Goal: Task Accomplishment & Management: Manage account settings

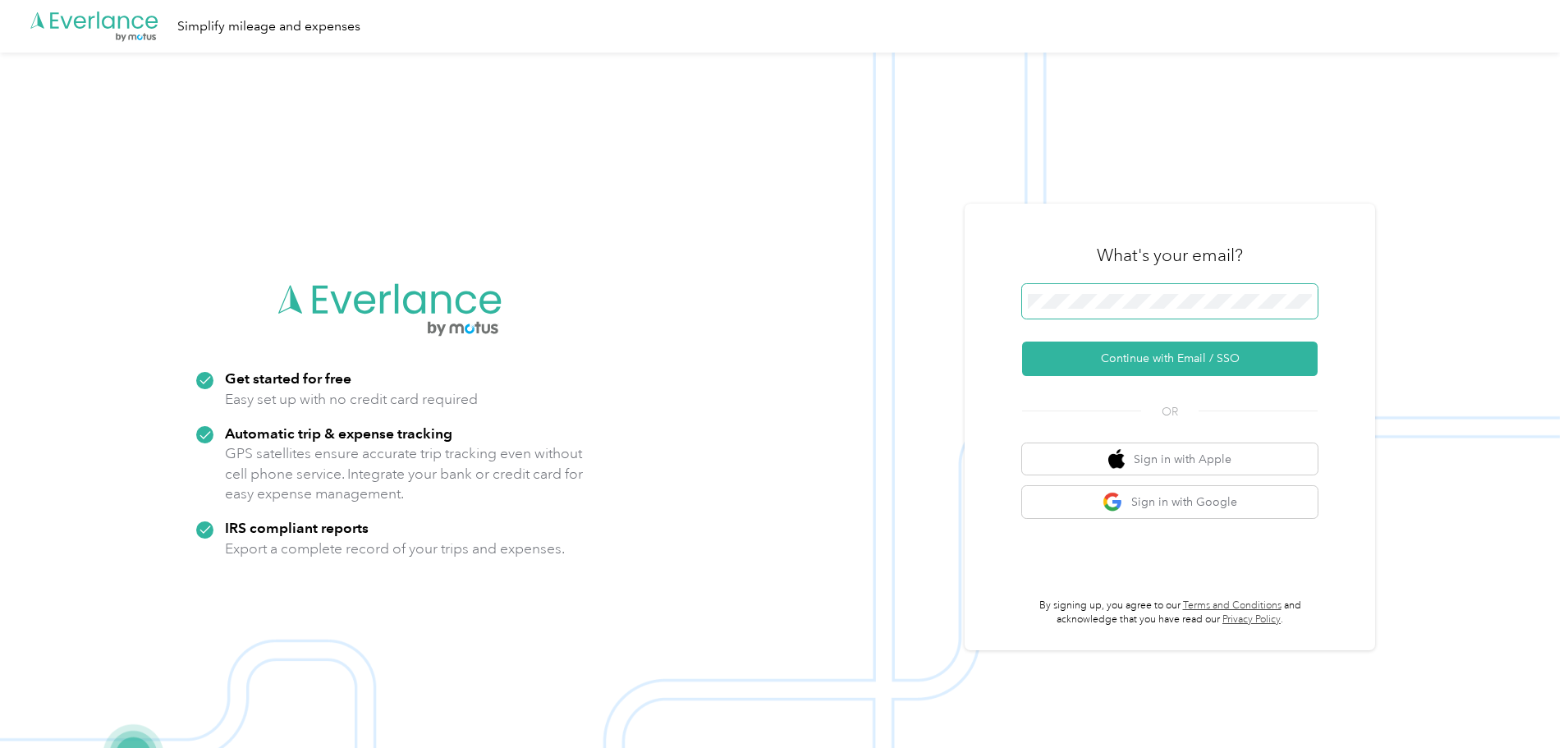
click at [1156, 289] on span at bounding box center [1170, 302] width 295 height 35
click at [1182, 360] on button "Continue with Email / SSO" at bounding box center [1170, 359] width 295 height 35
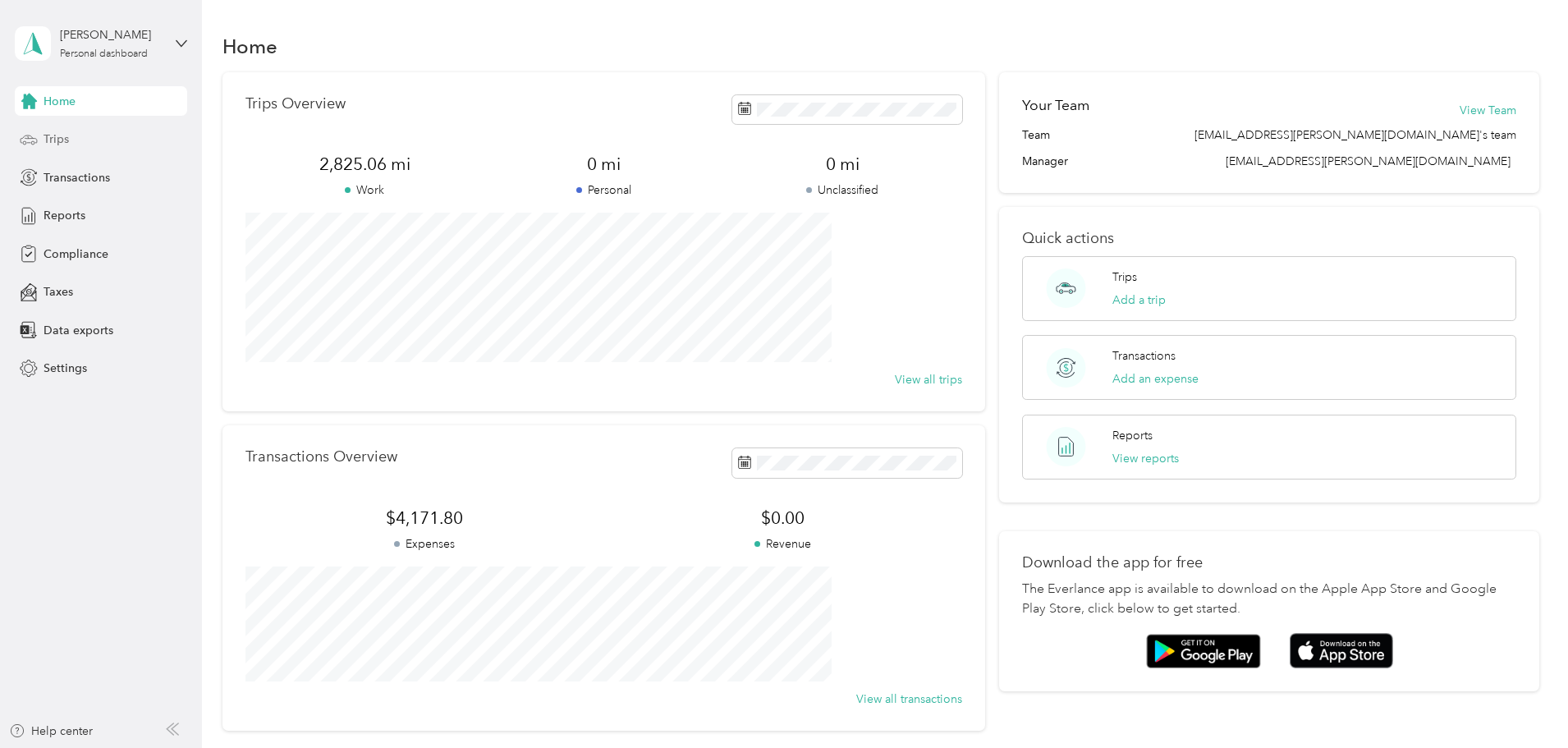
click at [74, 138] on div "Trips" at bounding box center [101, 139] width 172 height 29
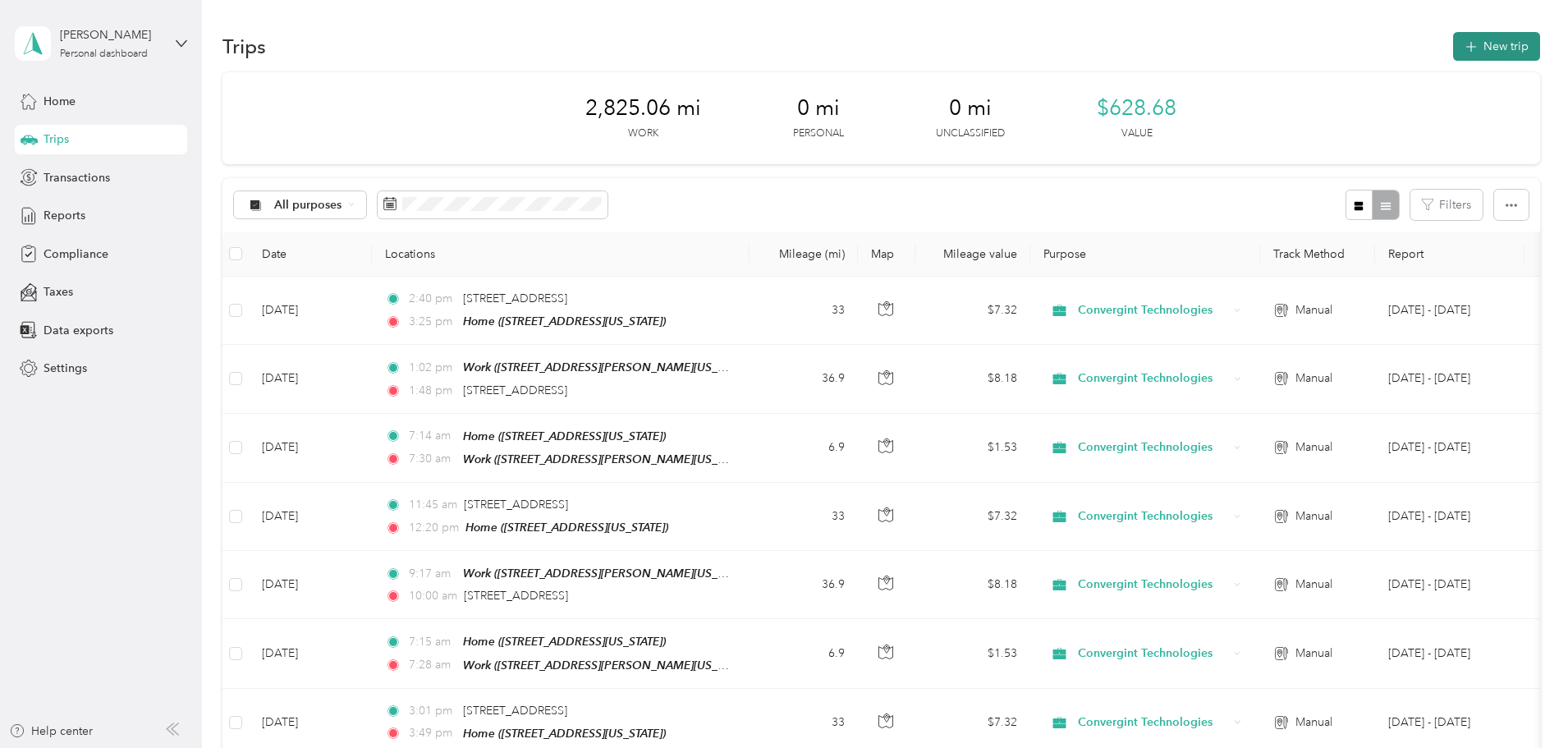
click at [1453, 38] on button "New trip" at bounding box center [1496, 46] width 87 height 28
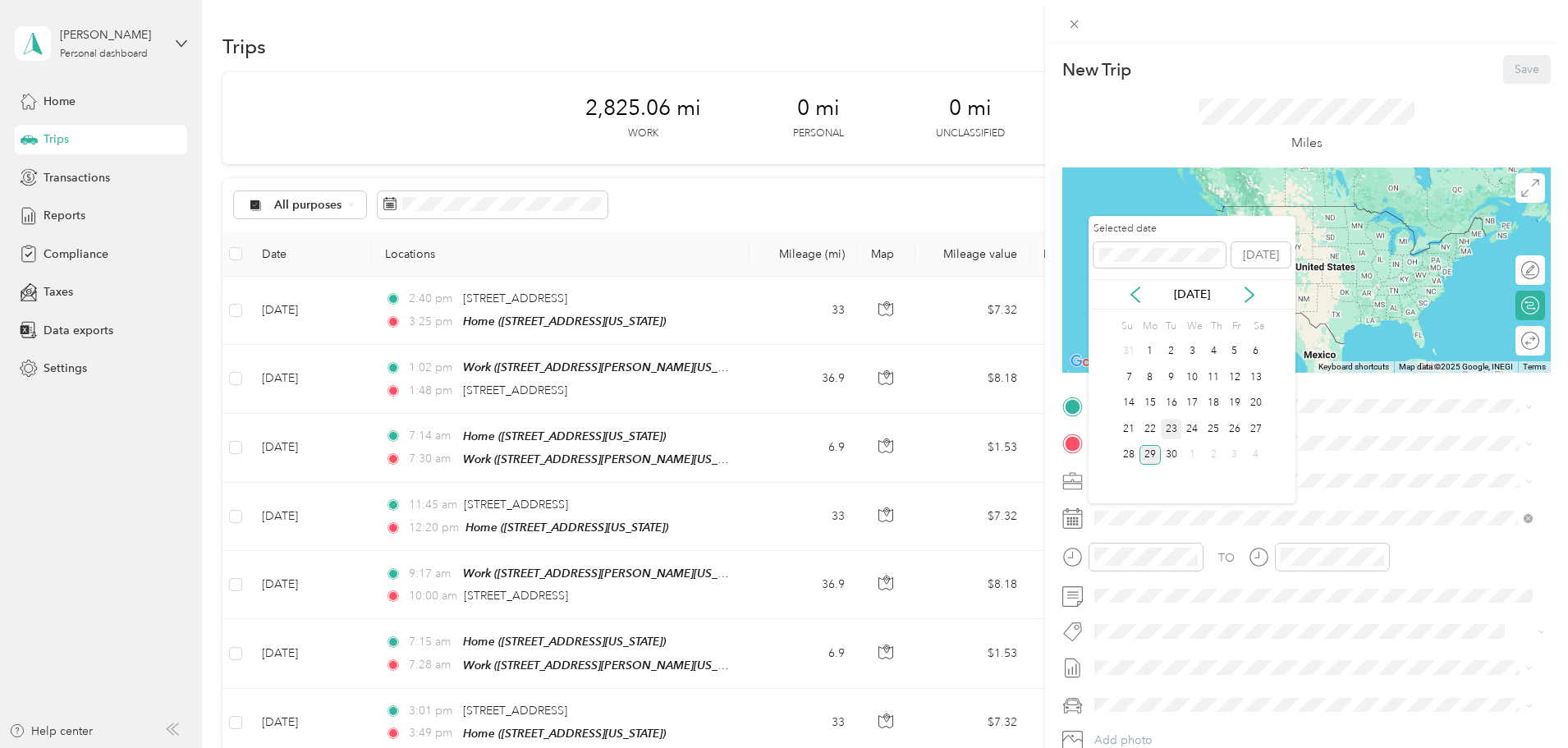
click at [1171, 435] on div "23" at bounding box center [1171, 429] width 21 height 20
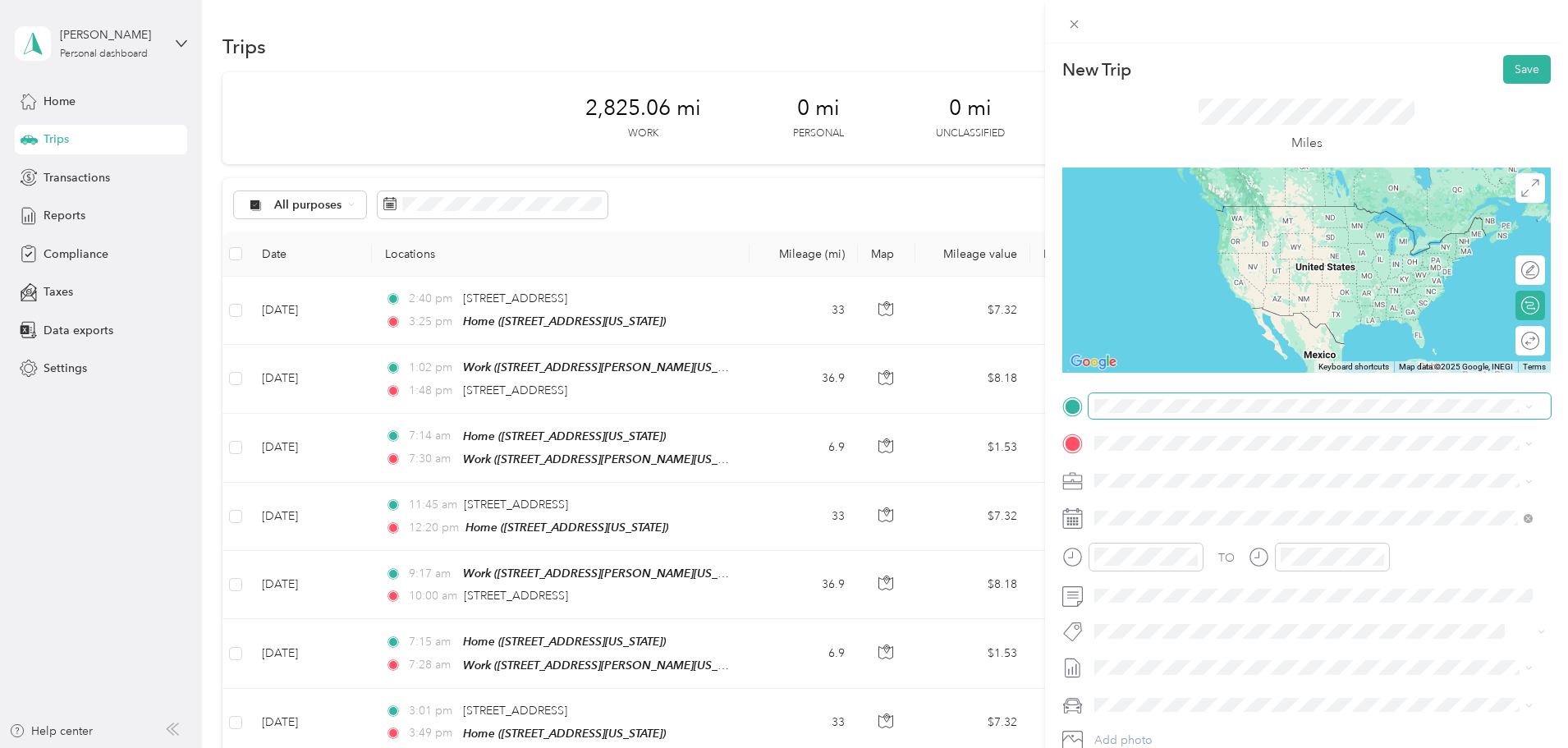
click at [1148, 414] on span at bounding box center [1320, 406] width 462 height 27
click at [1220, 495] on span "[STREET_ADDRESS][US_STATE]" at bounding box center [1208, 490] width 164 height 14
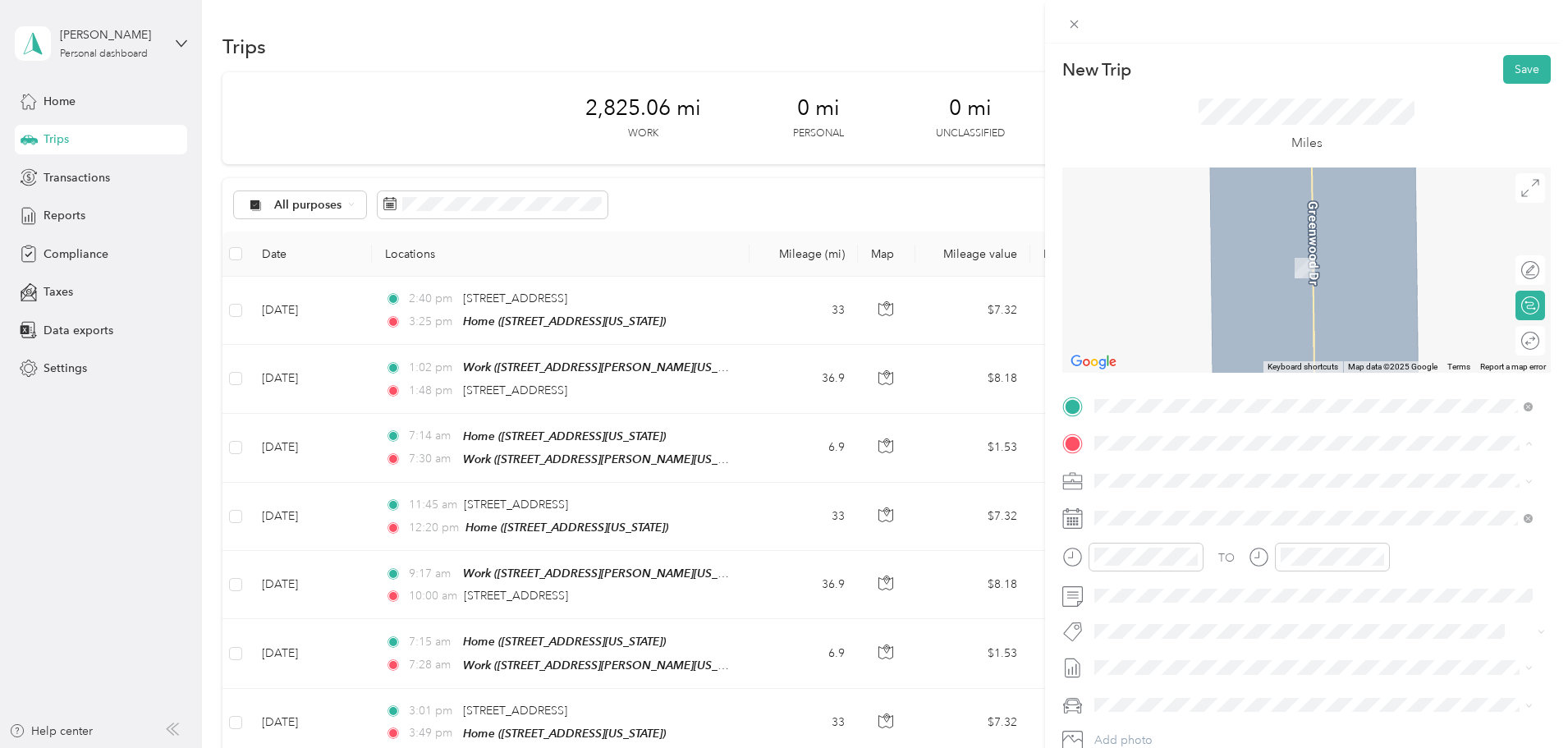
click at [1192, 567] on div "Work" at bounding box center [1253, 560] width 255 height 15
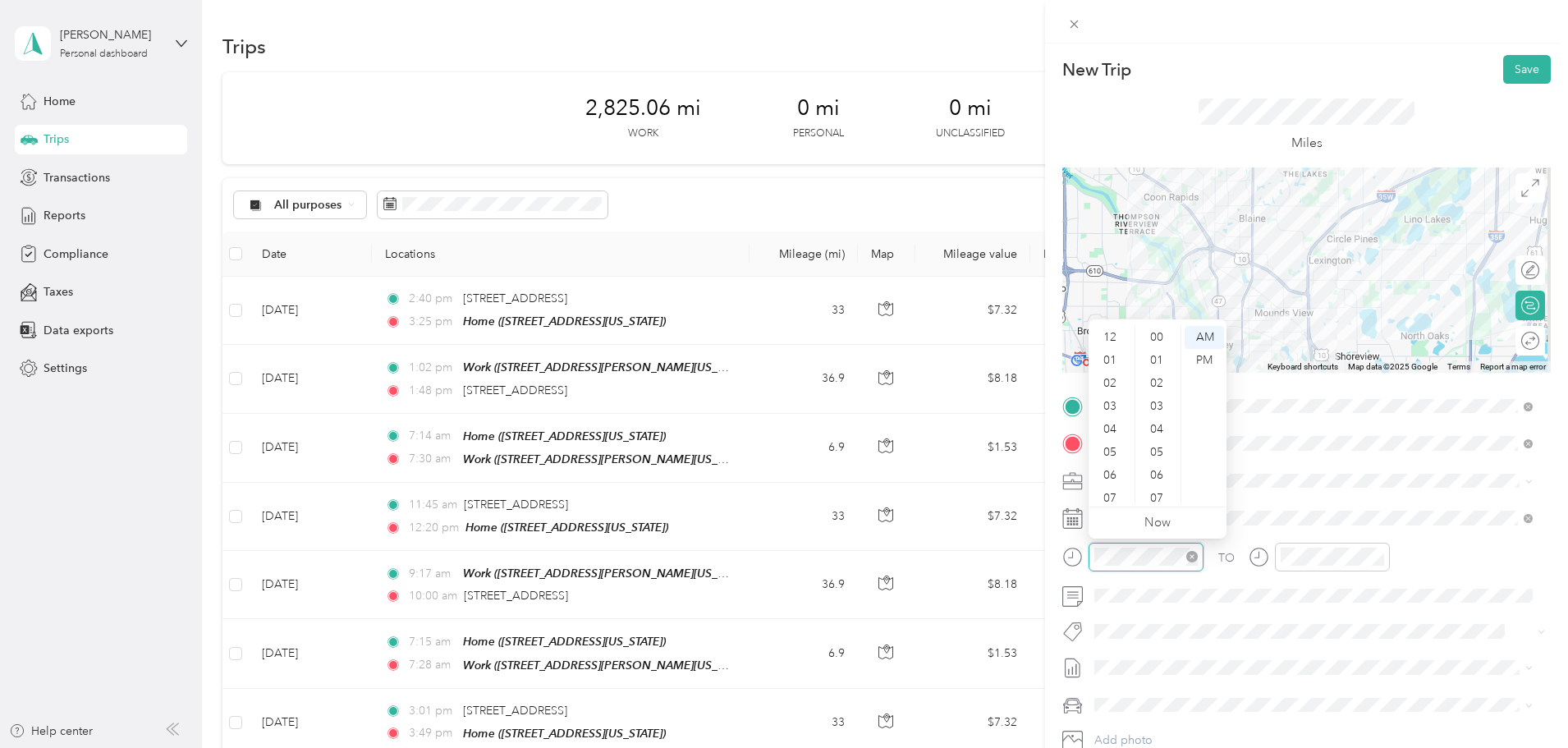
scroll to position [98, 0]
click at [1102, 392] on div "07" at bounding box center [1111, 400] width 39 height 23
click at [1159, 388] on div "15" at bounding box center [1158, 386] width 39 height 23
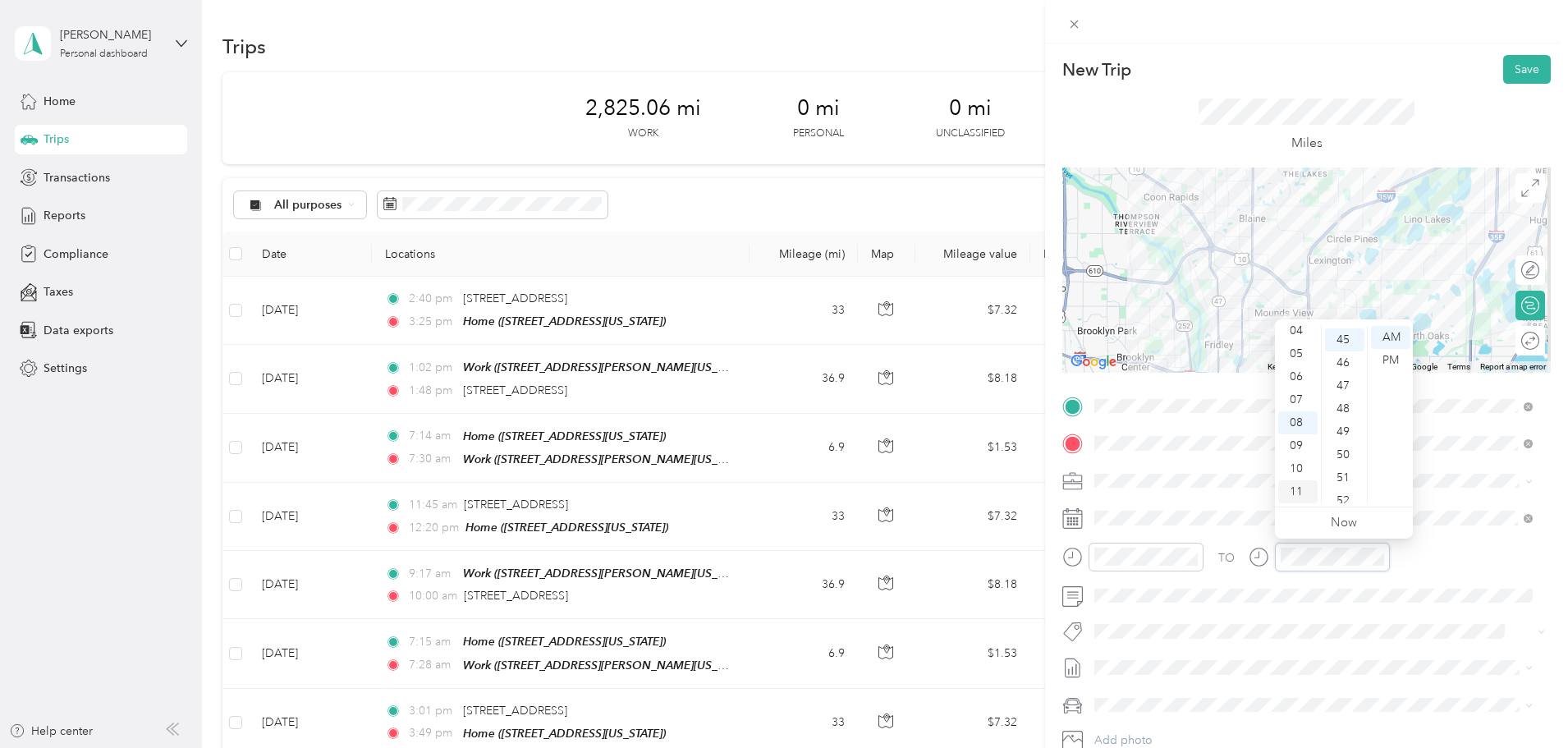
scroll to position [1034, 0]
click at [1299, 400] on div "07" at bounding box center [1297, 400] width 39 height 23
click at [1347, 401] on div "30" at bounding box center [1344, 402] width 39 height 23
click at [1194, 607] on span at bounding box center [1320, 596] width 462 height 27
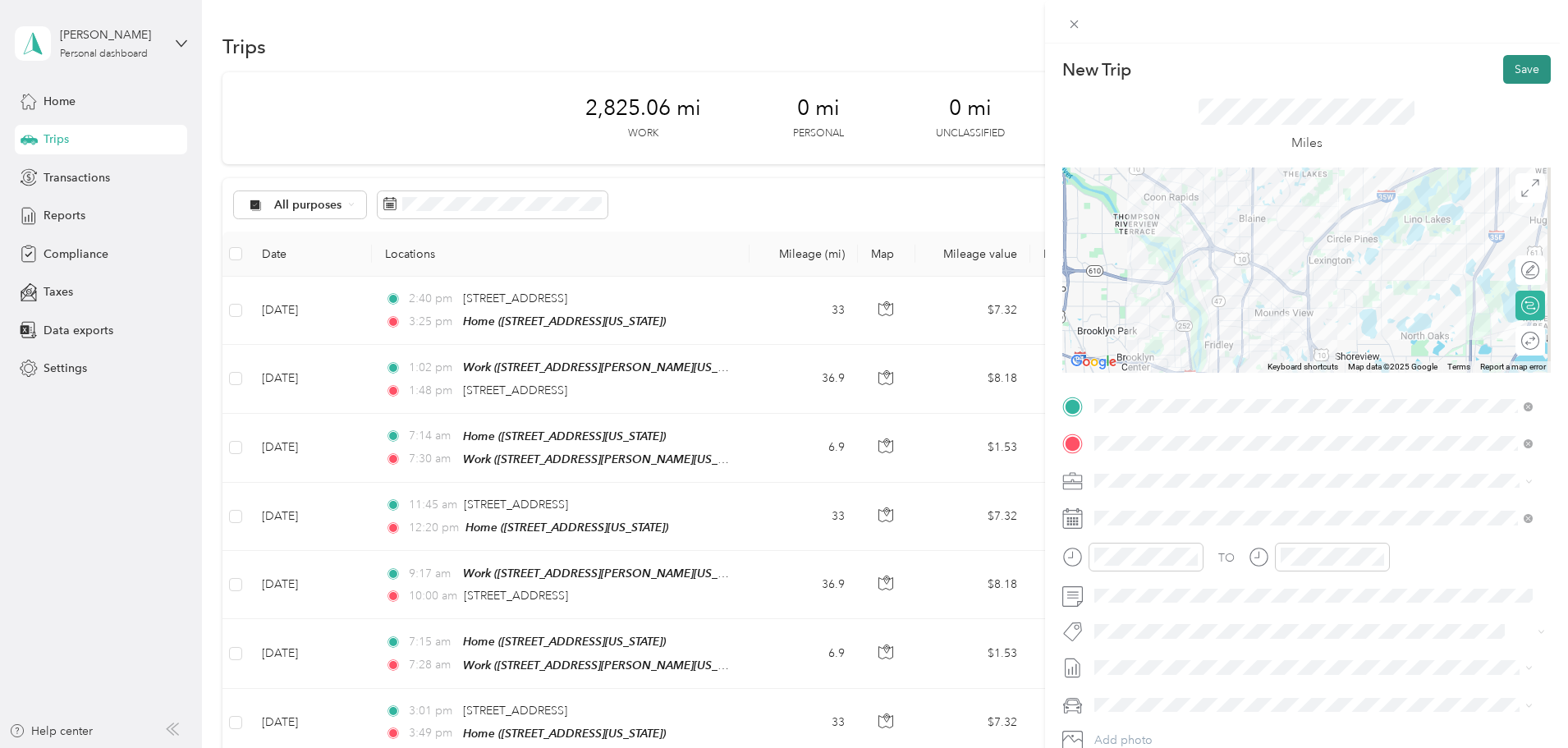
click at [1509, 75] on button "Save" at bounding box center [1528, 69] width 48 height 28
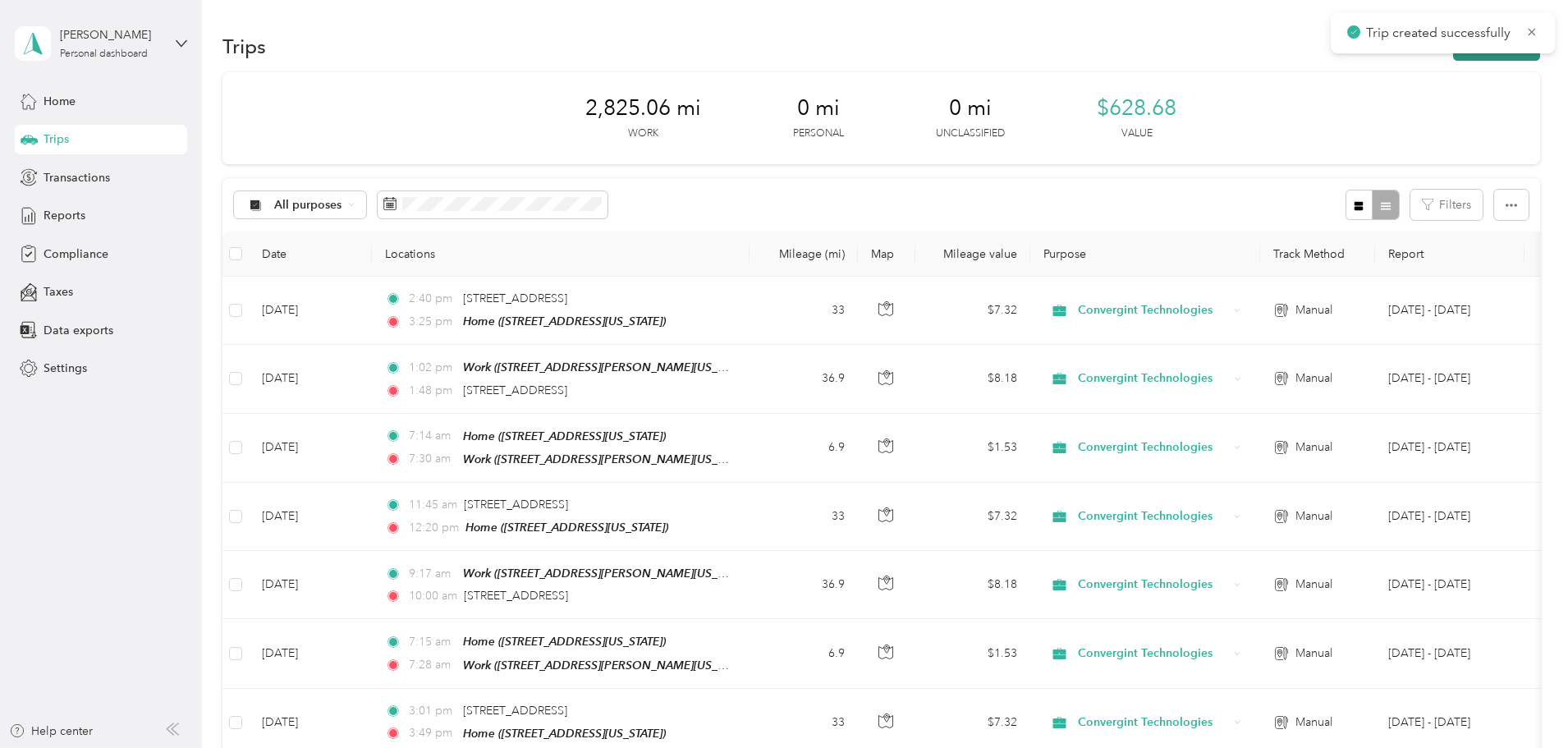
click at [1453, 57] on button "New trip" at bounding box center [1496, 46] width 87 height 28
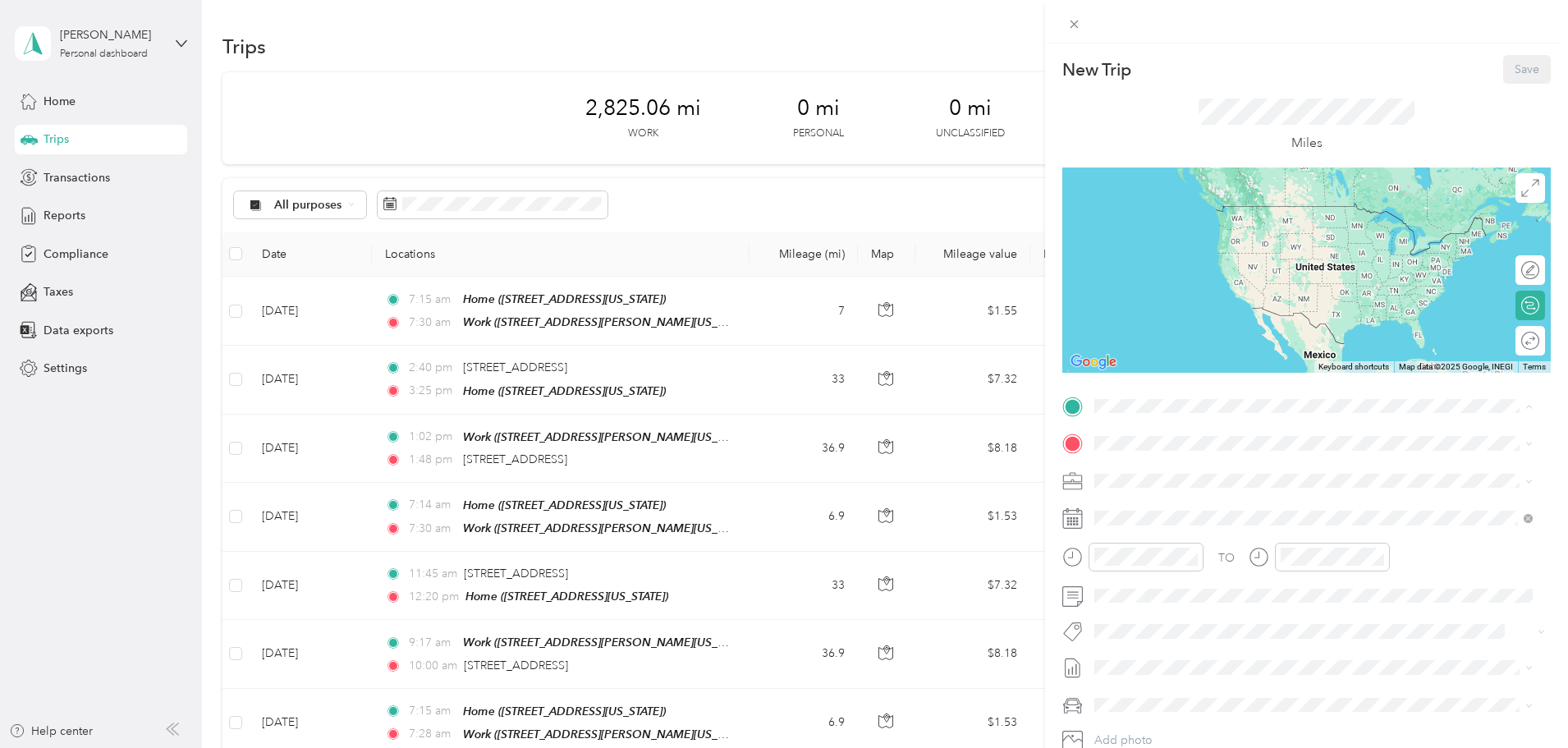
click at [1159, 548] on span "[STREET_ADDRESS][PERSON_NAME][US_STATE]" at bounding box center [1253, 541] width 255 height 14
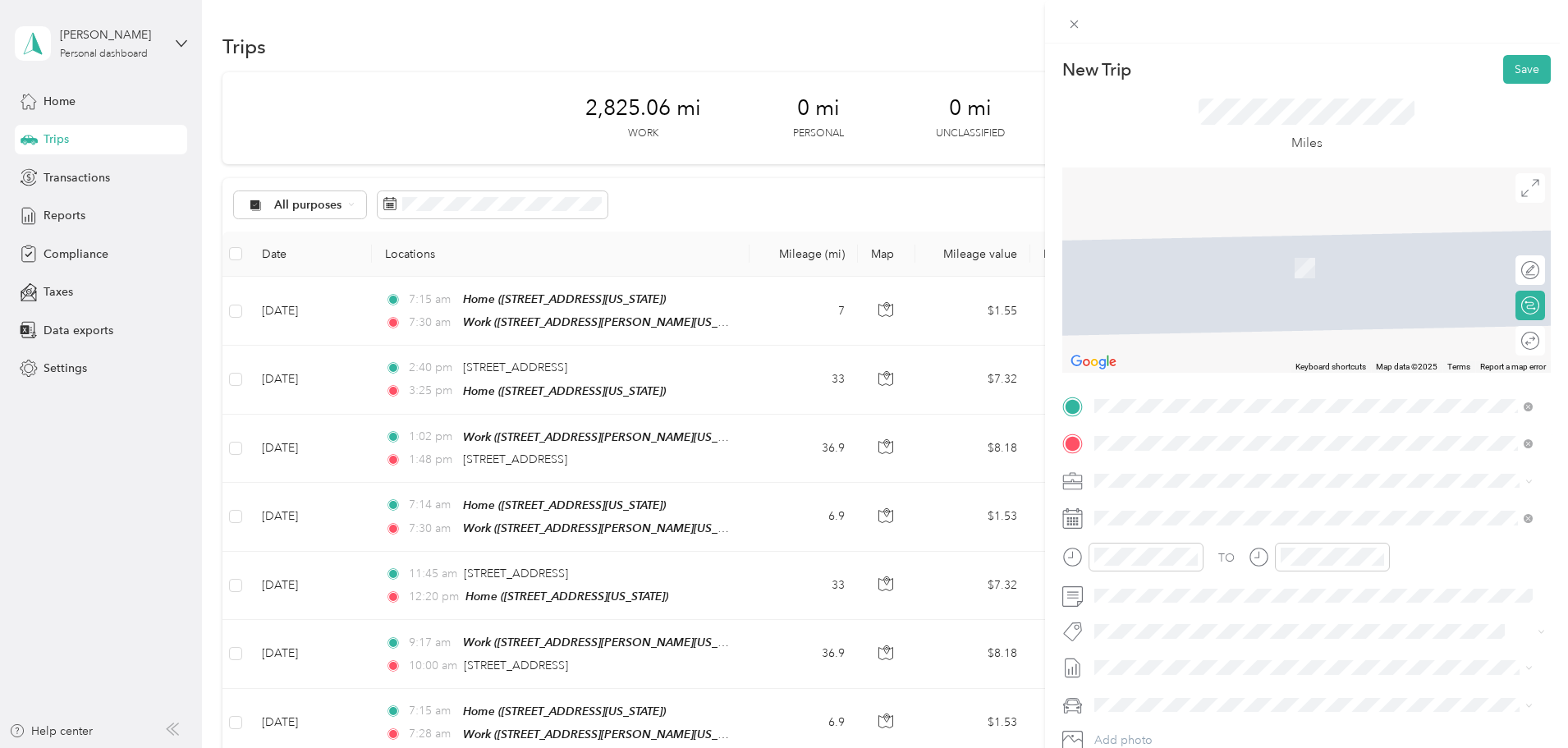
click at [1139, 492] on div "[STREET_ADDRESS][US_STATE]" at bounding box center [1314, 503] width 427 height 22
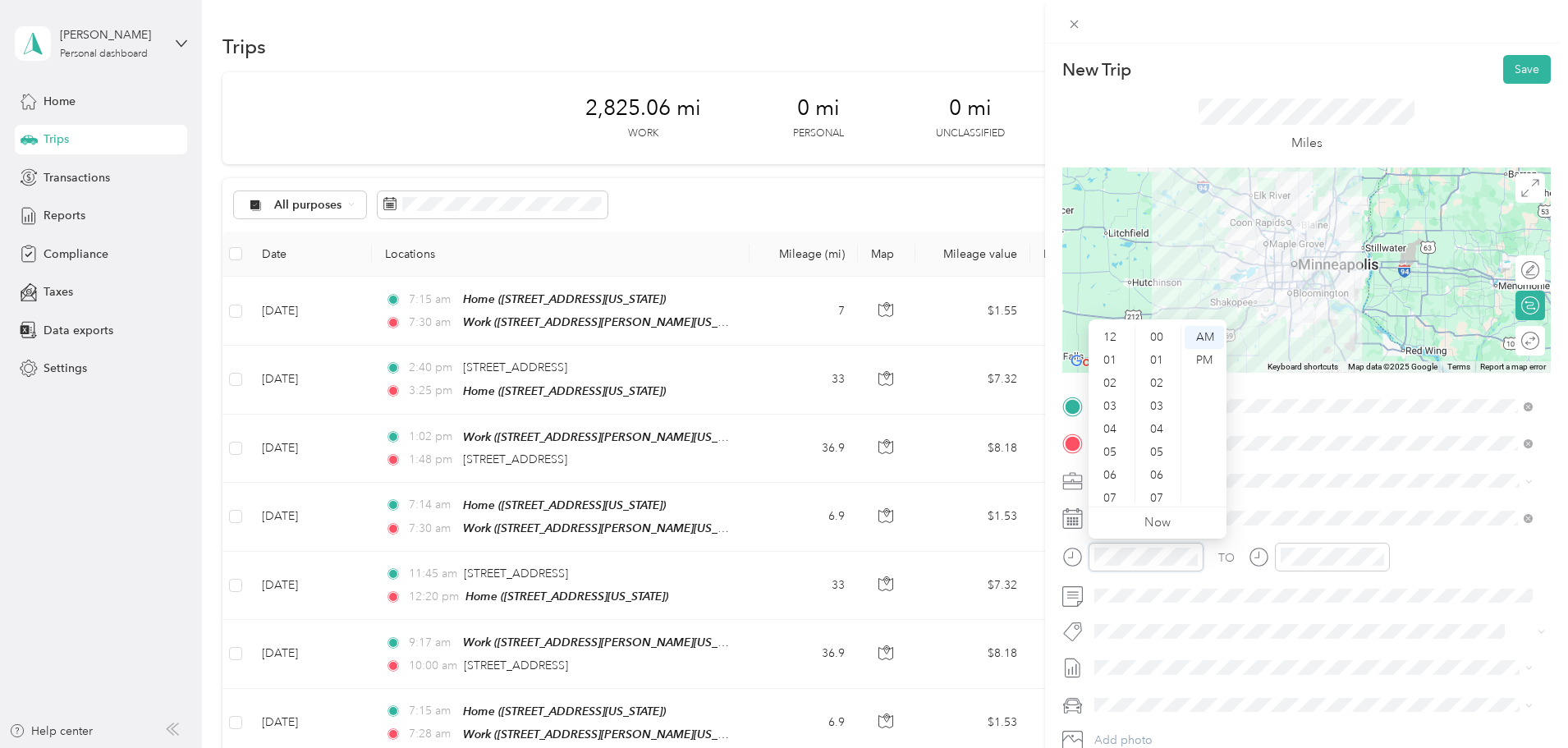
scroll to position [98, 0]
click at [1119, 460] on div "10" at bounding box center [1111, 468] width 39 height 23
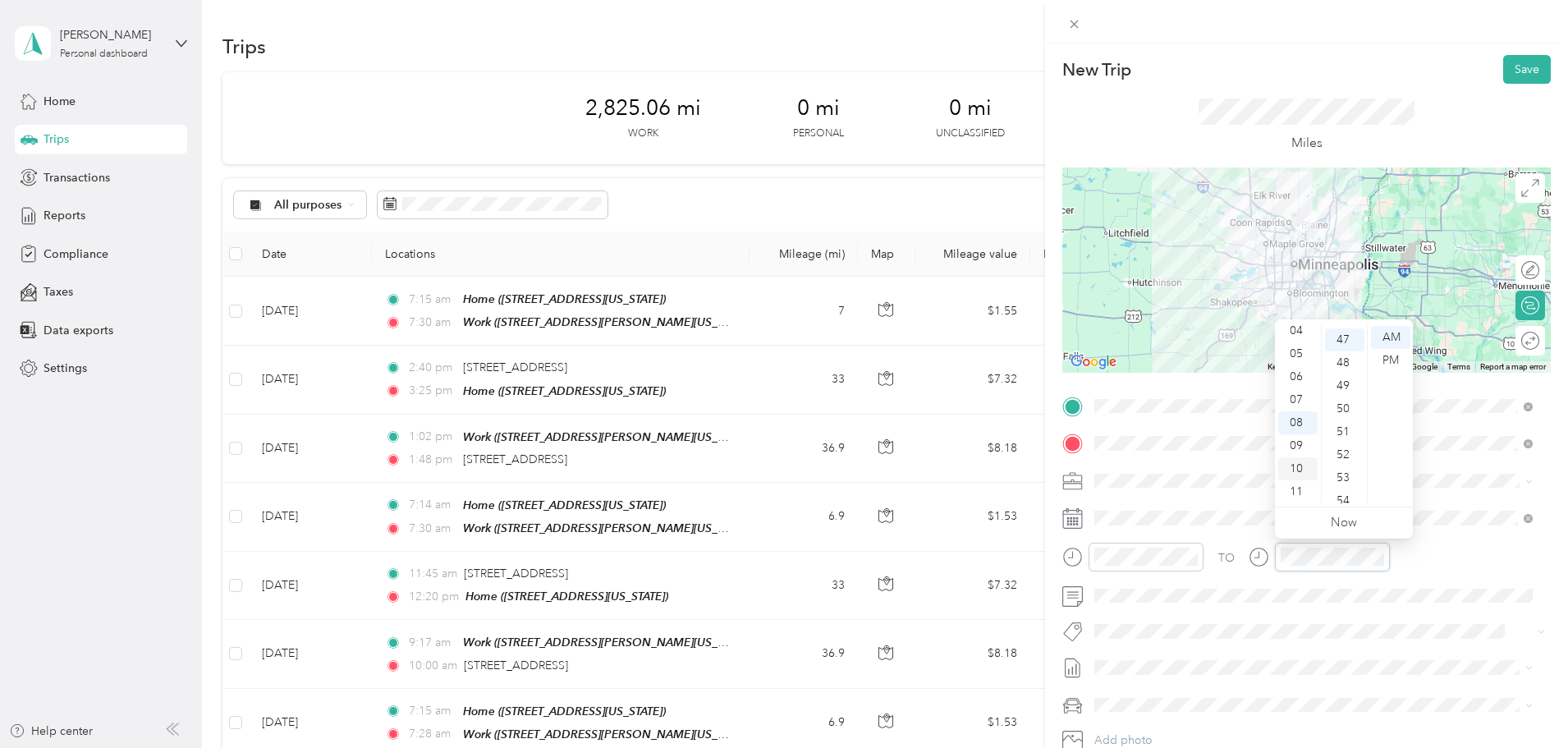
scroll to position [1080, 0]
click at [1300, 483] on div "11" at bounding box center [1297, 491] width 39 height 23
click at [1346, 452] on div "27" at bounding box center [1344, 452] width 39 height 23
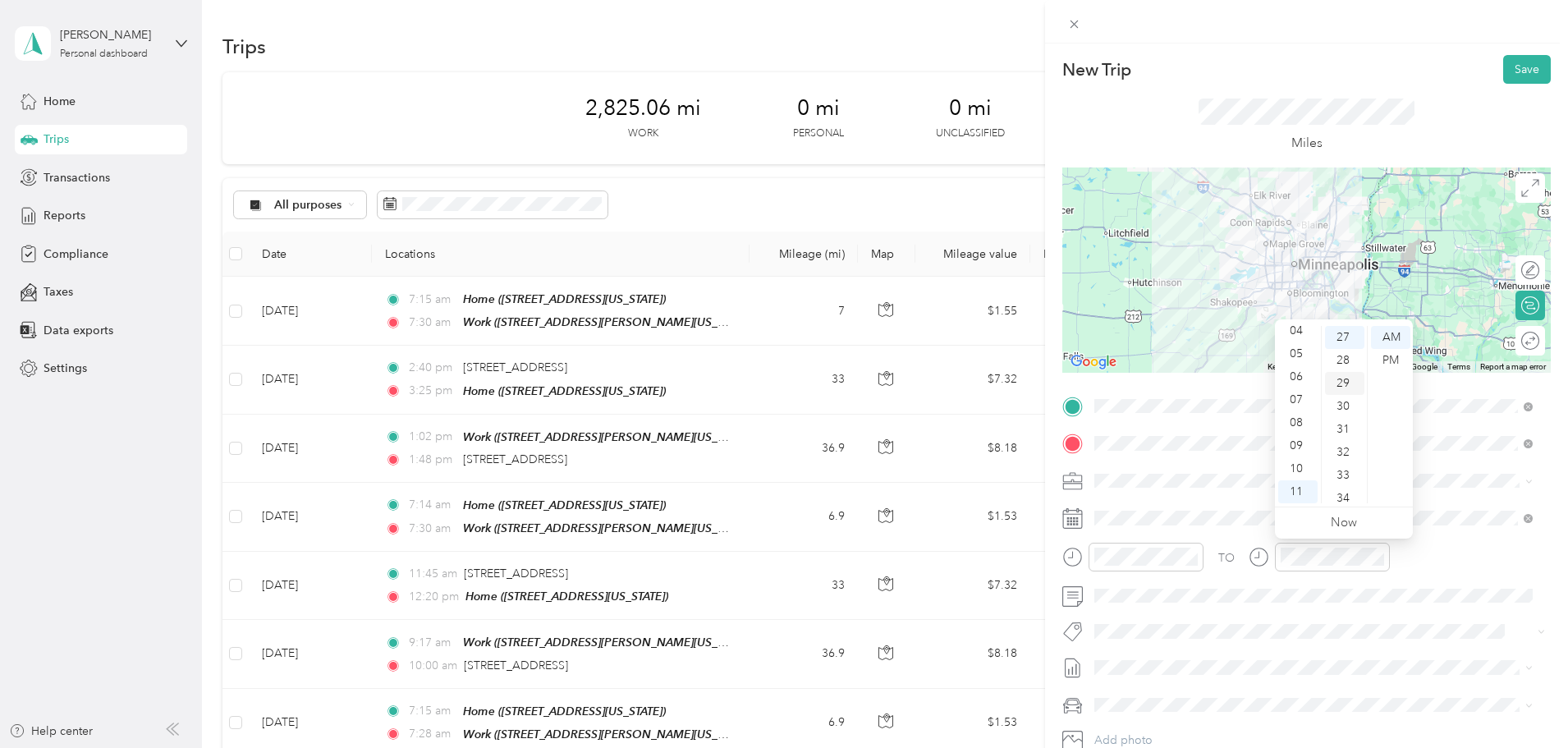
click at [1342, 388] on div "29" at bounding box center [1344, 383] width 39 height 23
click at [1352, 384] on div "31" at bounding box center [1344, 383] width 39 height 23
click at [1136, 532] on div "TO Add photo" at bounding box center [1307, 591] width 489 height 397
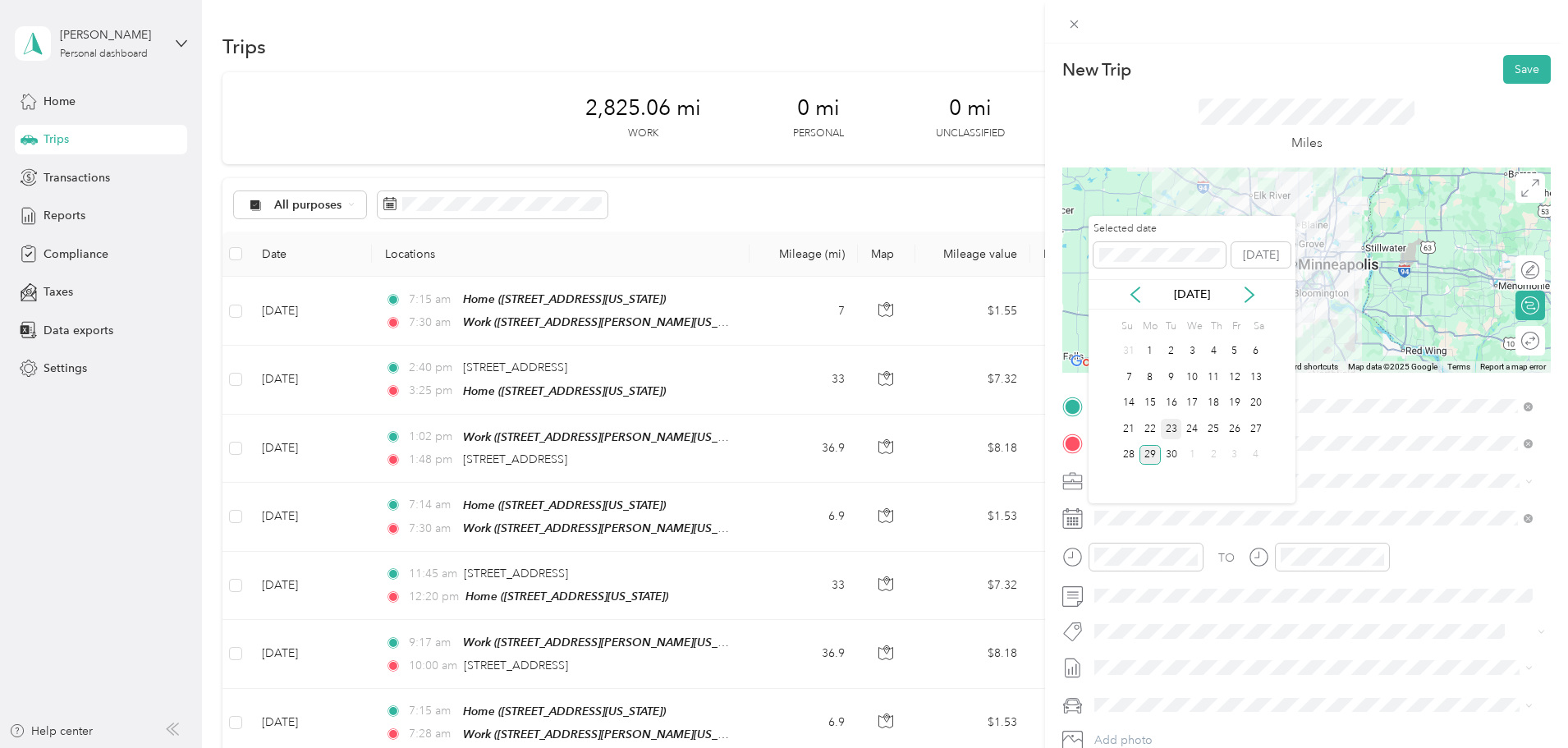
click at [1166, 428] on div "23" at bounding box center [1171, 429] width 21 height 20
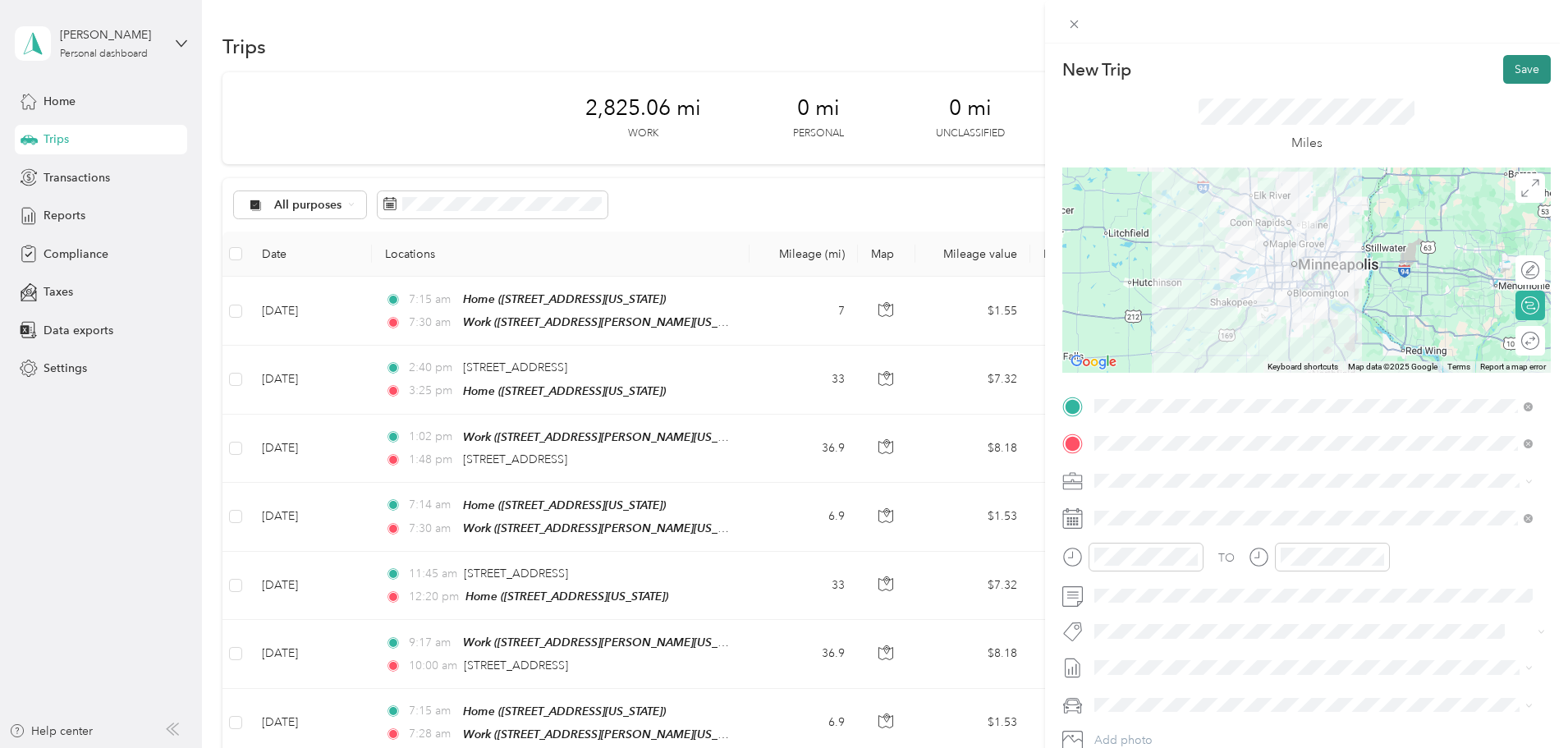
click at [1511, 66] on button "Save" at bounding box center [1528, 69] width 48 height 28
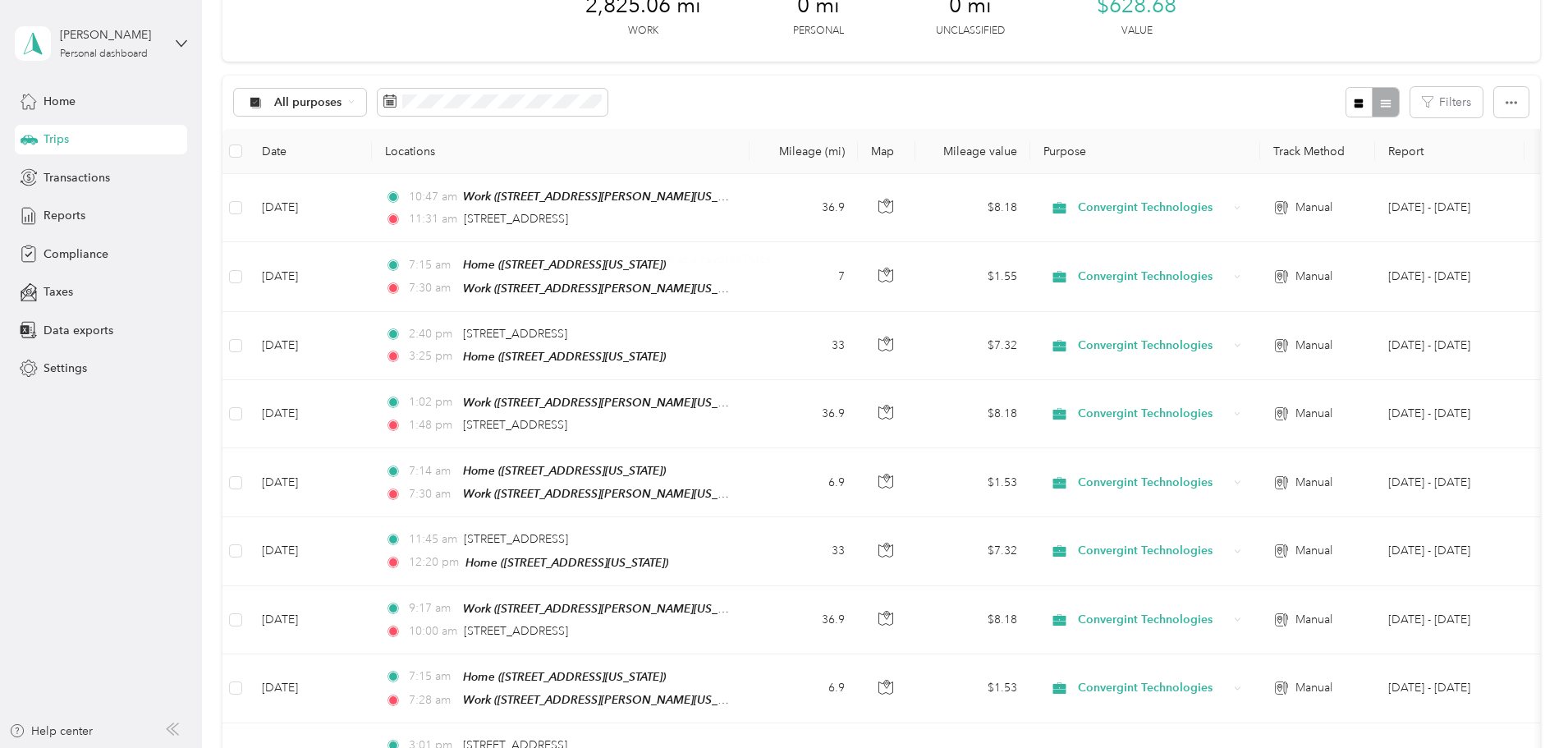
scroll to position [0, 0]
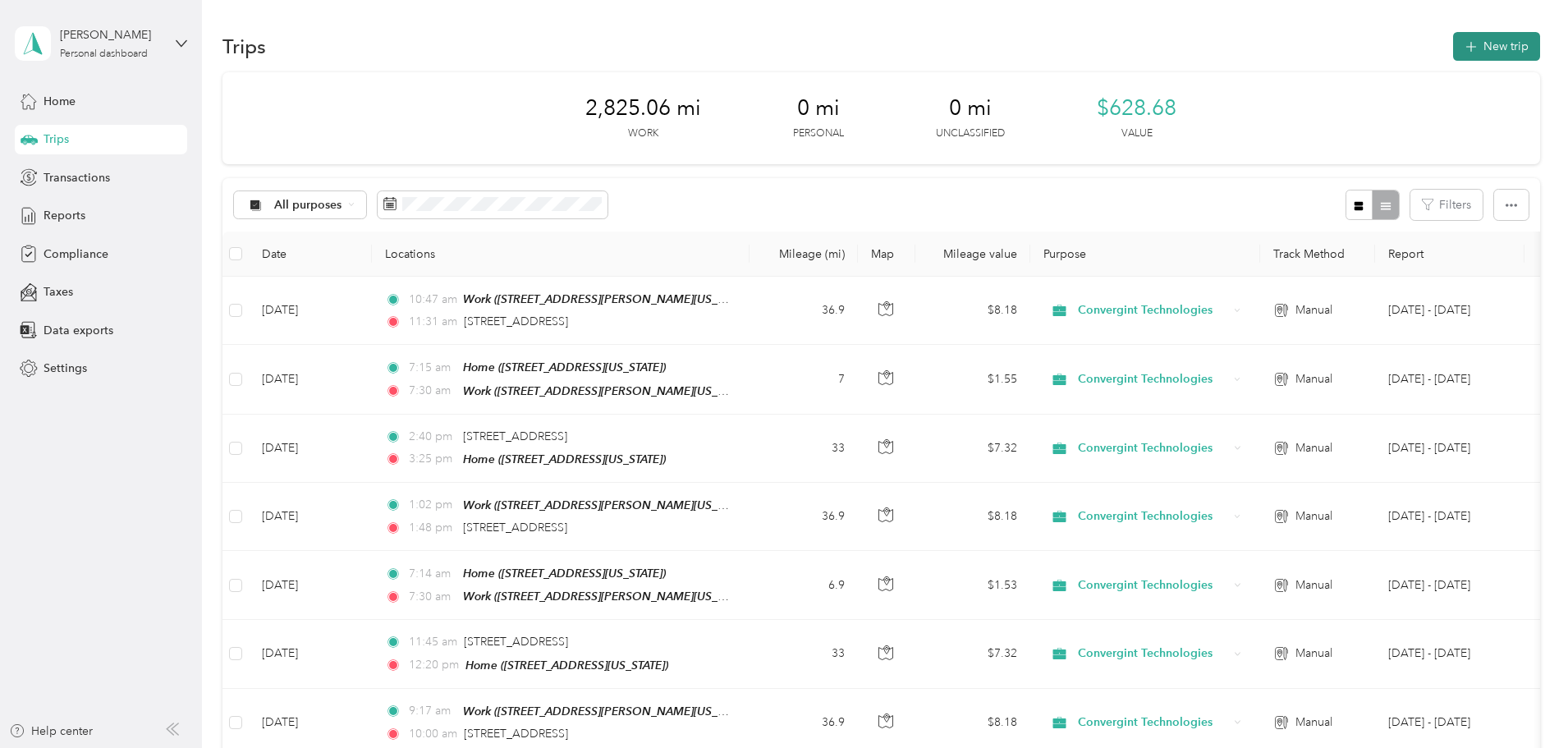
click at [1453, 44] on button "New trip" at bounding box center [1496, 46] width 87 height 28
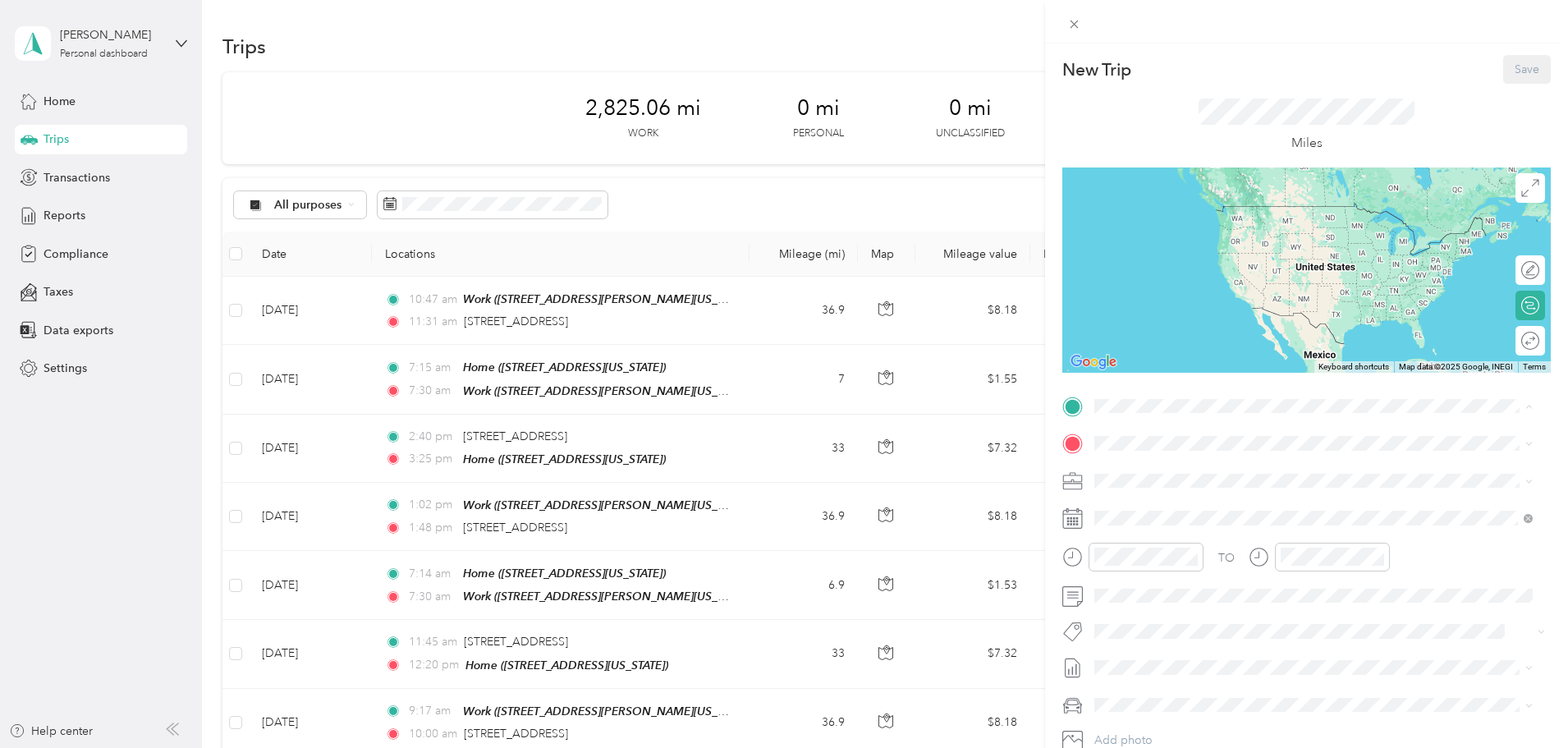
click at [1165, 545] on div "Work [STREET_ADDRESS][PERSON_NAME][US_STATE]" at bounding box center [1253, 533] width 255 height 35
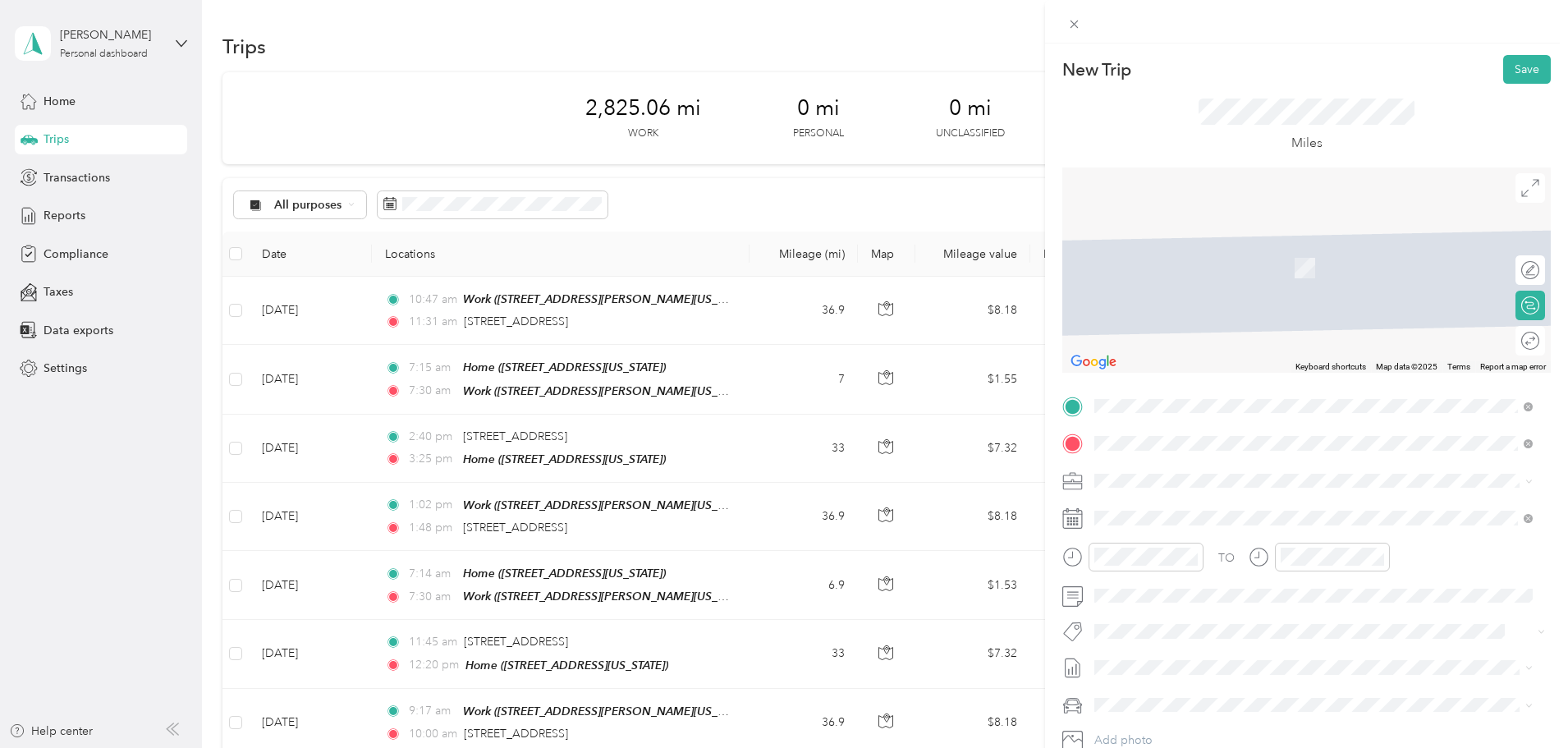
click at [1217, 507] on span "[STREET_ADDRESS][US_STATE]" at bounding box center [1208, 502] width 164 height 15
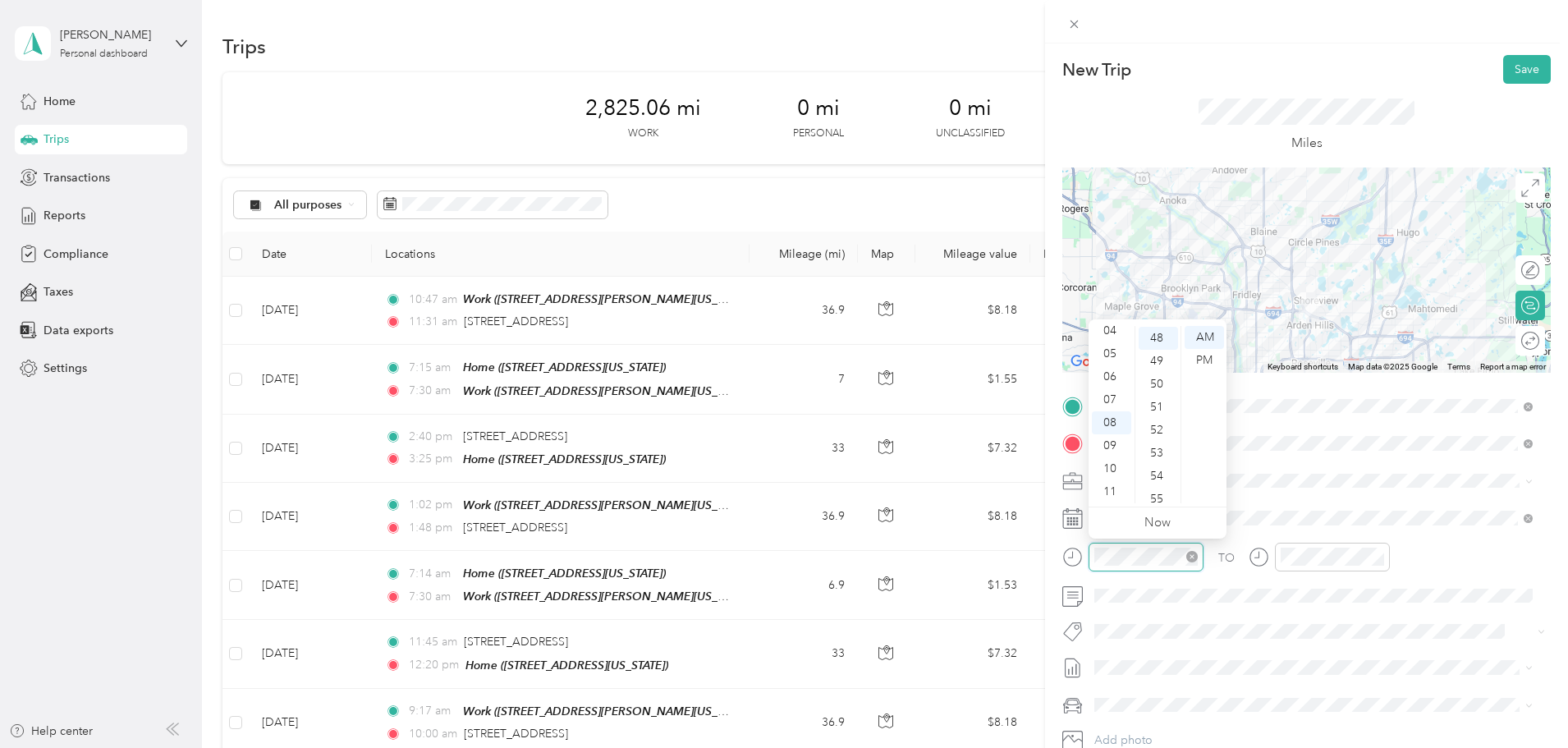
scroll to position [1104, 0]
click at [1100, 436] on div "09" at bounding box center [1111, 446] width 39 height 23
click at [1119, 414] on div "08" at bounding box center [1111, 423] width 39 height 23
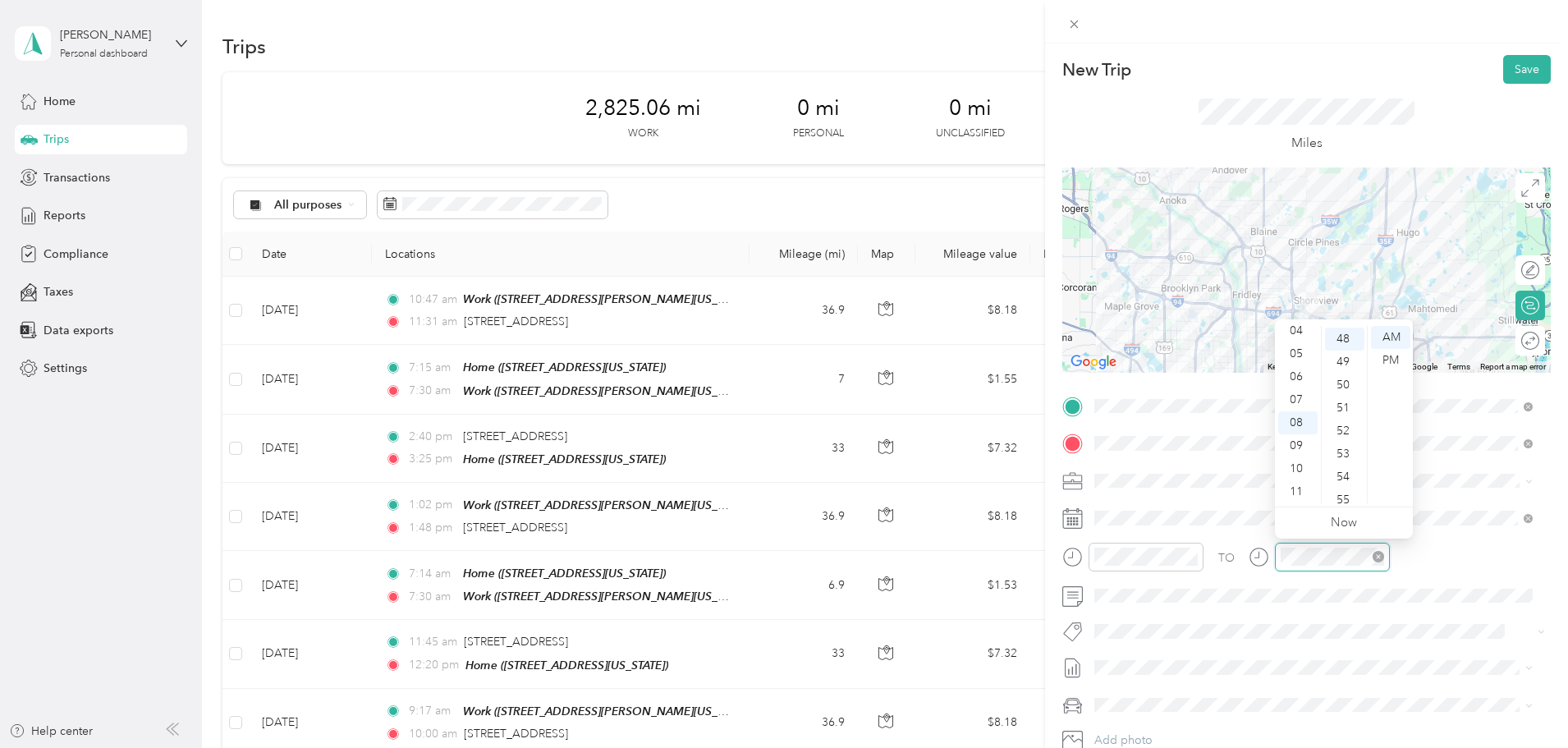
scroll to position [1104, 0]
click at [1300, 446] on div "09" at bounding box center [1297, 446] width 39 height 23
click at [1347, 374] on div "03" at bounding box center [1344, 369] width 39 height 23
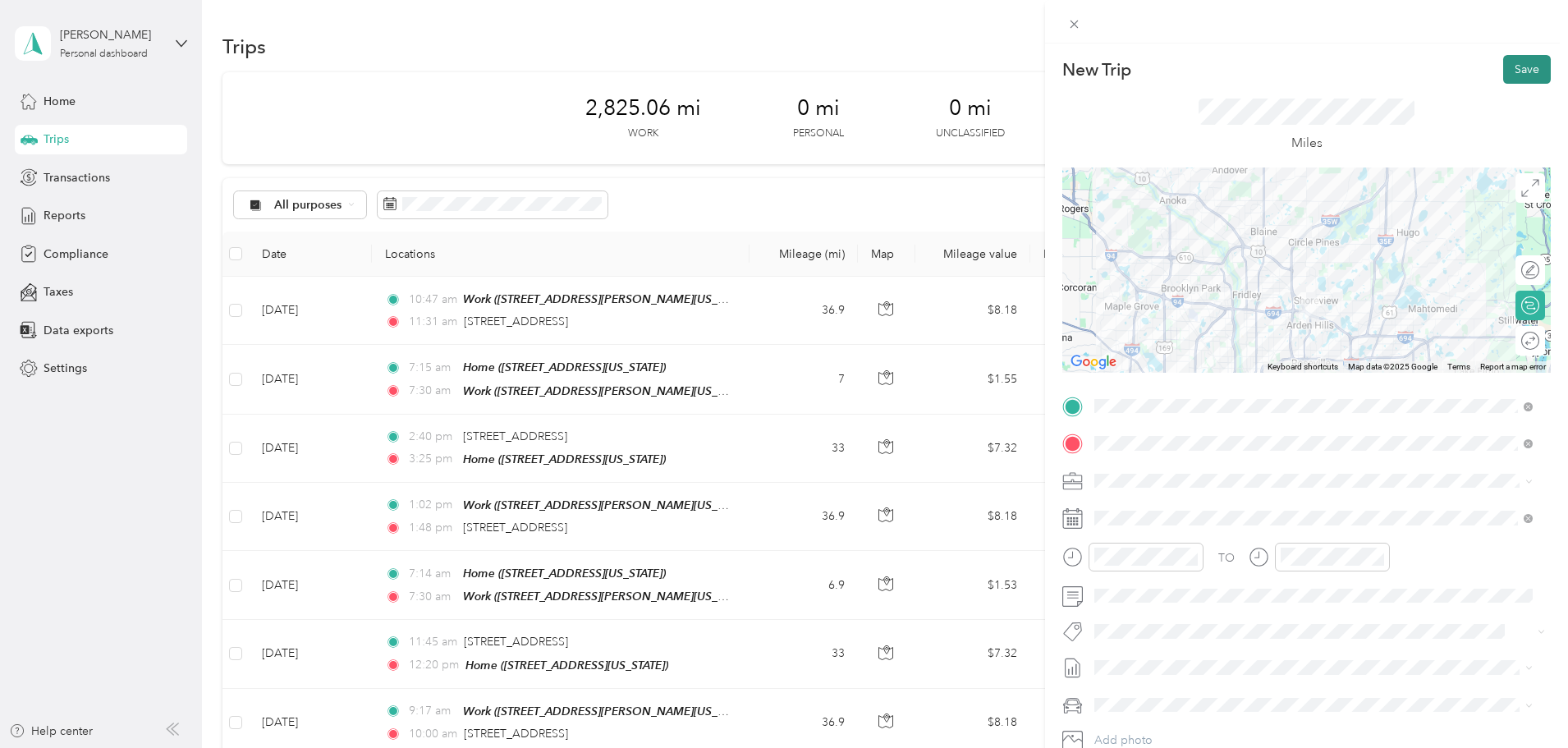
click at [1508, 79] on button "Save" at bounding box center [1528, 69] width 48 height 28
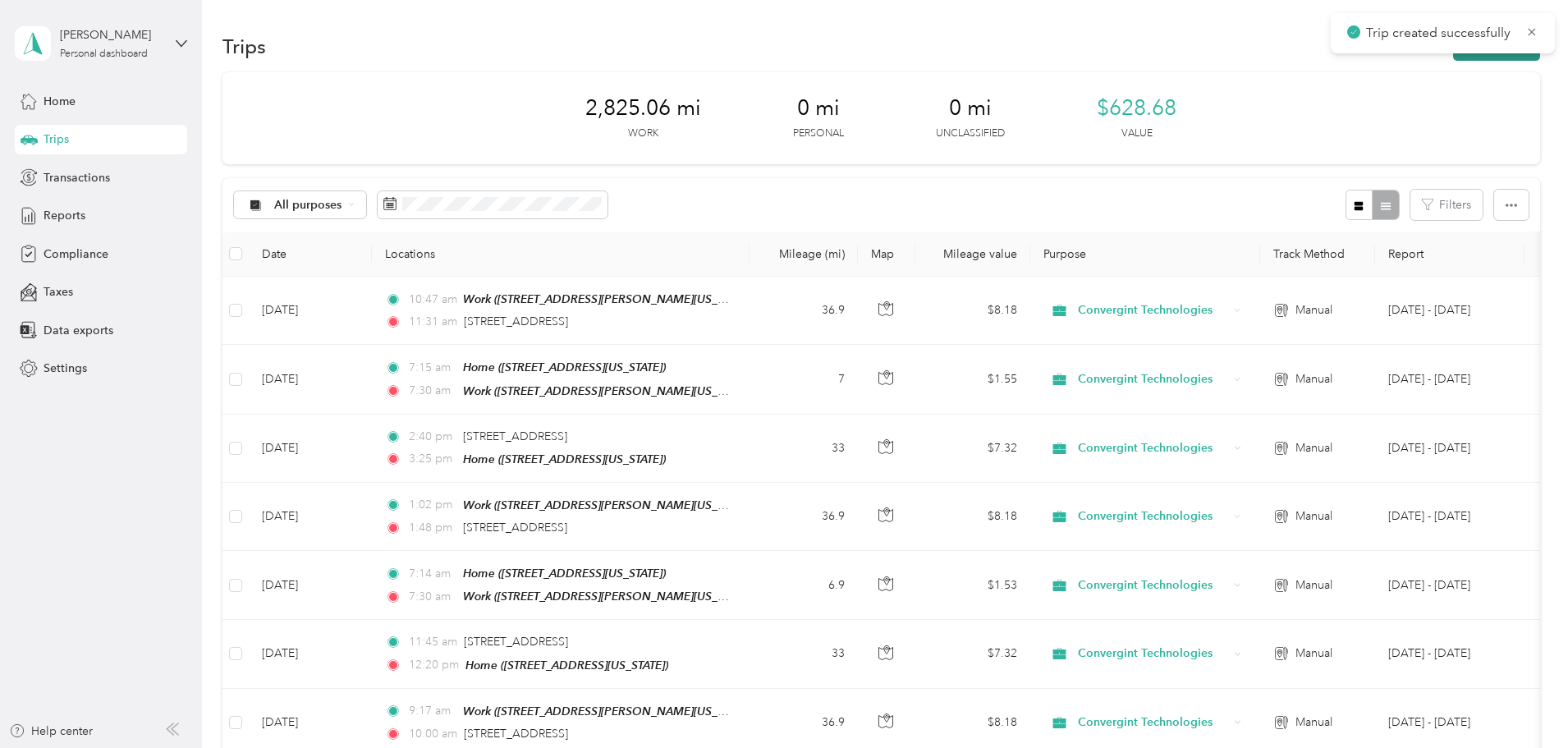
click at [1453, 59] on button "New trip" at bounding box center [1496, 46] width 87 height 28
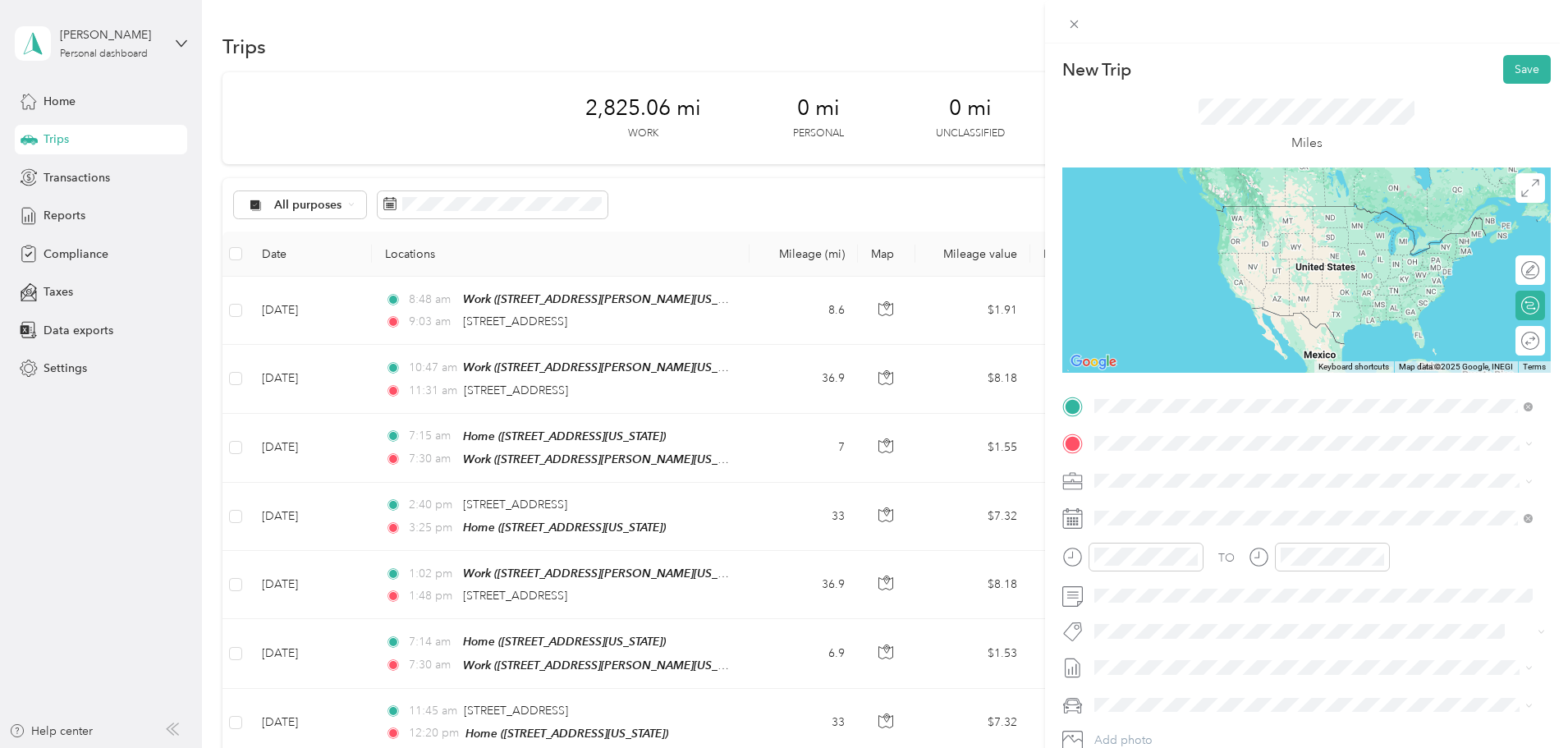
click at [1177, 473] on span "[STREET_ADDRESS][US_STATE]" at bounding box center [1208, 466] width 164 height 15
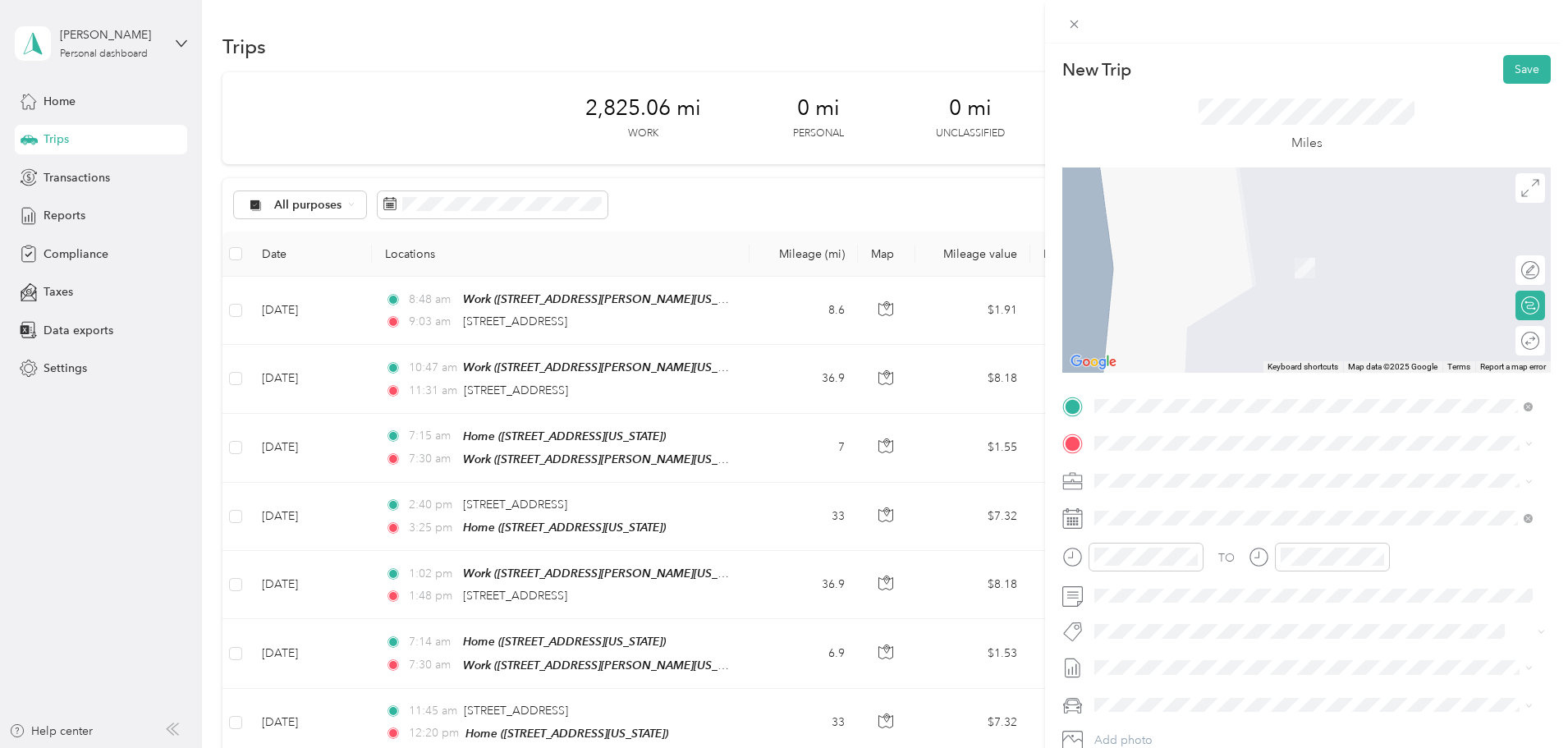
click at [1166, 580] on span "[STREET_ADDRESS][PERSON_NAME][US_STATE]" at bounding box center [1253, 573] width 255 height 14
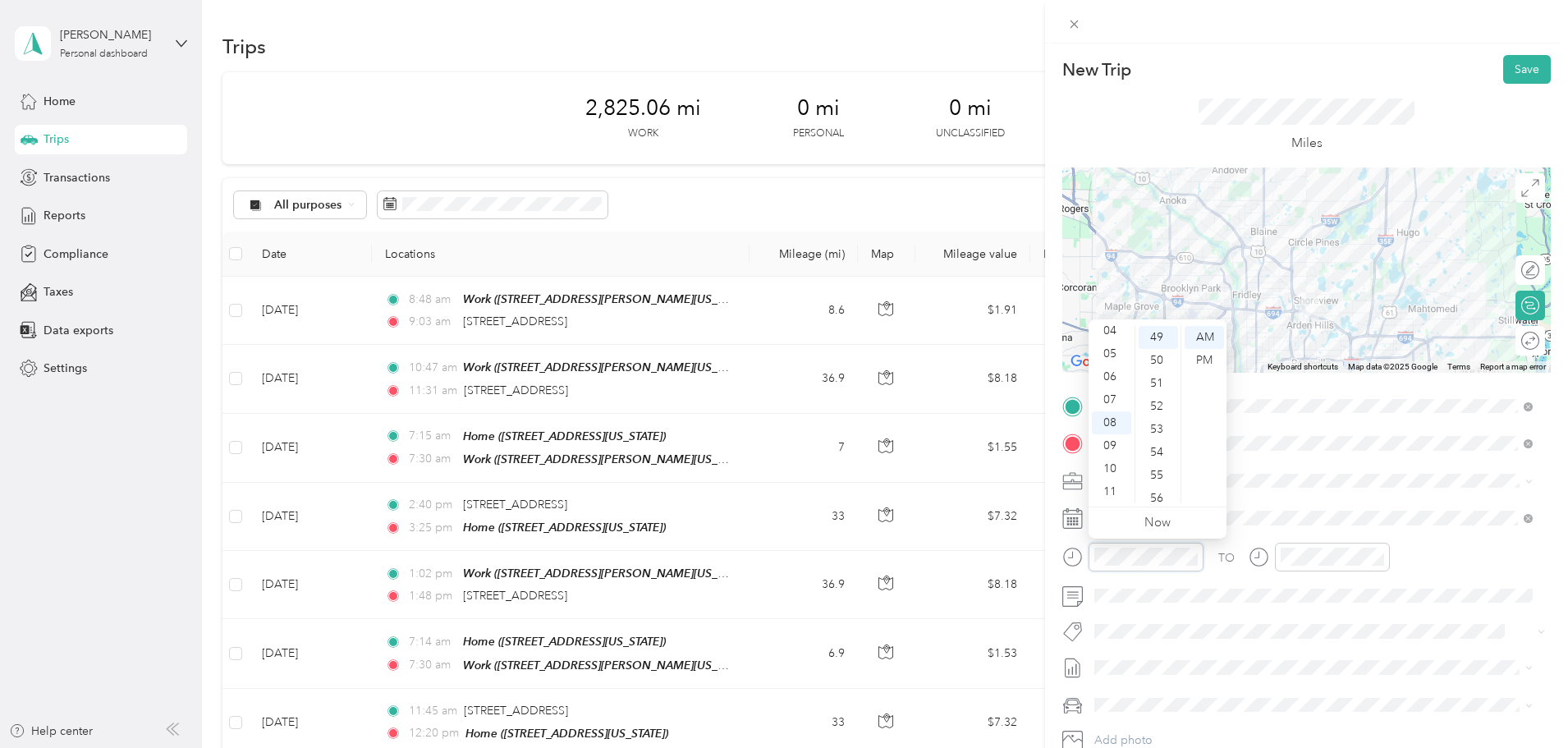
scroll to position [1127, 0]
click at [1126, 446] on div "09" at bounding box center [1111, 446] width 39 height 23
click at [1159, 452] on div "40" at bounding box center [1158, 458] width 39 height 23
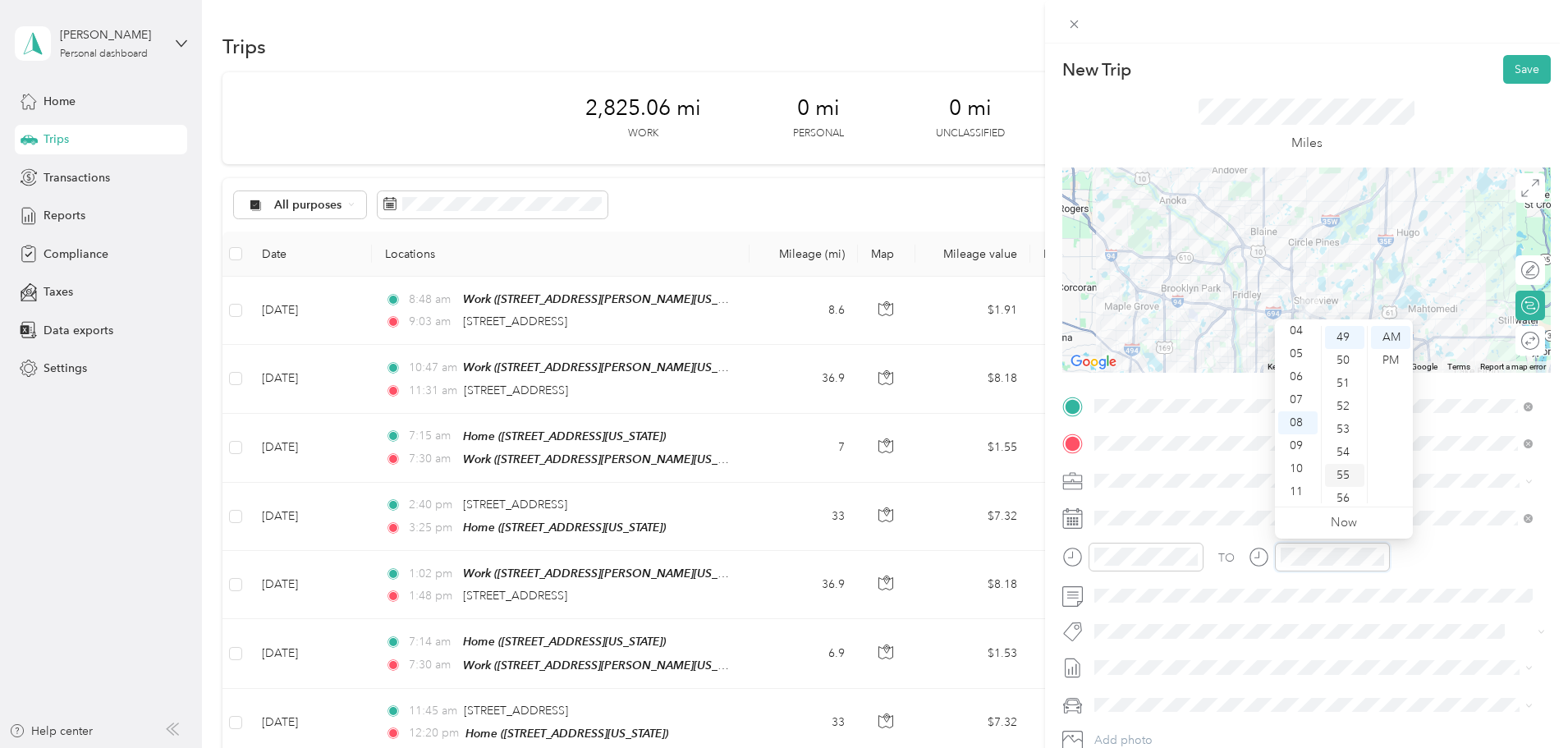
scroll to position [1127, 0]
click at [1338, 367] on div "50" at bounding box center [1344, 367] width 39 height 23
click at [1349, 437] on div "54" at bounding box center [1344, 429] width 39 height 23
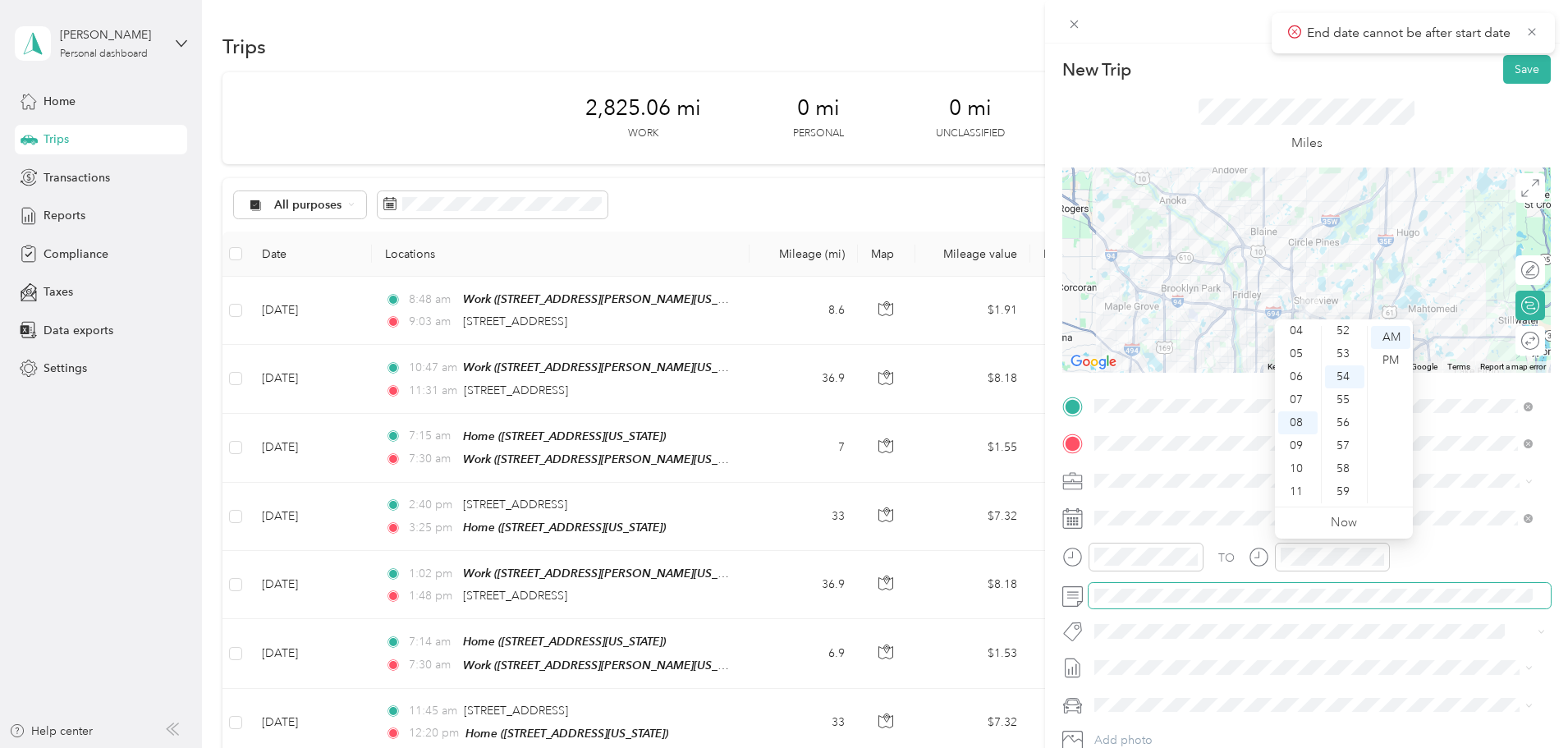
click at [1197, 587] on span at bounding box center [1320, 596] width 462 height 27
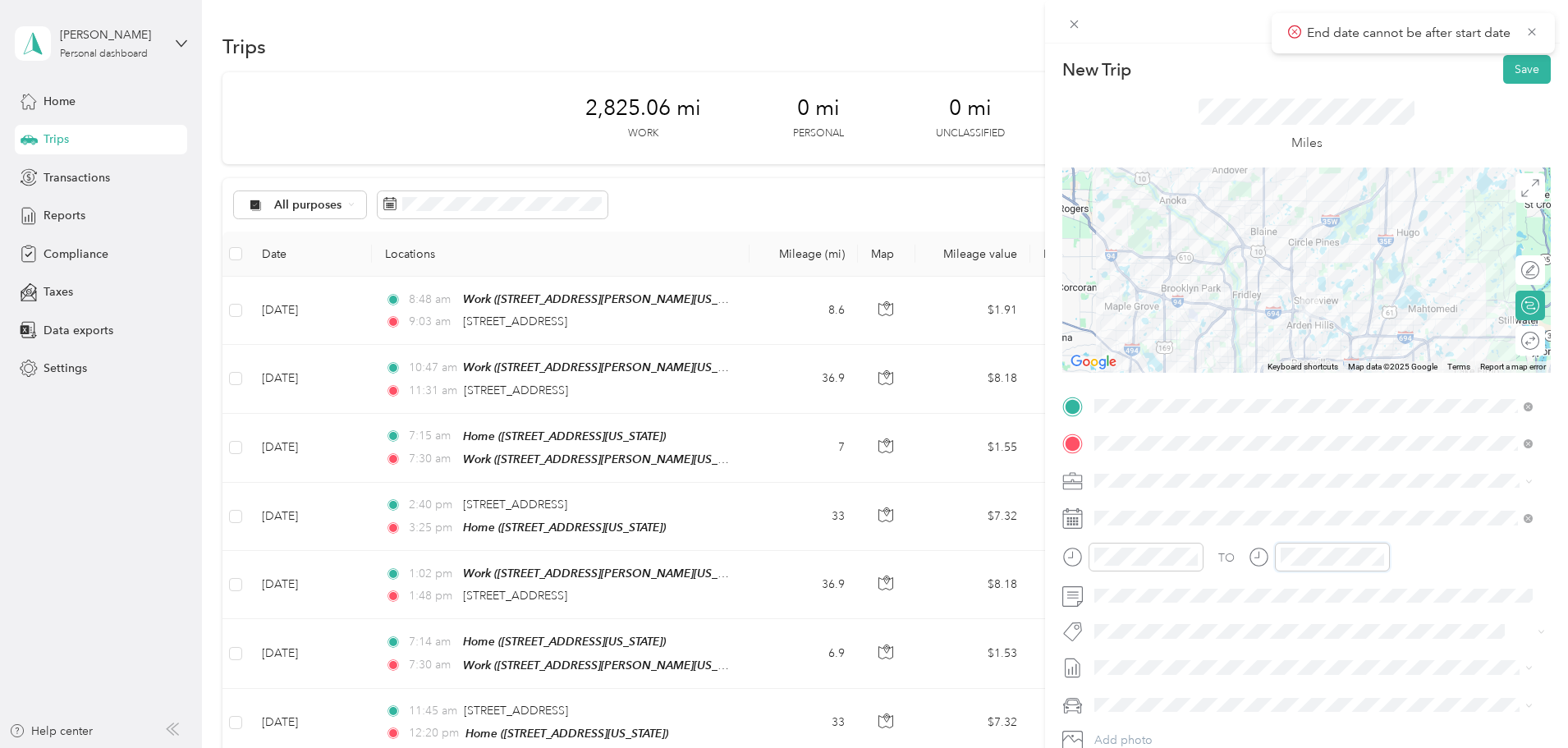
scroll to position [1127, 0]
click at [1355, 365] on div "50" at bounding box center [1344, 360] width 39 height 23
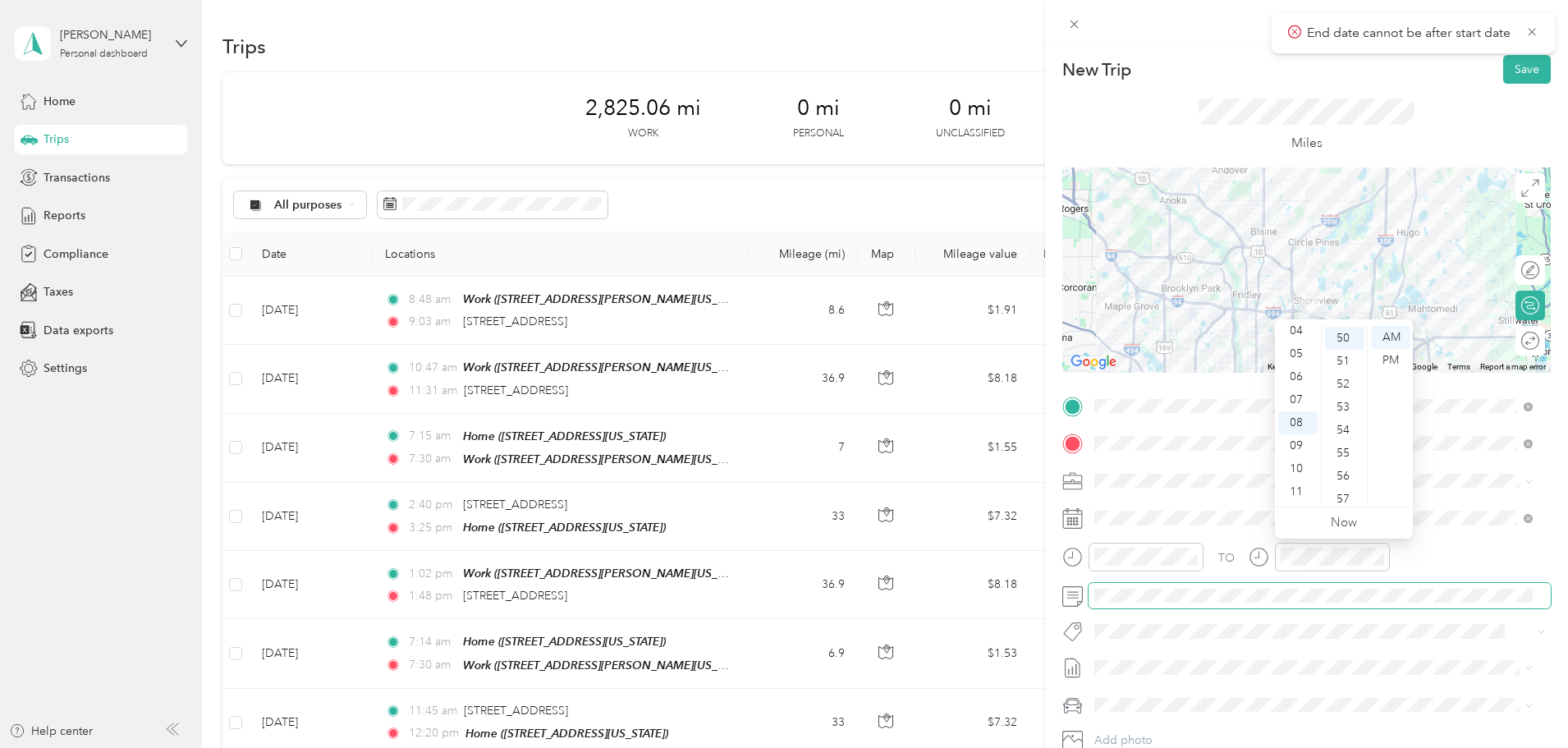
scroll to position [1150, 0]
click at [1120, 584] on span at bounding box center [1320, 596] width 462 height 27
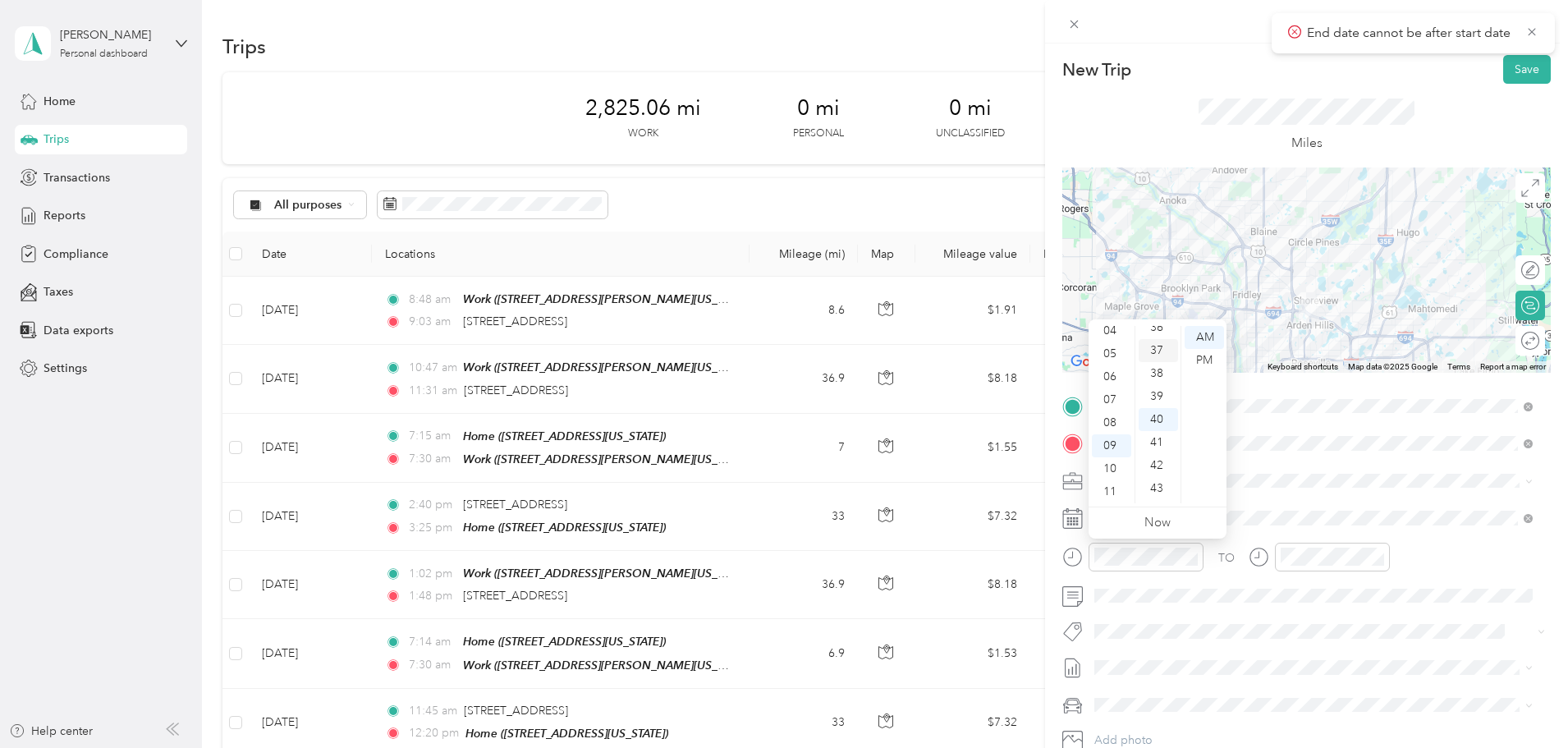
click at [1160, 343] on div "37" at bounding box center [1158, 350] width 39 height 23
click at [1316, 623] on span at bounding box center [1306, 632] width 435 height 17
click at [1159, 390] on div "36" at bounding box center [1158, 396] width 39 height 23
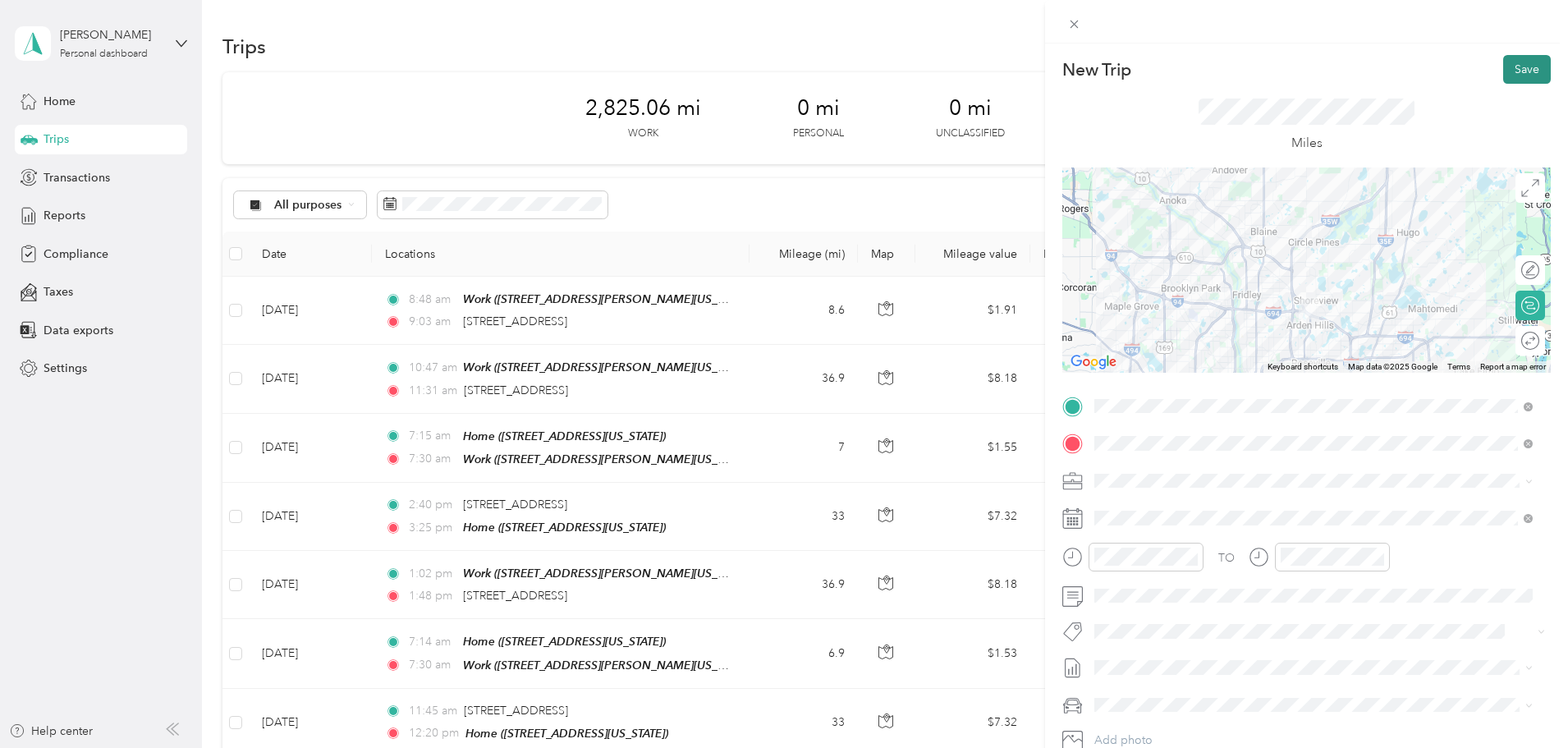
click at [1513, 72] on button "Save" at bounding box center [1528, 69] width 48 height 28
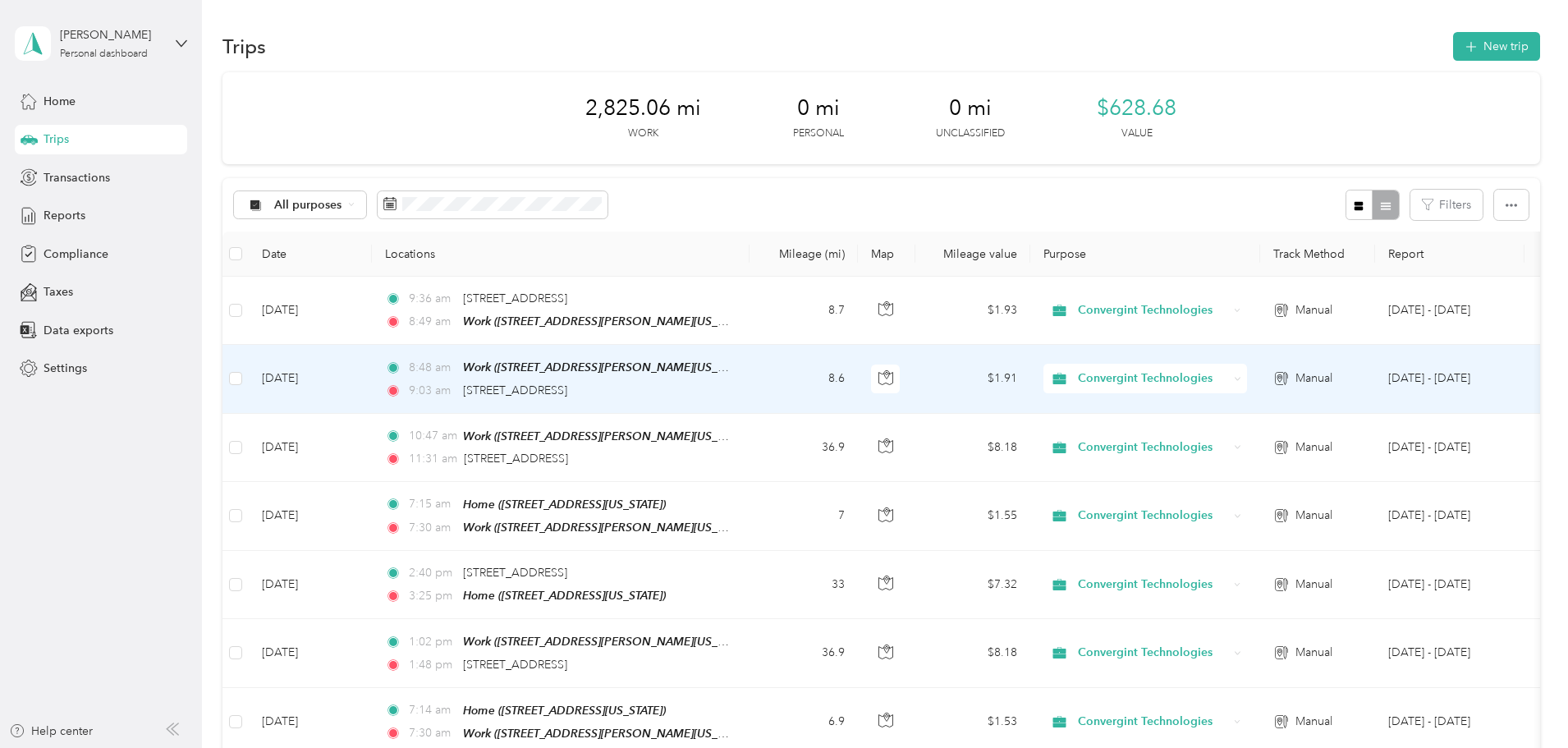
click at [372, 368] on td "[DATE]" at bounding box center [310, 379] width 123 height 68
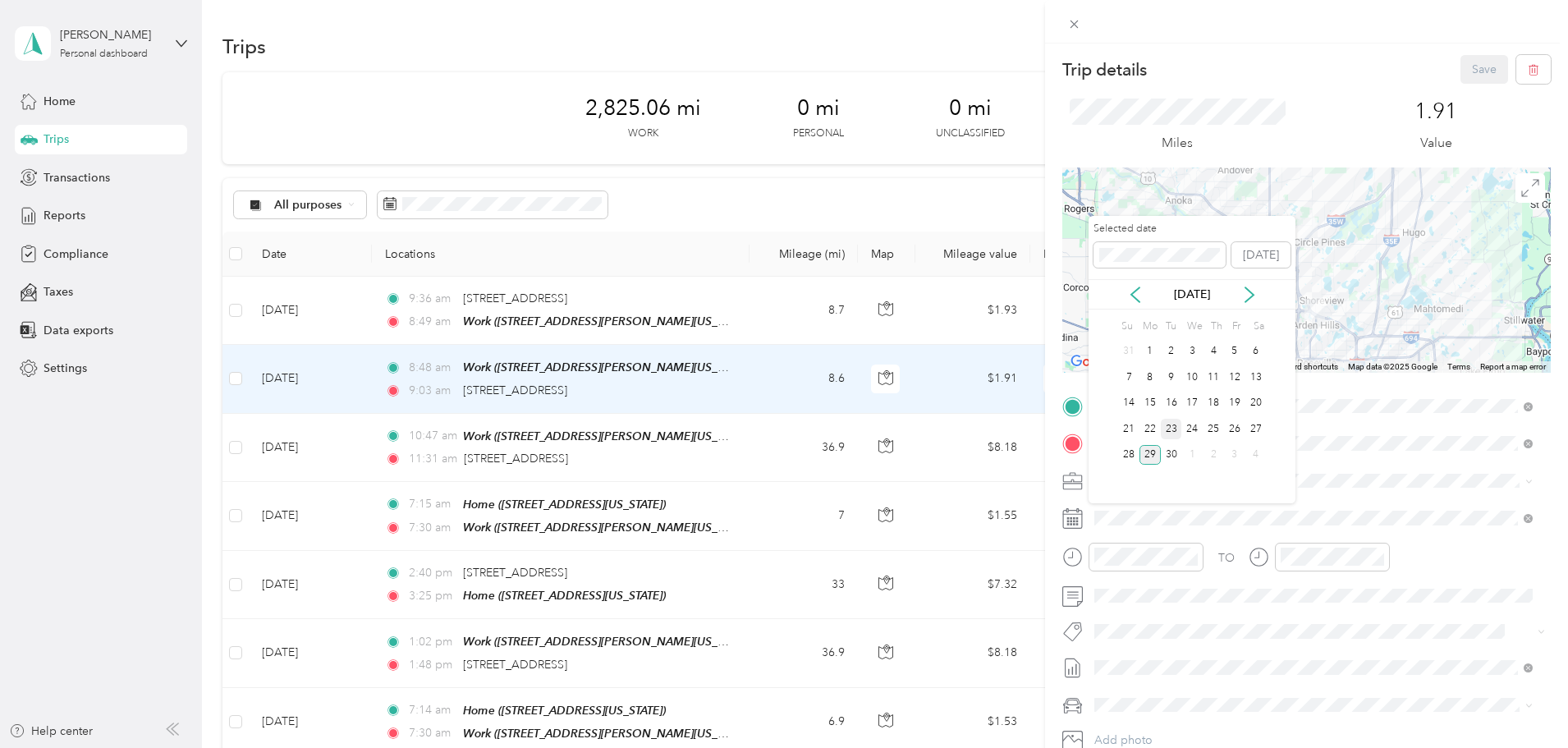
click at [1175, 431] on div "23" at bounding box center [1171, 429] width 21 height 20
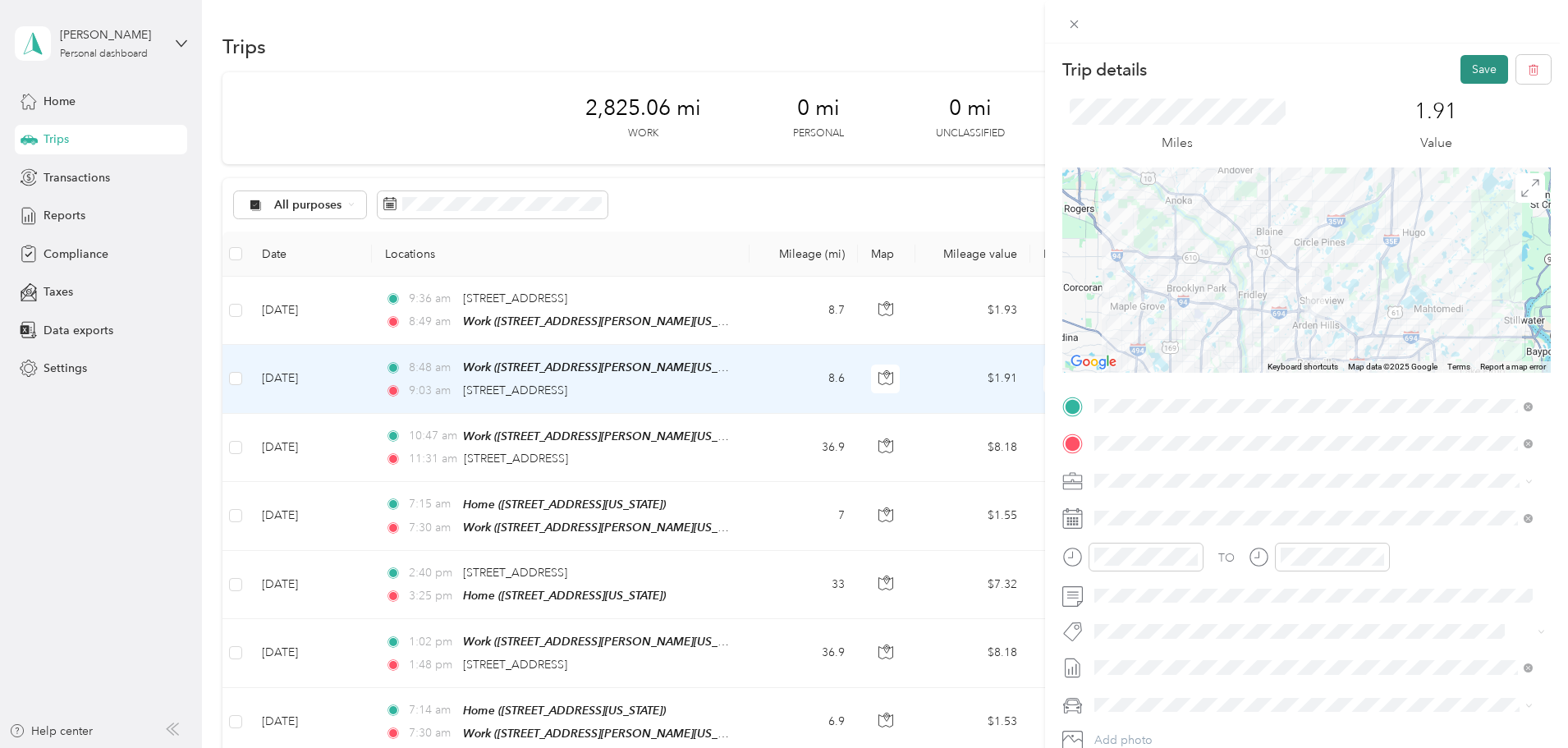
click at [1461, 72] on button "Save" at bounding box center [1485, 69] width 48 height 28
click at [420, 310] on div "Trip details Save This trip cannot be edited because it is either under review,…" at bounding box center [784, 374] width 1568 height 748
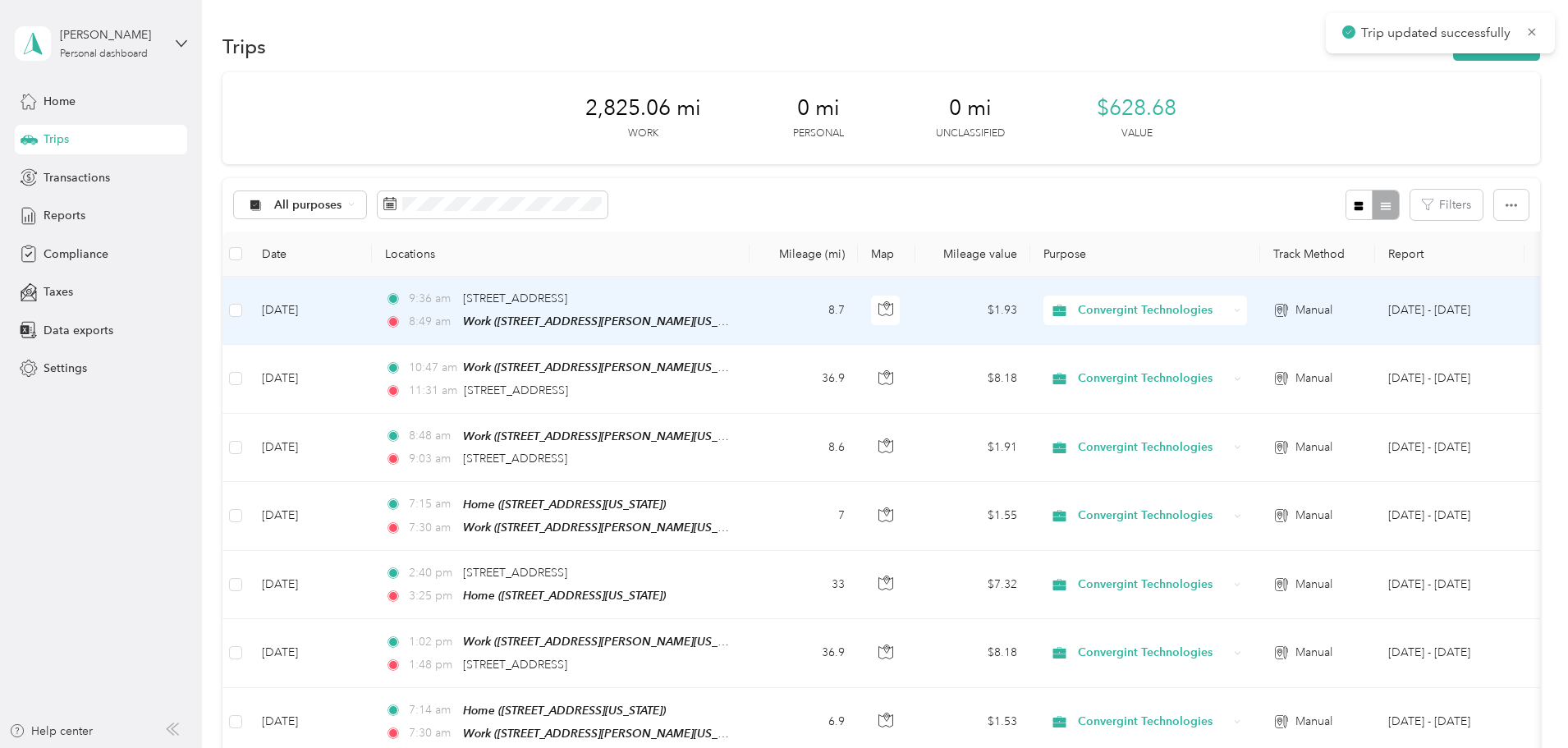
click at [372, 314] on td "[DATE]" at bounding box center [310, 311] width 123 height 68
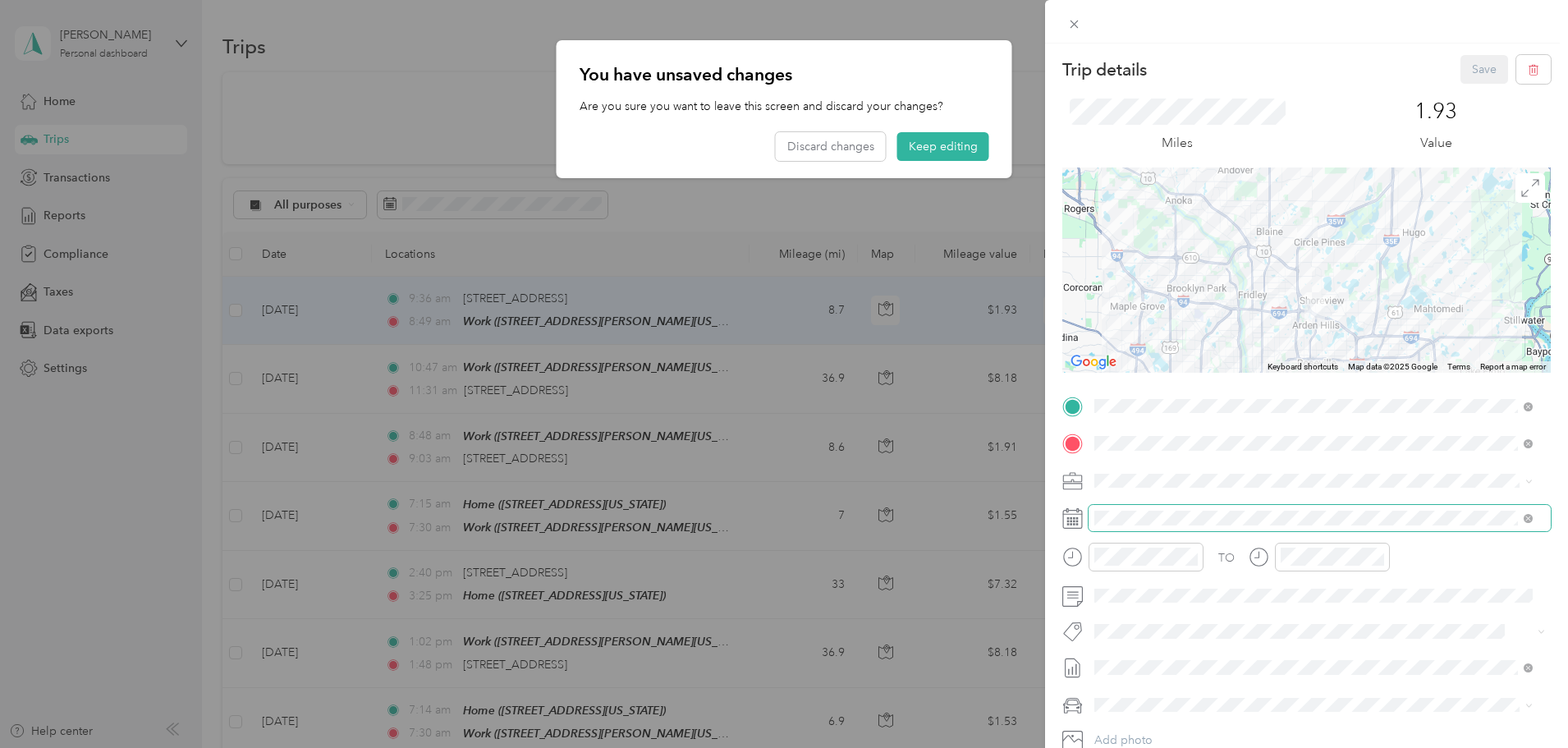
click at [1175, 525] on span at bounding box center [1320, 518] width 462 height 27
click at [933, 155] on div "Trip details Save This trip cannot be edited because it is either under review,…" at bounding box center [784, 374] width 1568 height 748
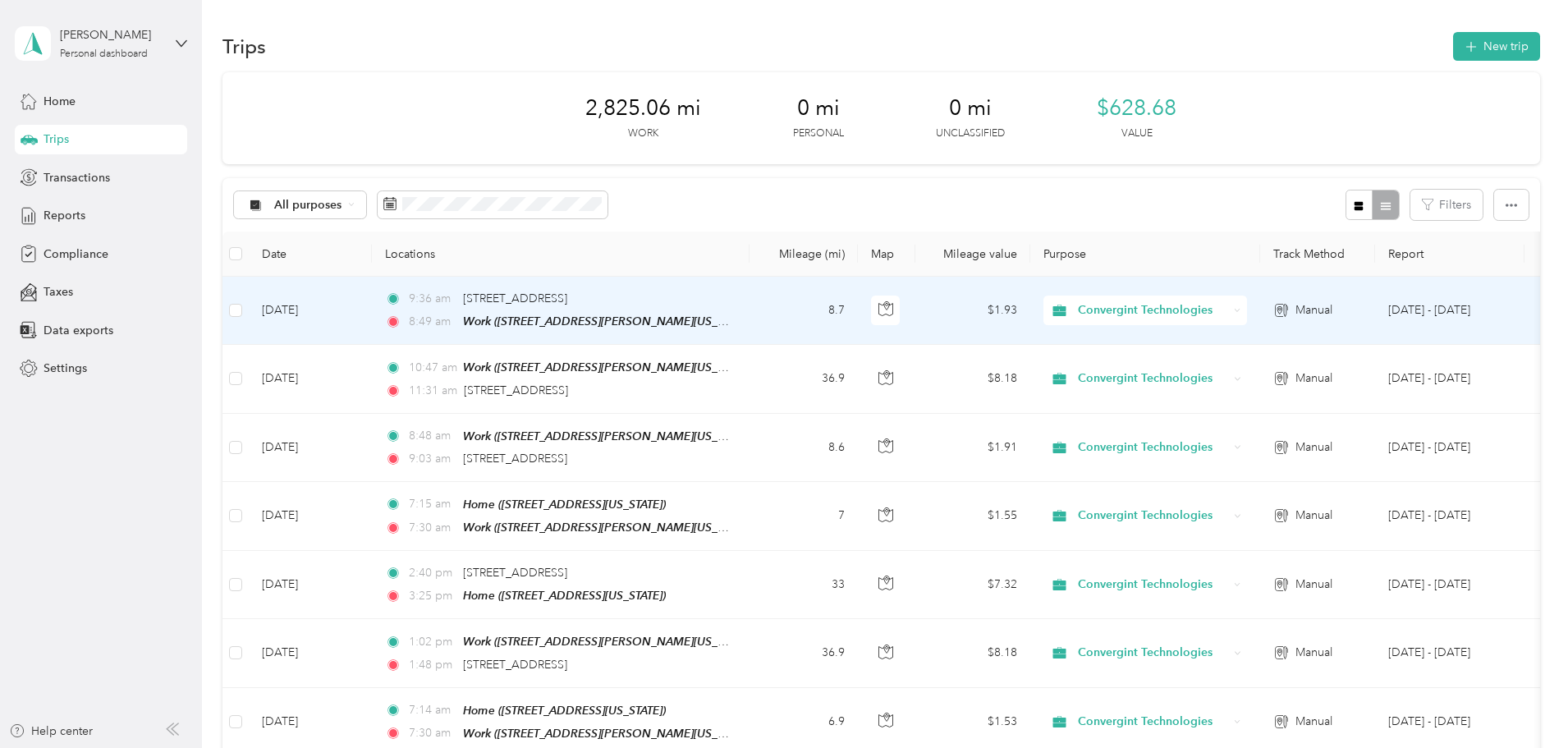
click at [372, 318] on td "[DATE]" at bounding box center [310, 311] width 123 height 68
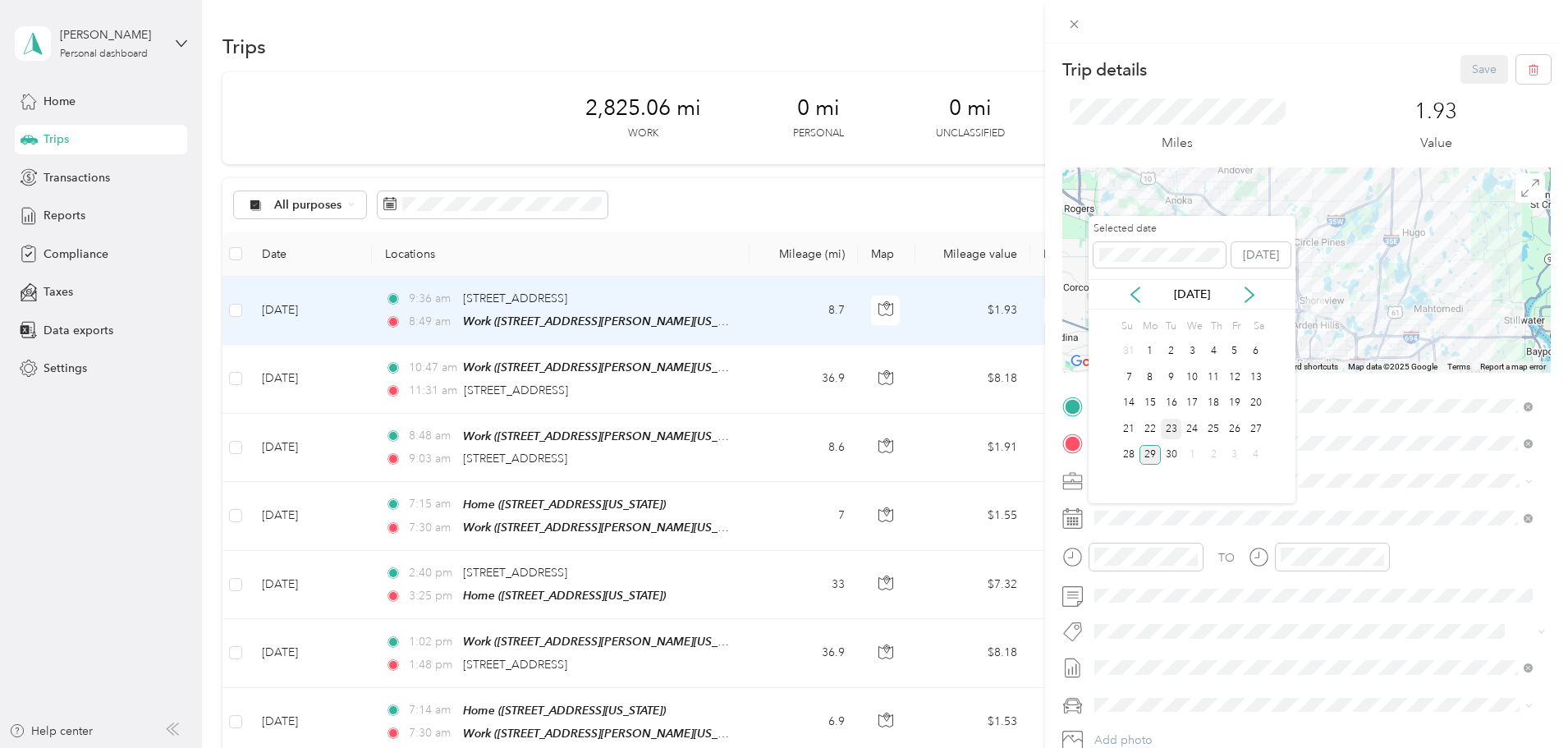
click at [1167, 429] on div "23" at bounding box center [1171, 429] width 21 height 20
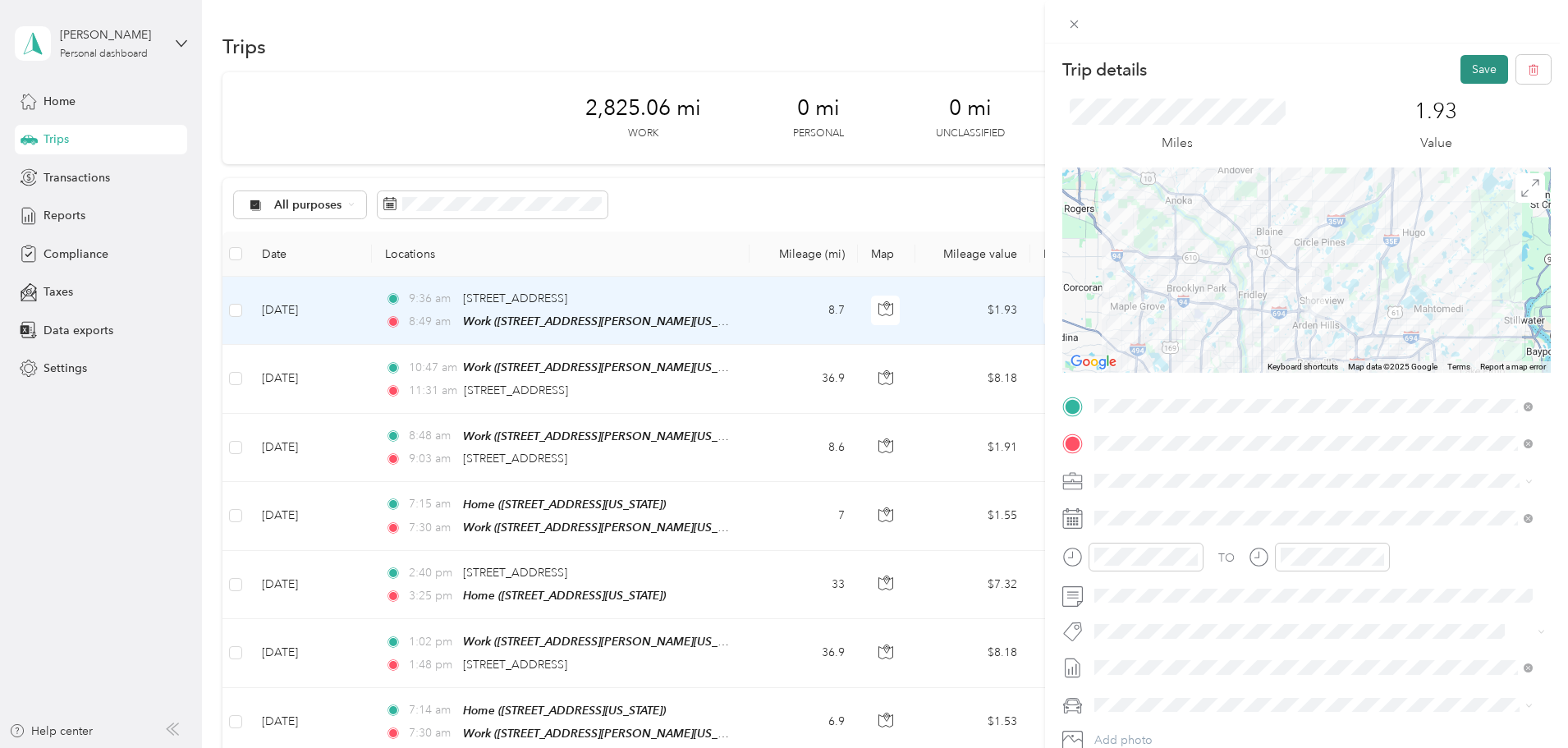
click at [1465, 64] on button "Save" at bounding box center [1485, 69] width 48 height 28
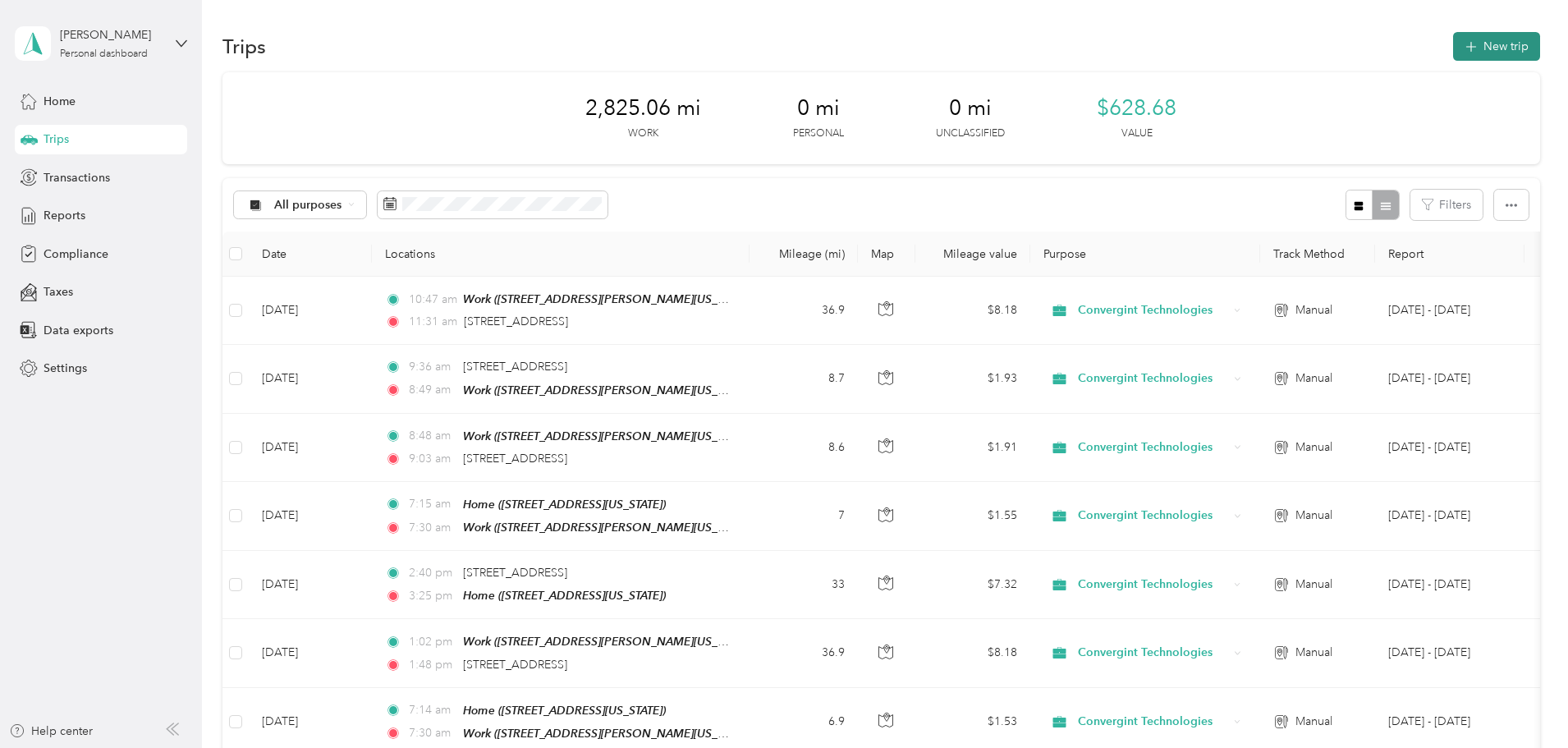
click at [1453, 50] on button "New trip" at bounding box center [1496, 46] width 87 height 28
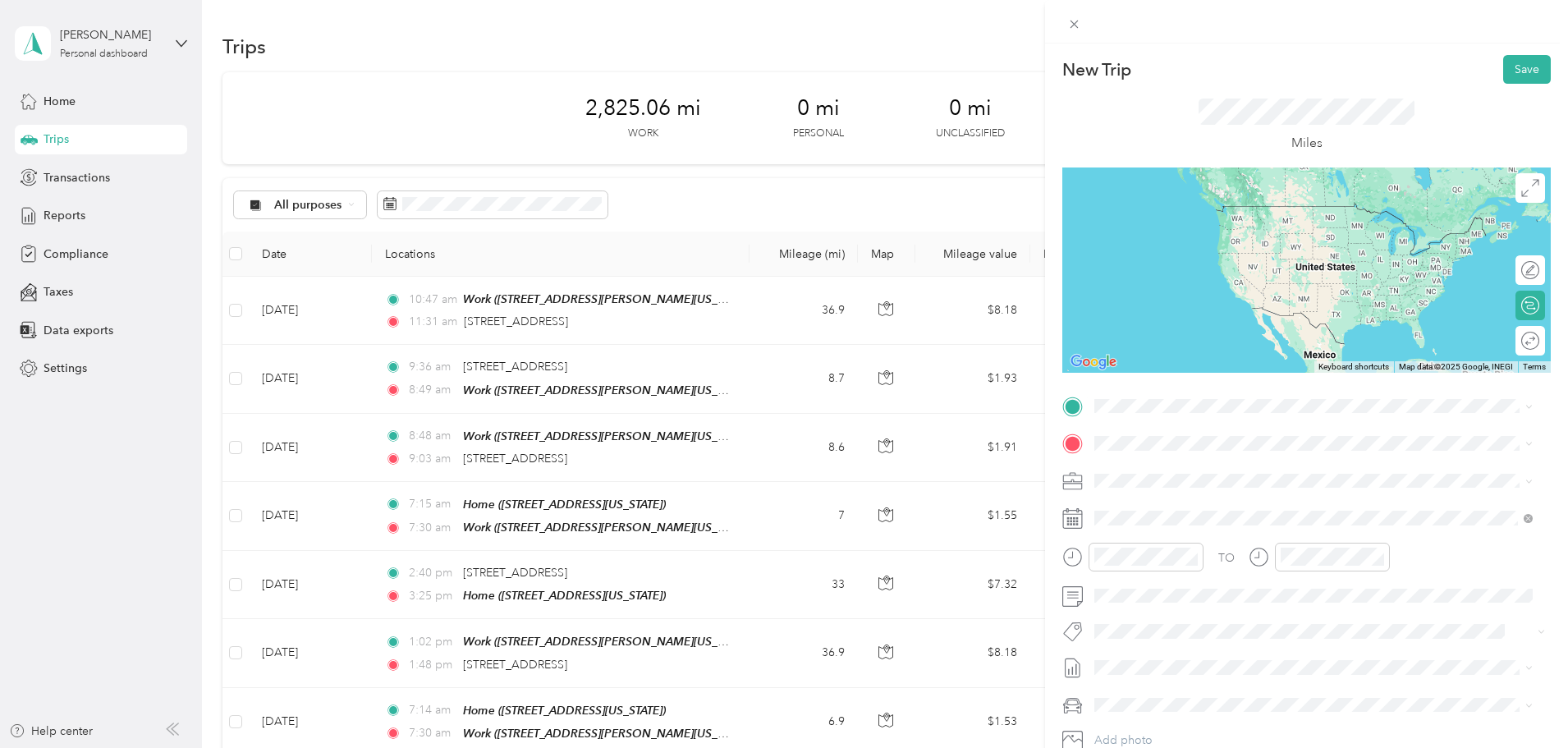
click at [1188, 469] on span "[STREET_ADDRESS][US_STATE]" at bounding box center [1208, 462] width 164 height 15
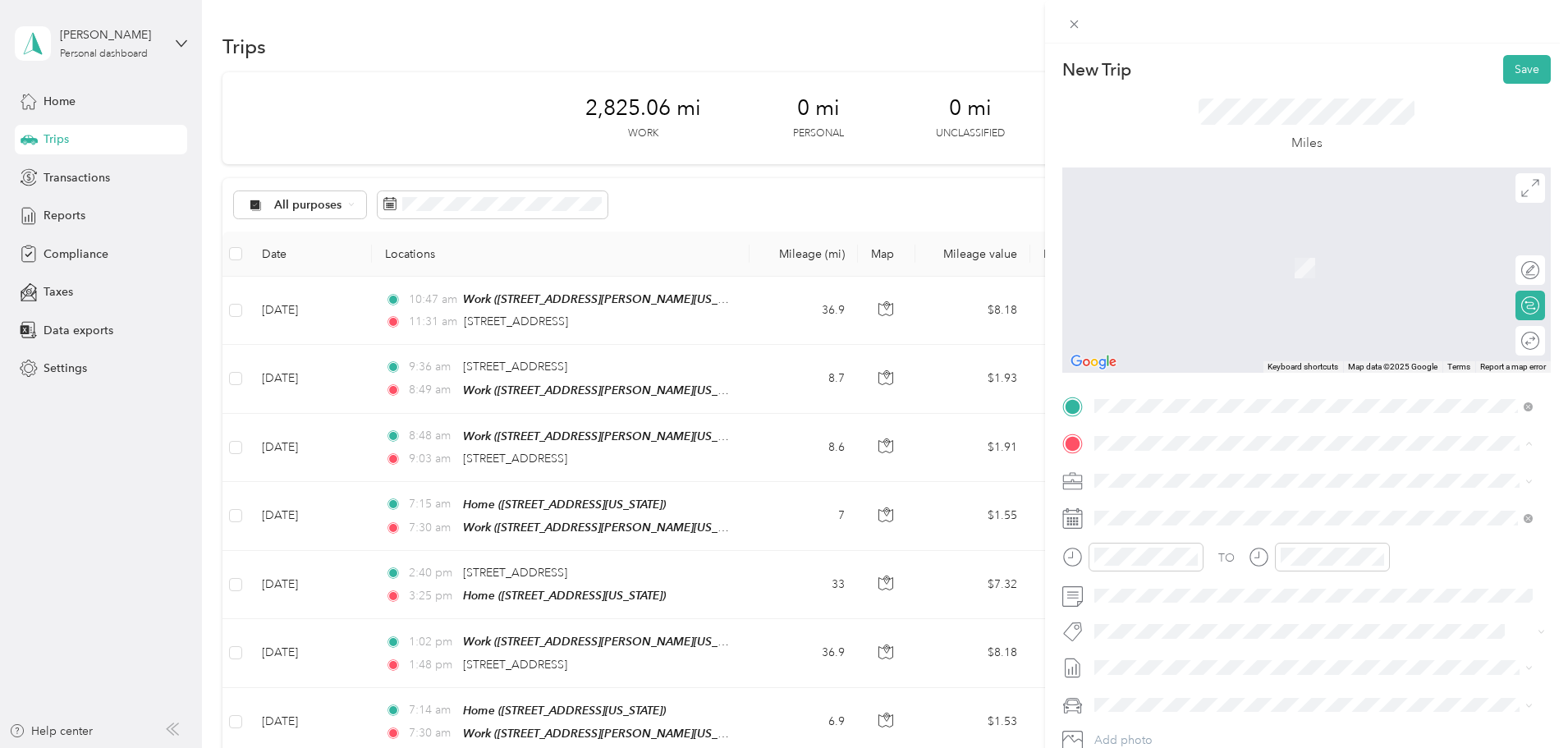
click at [1173, 580] on div "Work [STREET_ADDRESS][PERSON_NAME][US_STATE]" at bounding box center [1253, 570] width 255 height 35
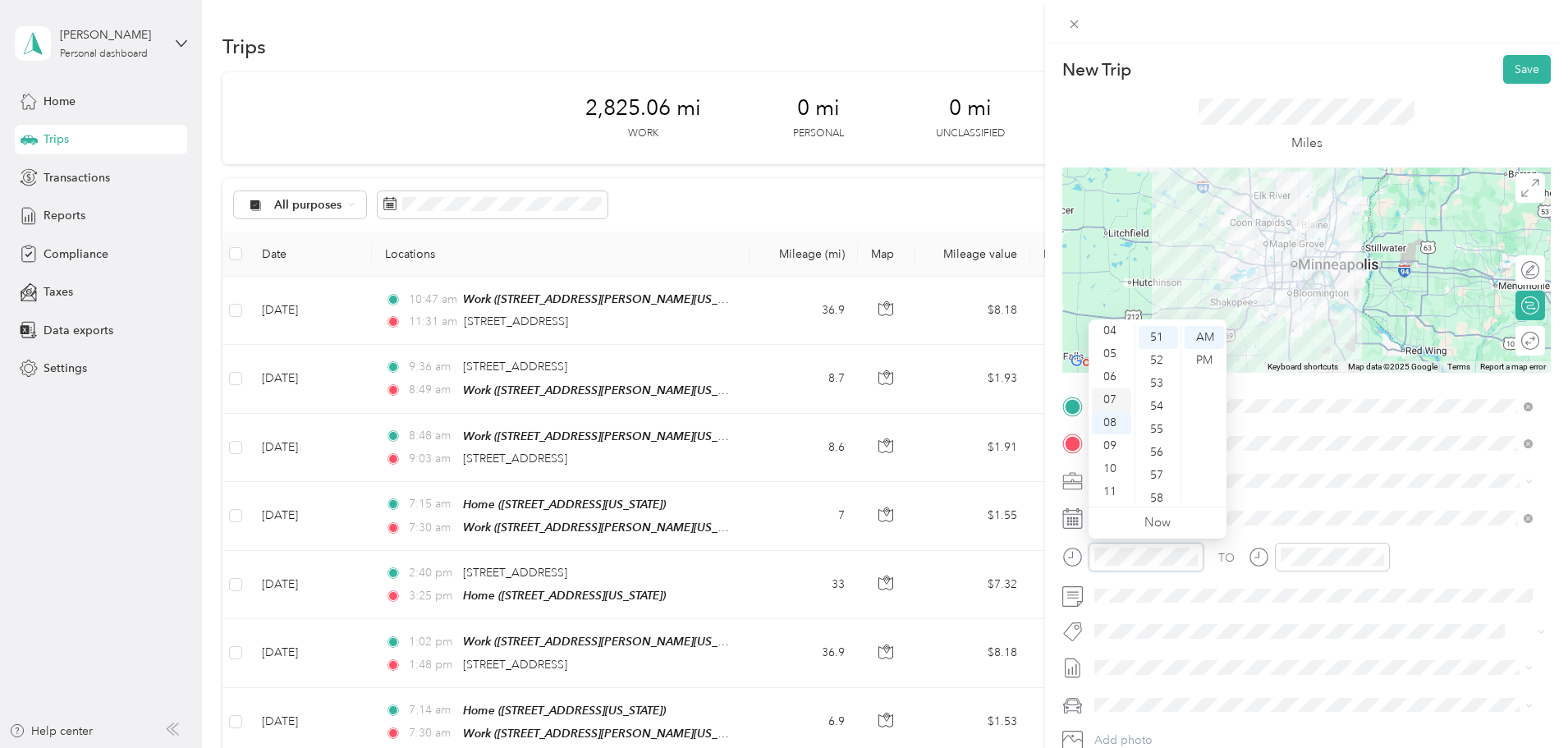
scroll to position [16, 0]
click at [1109, 362] on div "02" at bounding box center [1111, 367] width 39 height 23
click at [1157, 333] on div "22" at bounding box center [1158, 327] width 39 height 23
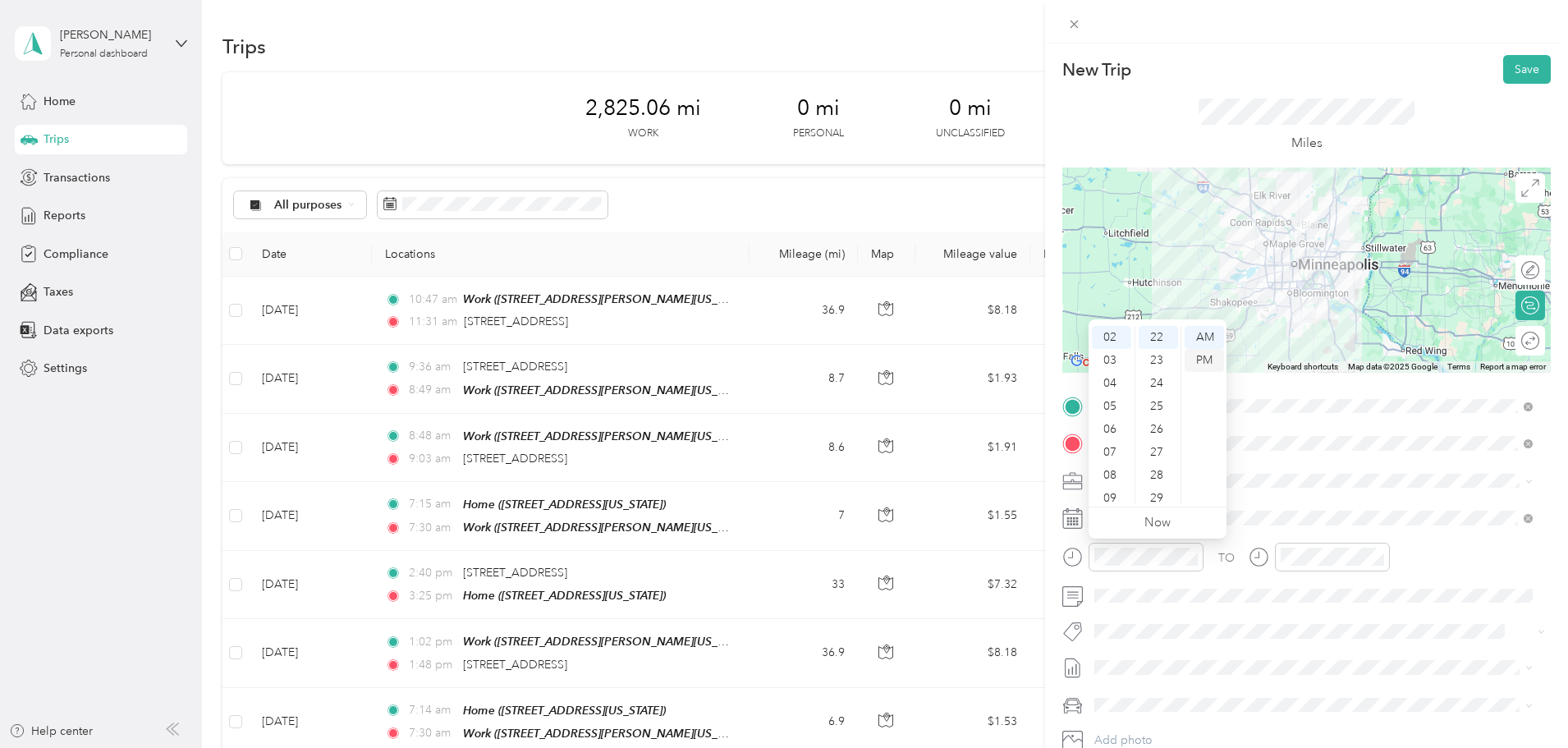
click at [1211, 352] on div "PM" at bounding box center [1204, 360] width 39 height 23
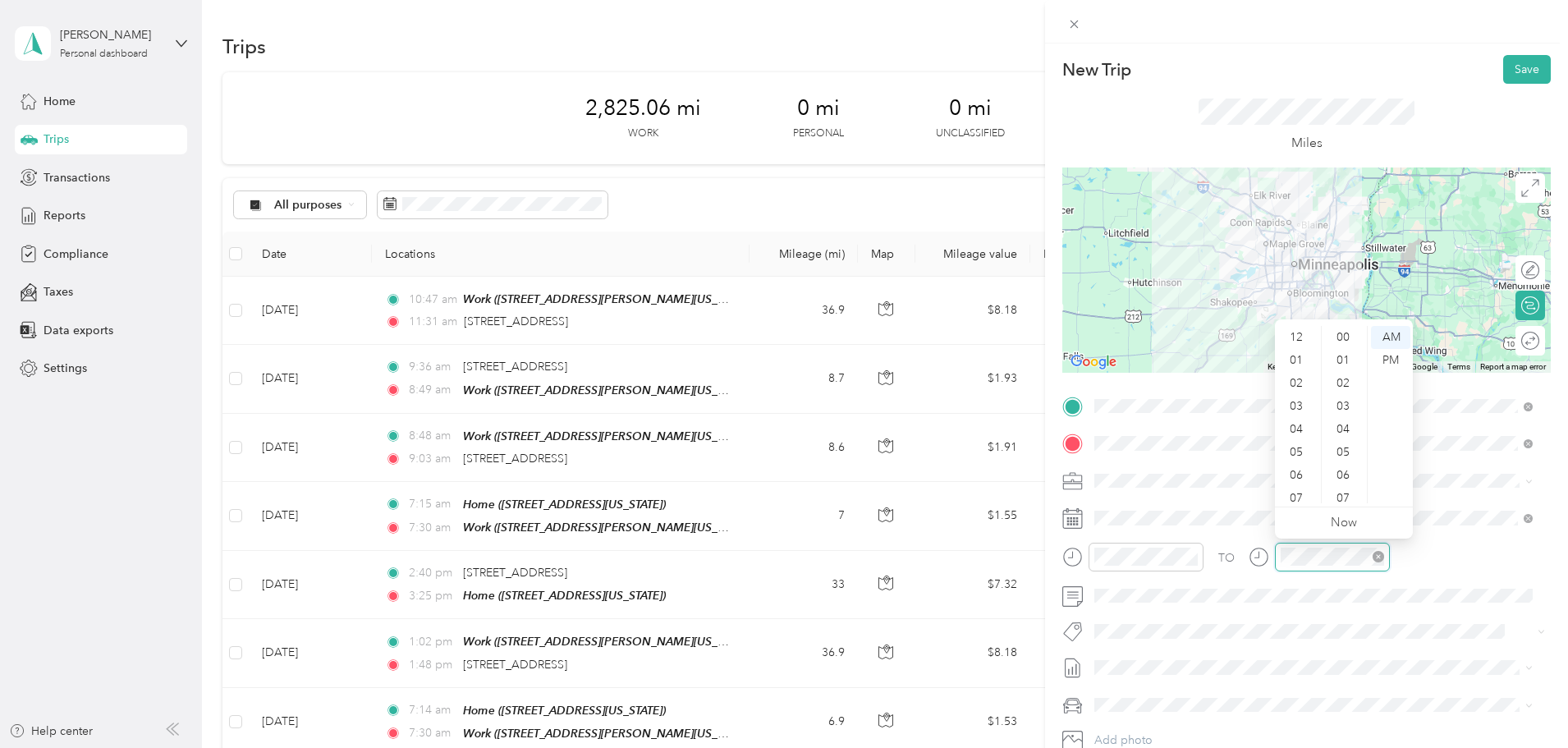
scroll to position [98, 0]
click at [1290, 372] on div "02" at bounding box center [1297, 367] width 39 height 23
click at [1342, 361] on div "41" at bounding box center [1344, 353] width 39 height 23
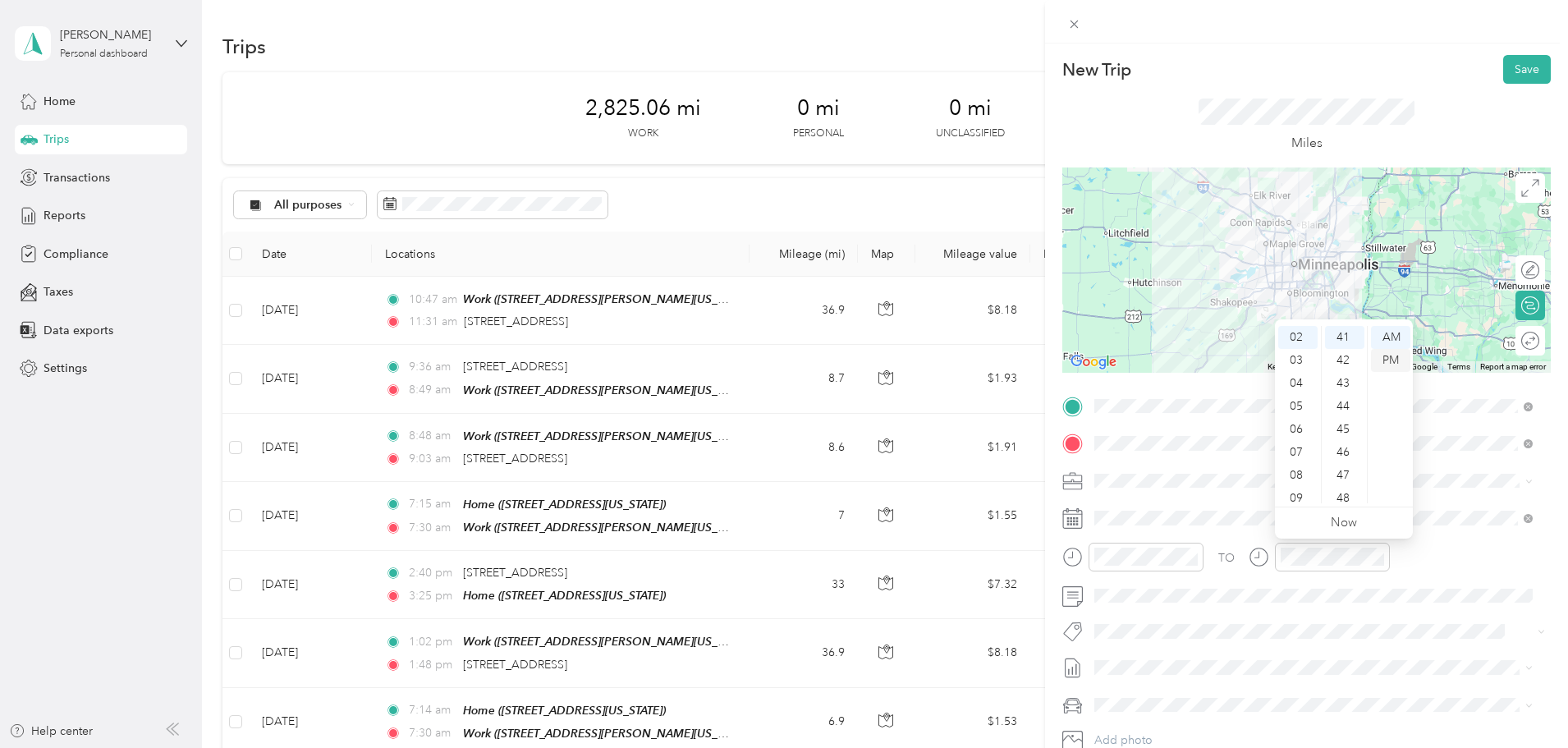
click at [1387, 353] on div "PM" at bounding box center [1390, 360] width 39 height 23
click at [1419, 551] on div "TO" at bounding box center [1307, 563] width 489 height 40
click at [1344, 485] on div "58" at bounding box center [1344, 481] width 39 height 23
click at [1298, 360] on div "03" at bounding box center [1297, 360] width 39 height 23
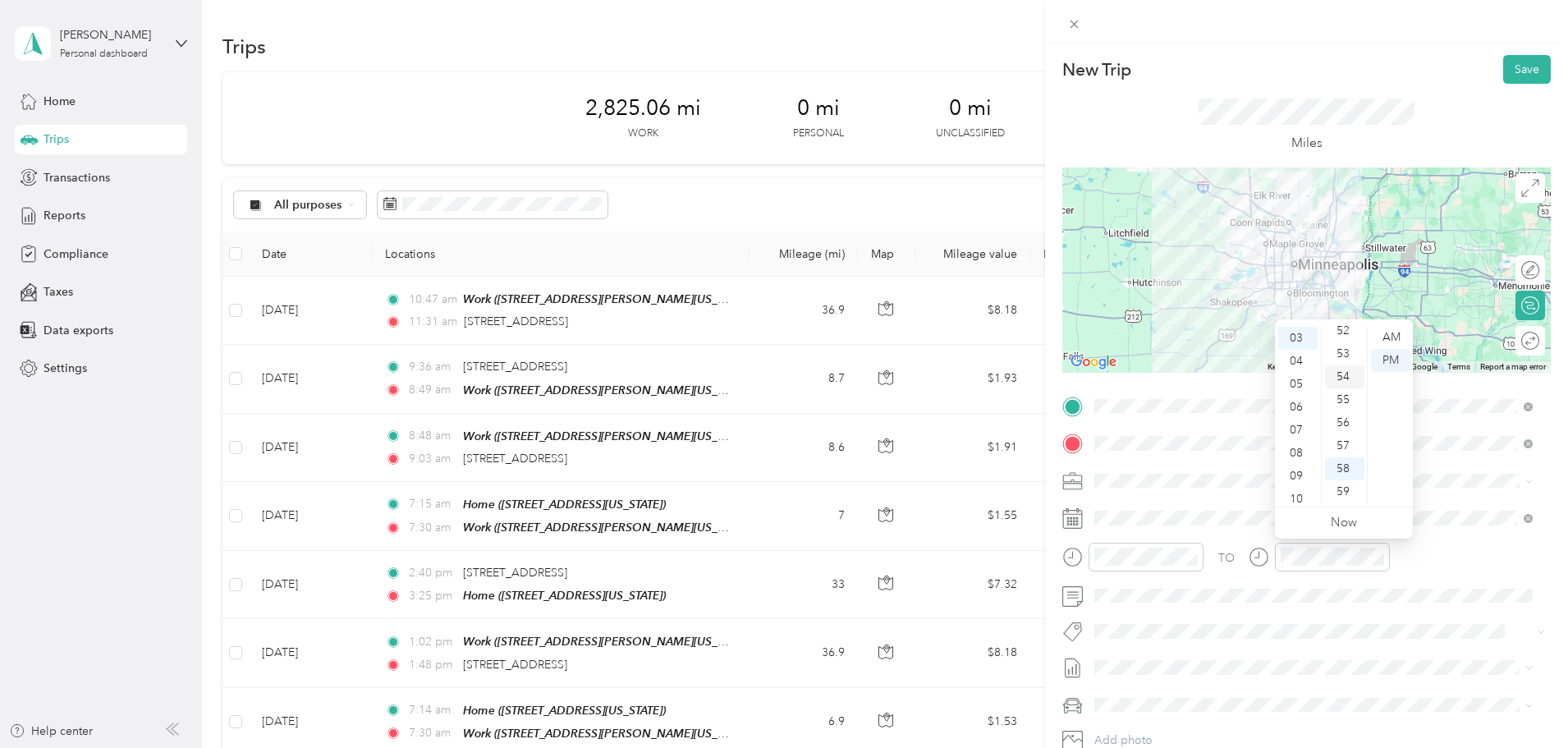
scroll to position [69, 0]
click at [1340, 380] on div "04" at bounding box center [1344, 376] width 39 height 23
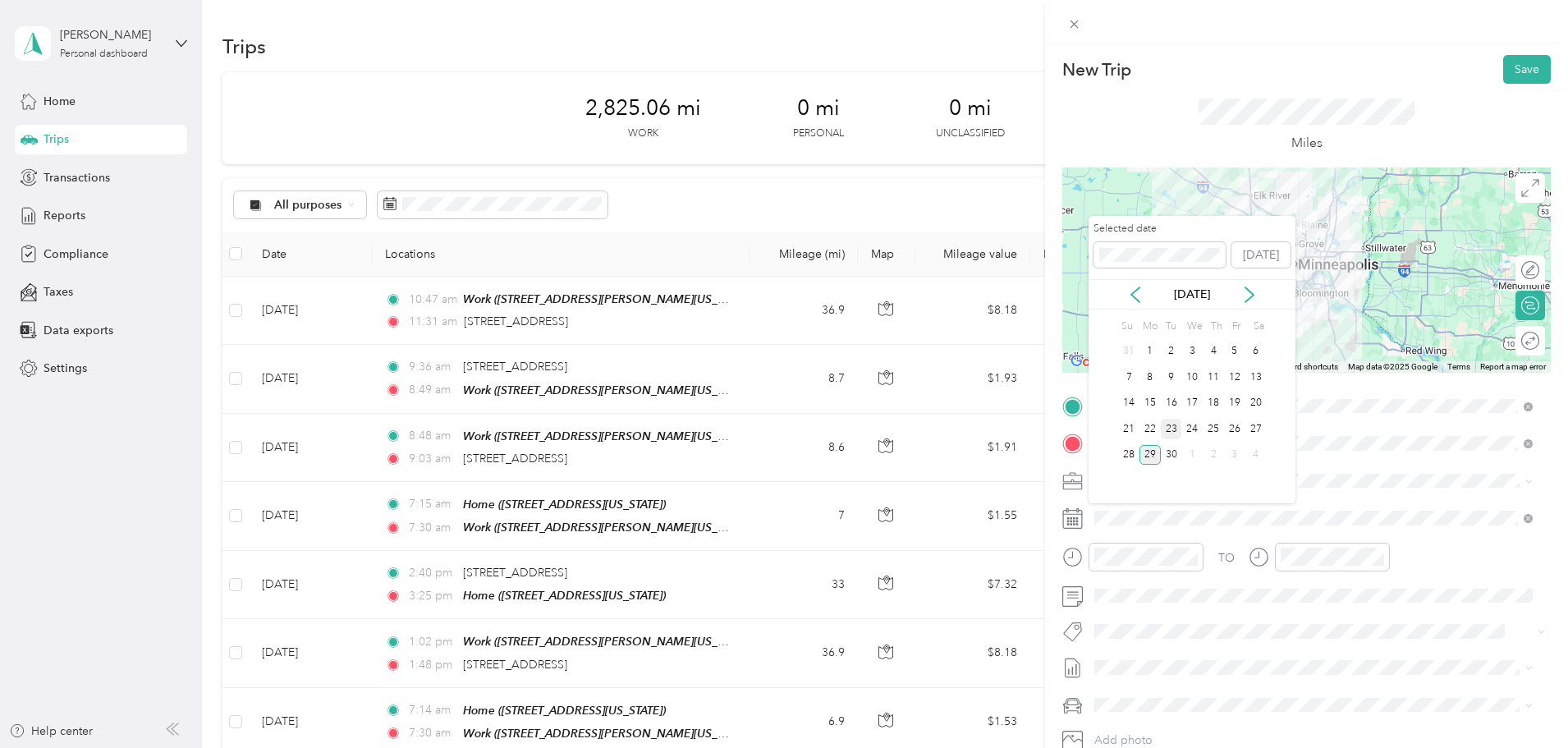
click at [1175, 432] on div "23" at bounding box center [1171, 429] width 21 height 20
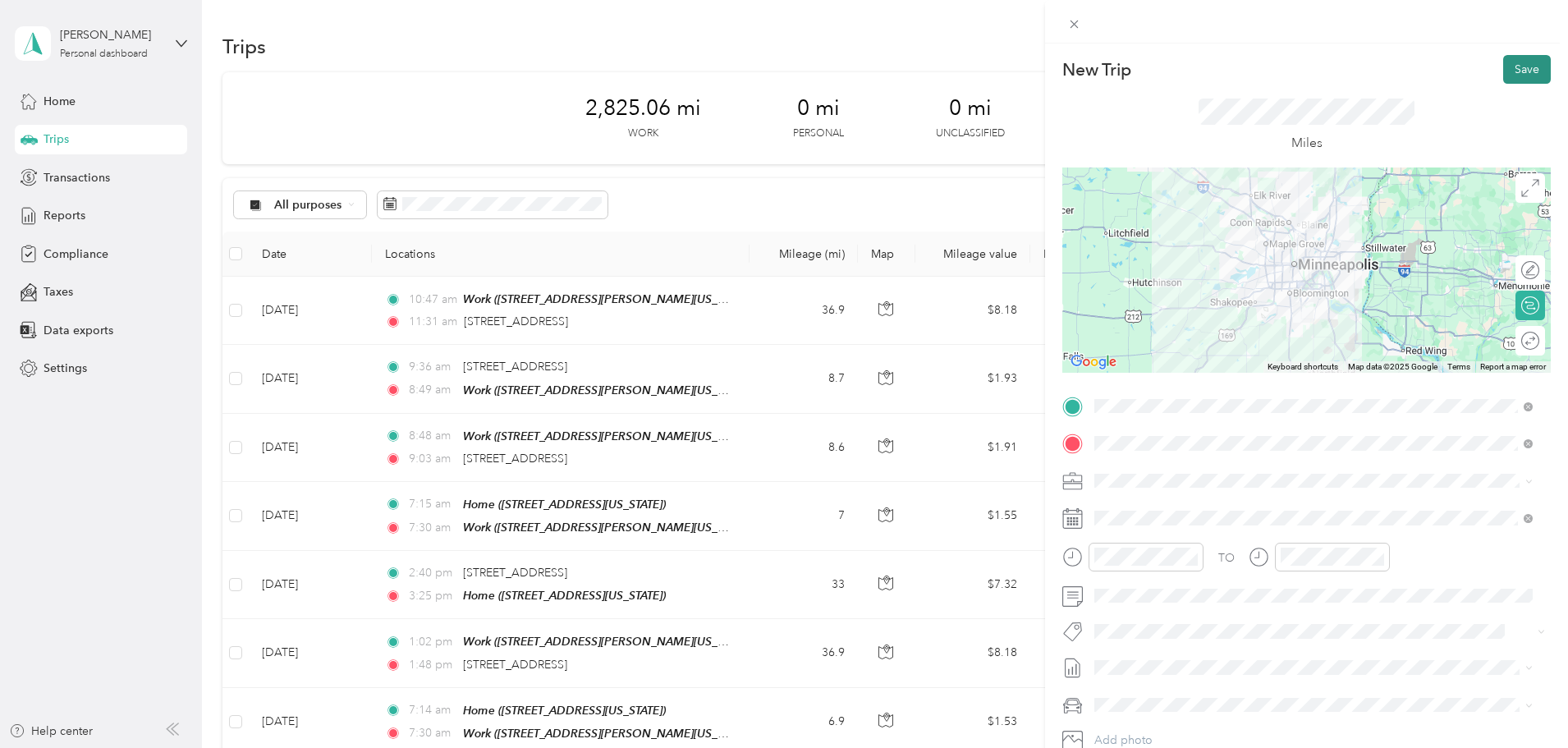
click at [1505, 73] on button "Save" at bounding box center [1528, 69] width 48 height 28
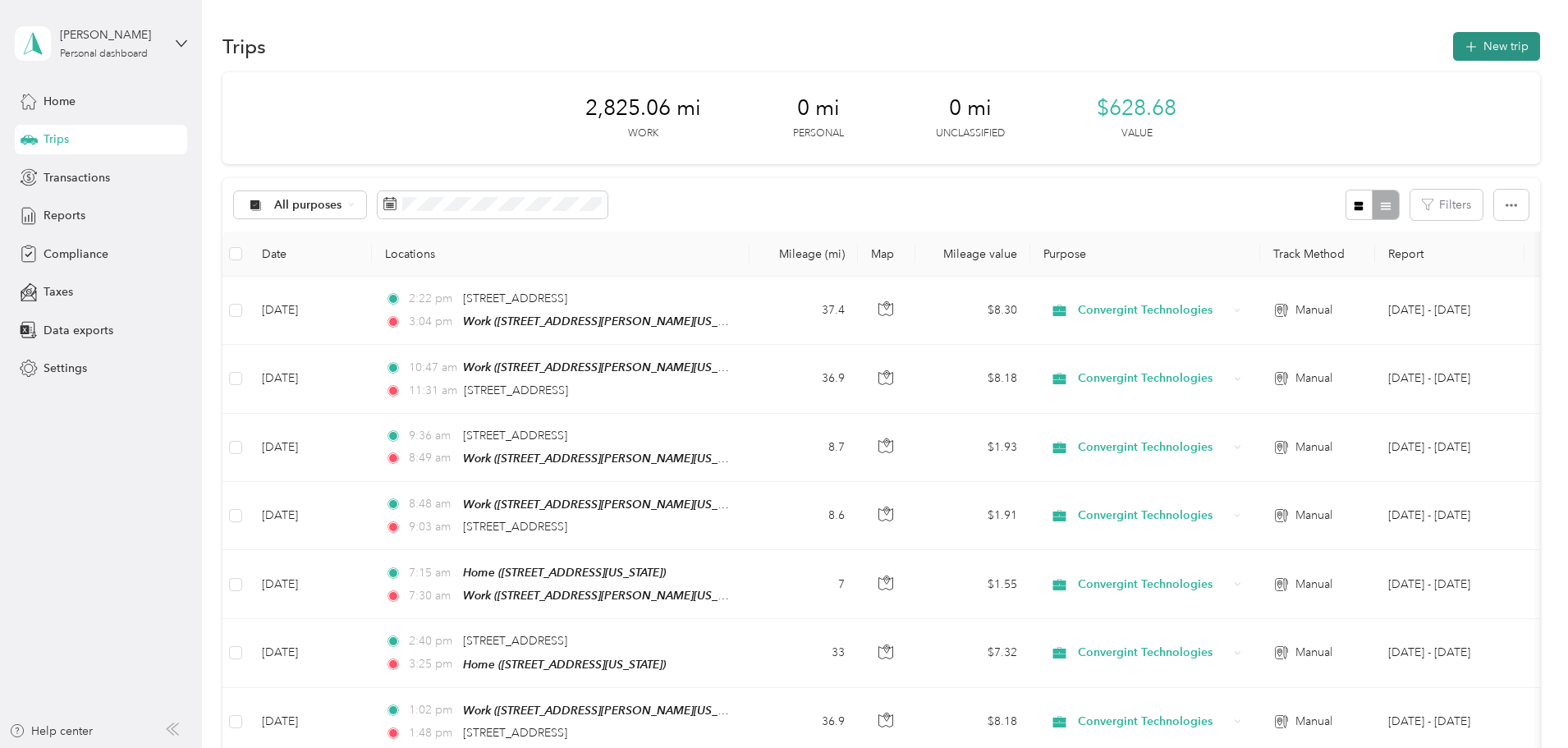
click at [1453, 51] on button "New trip" at bounding box center [1496, 46] width 87 height 28
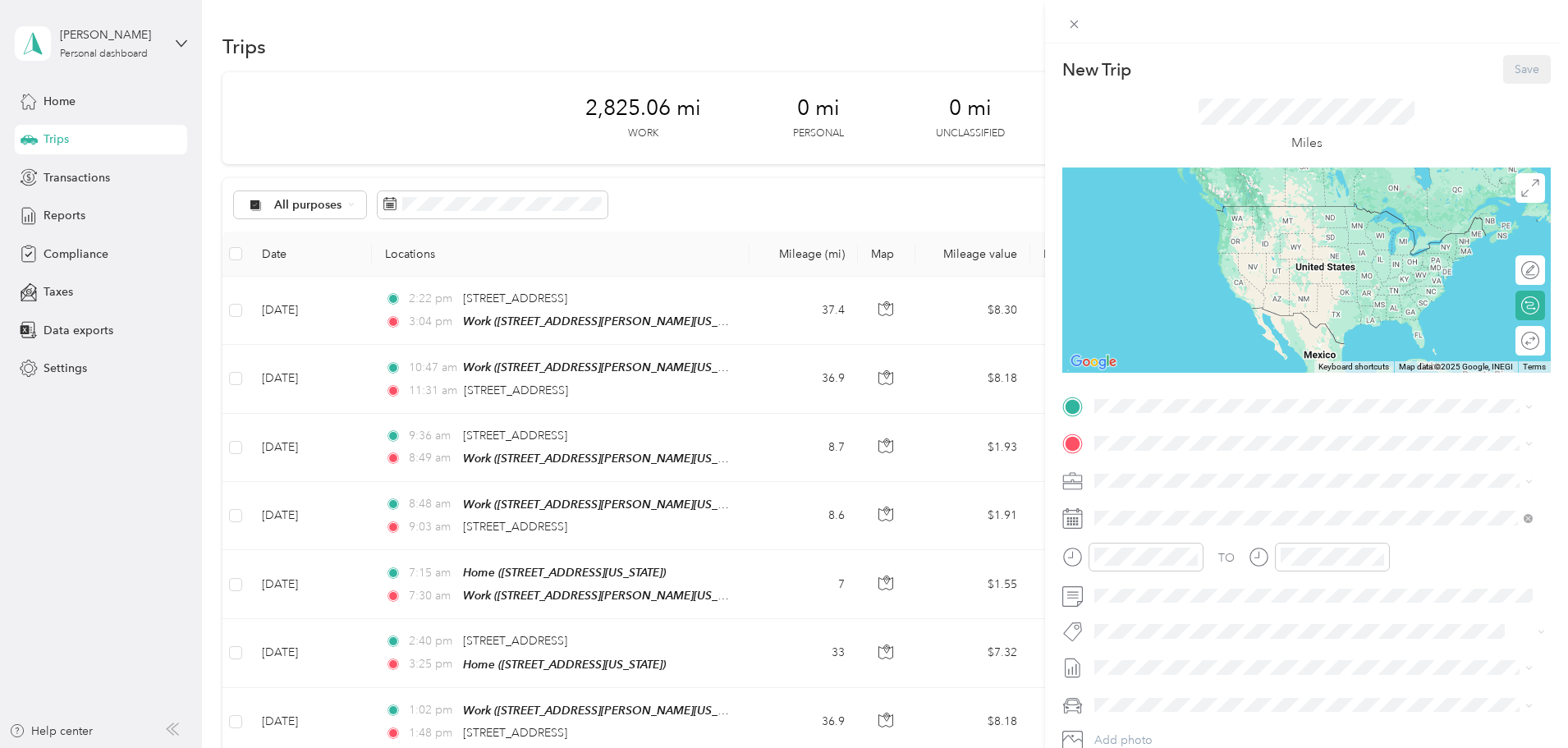
click at [1151, 473] on div "Home [STREET_ADDRESS][US_STATE]" at bounding box center [1208, 472] width 164 height 35
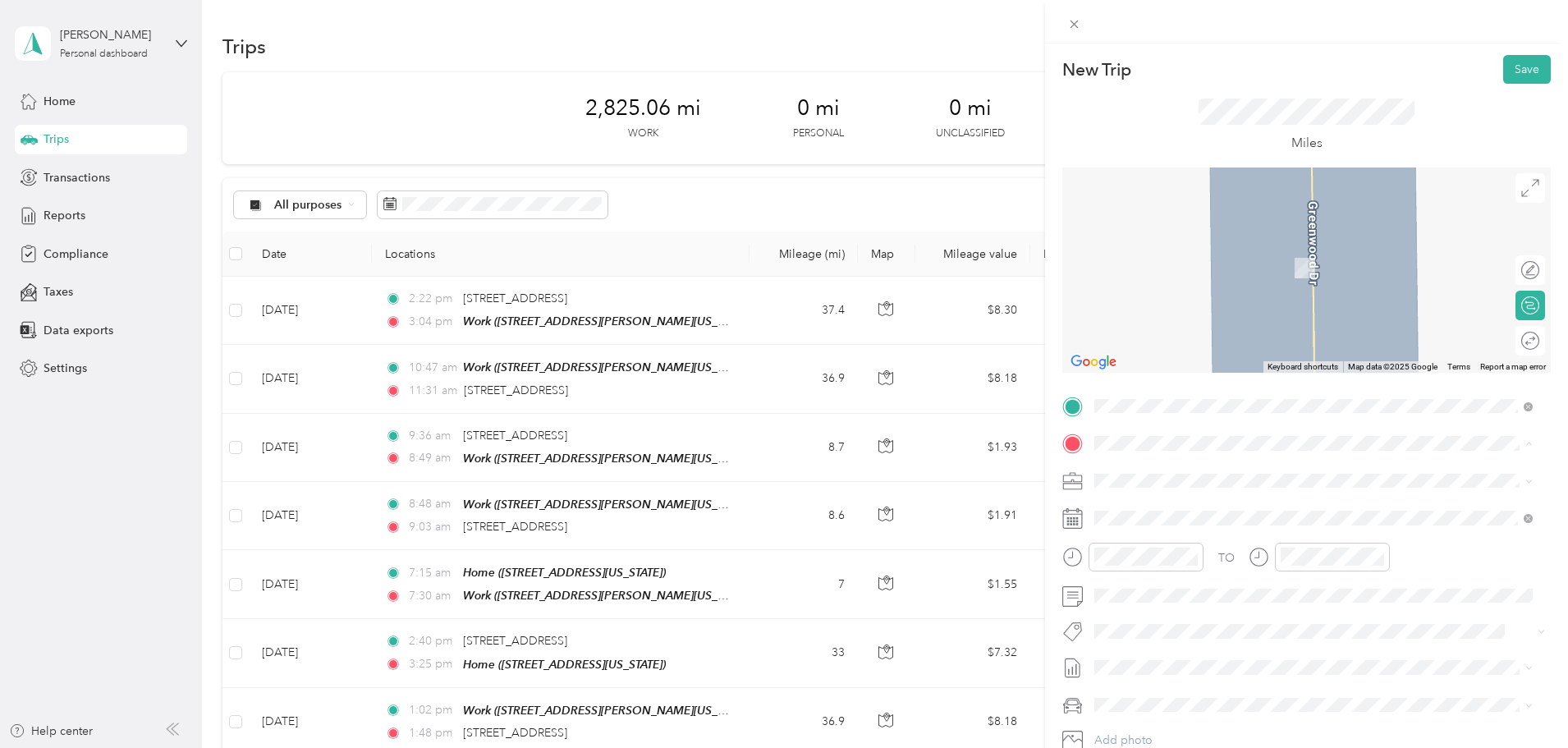
click at [1160, 585] on span "[STREET_ADDRESS][PERSON_NAME][US_STATE]" at bounding box center [1253, 578] width 255 height 14
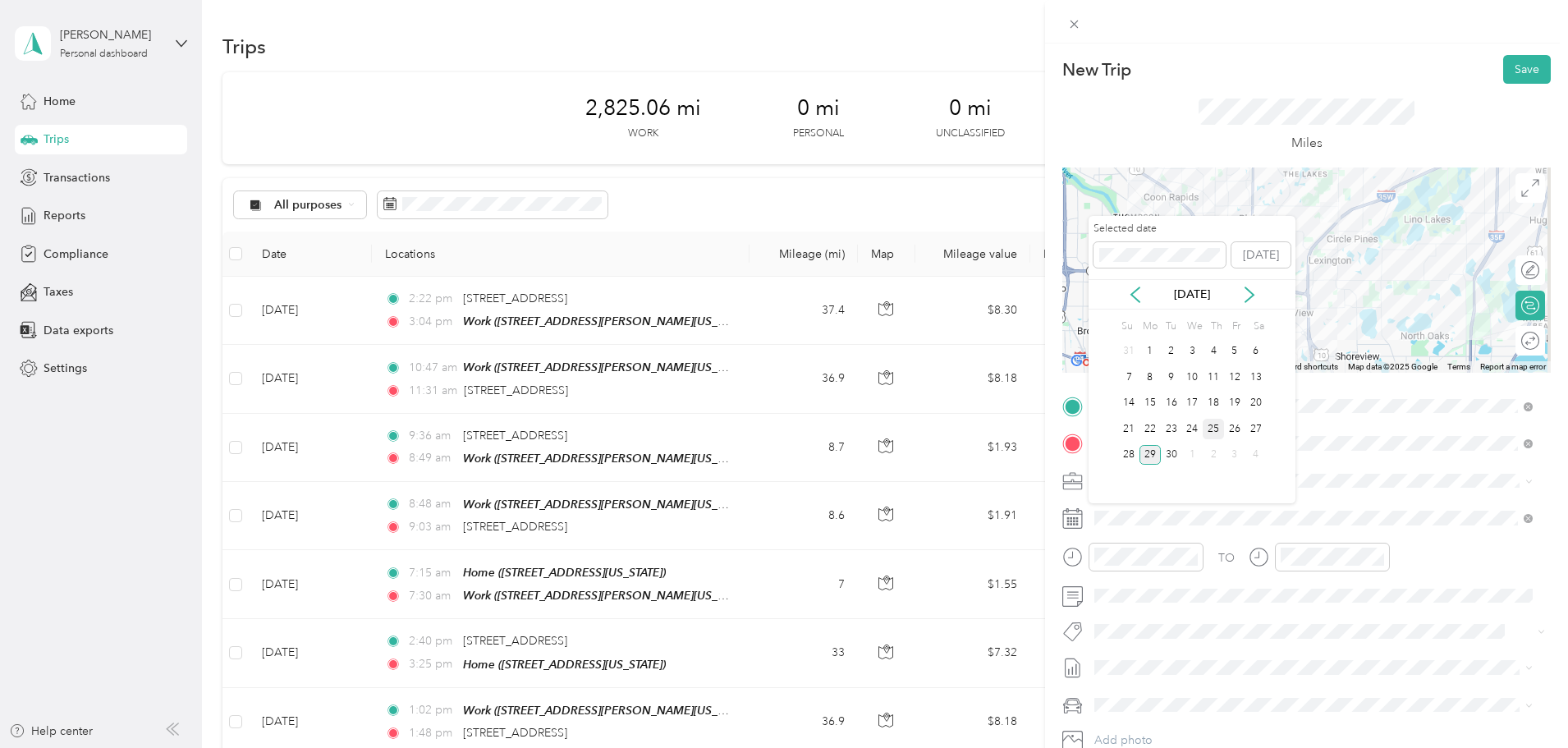
click at [1209, 434] on div "25" at bounding box center [1213, 429] width 21 height 20
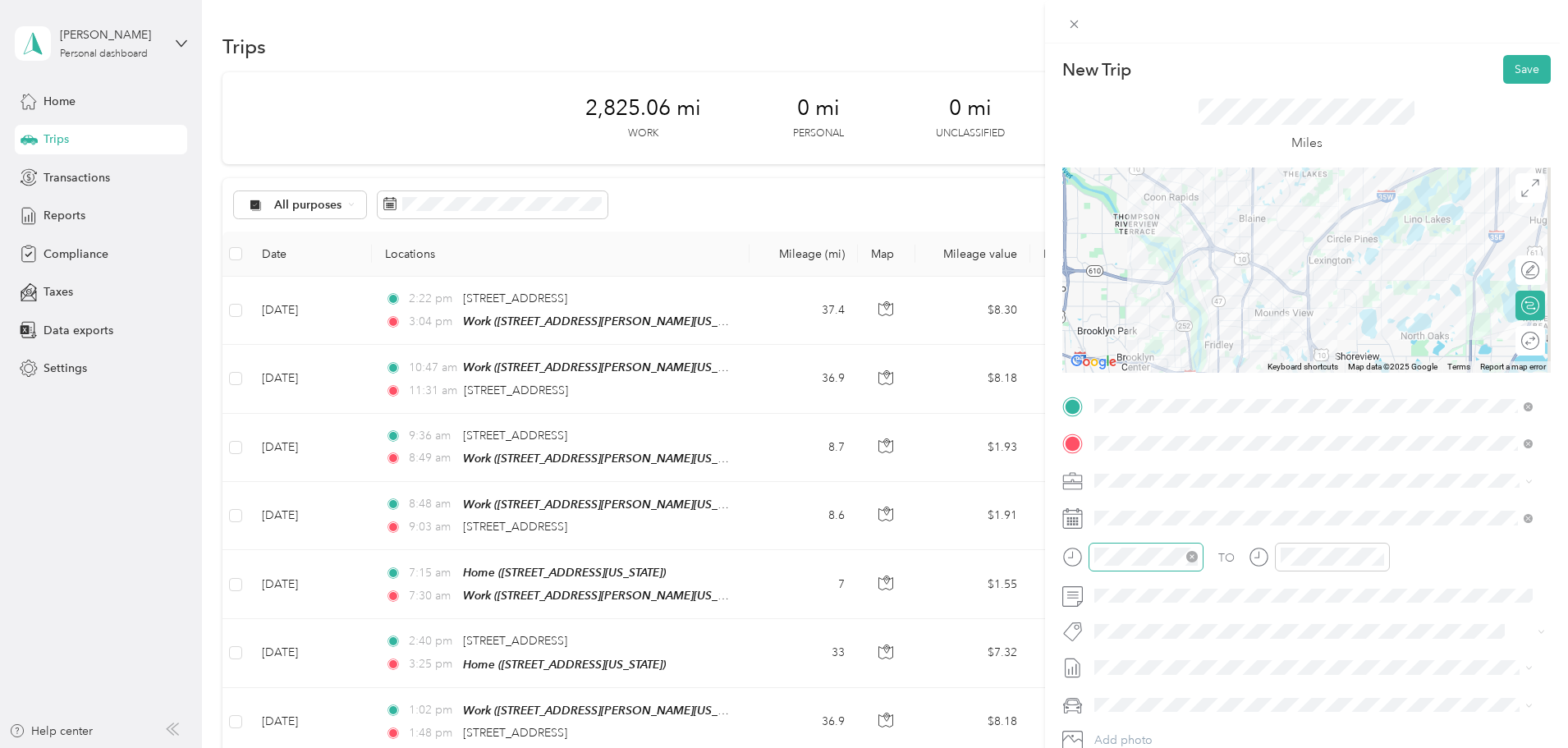
click at [1121, 544] on div at bounding box center [1145, 556] width 115 height 28
click at [1114, 473] on div "07" at bounding box center [1111, 481] width 39 height 23
click at [1155, 423] on div "13" at bounding box center [1158, 419] width 39 height 23
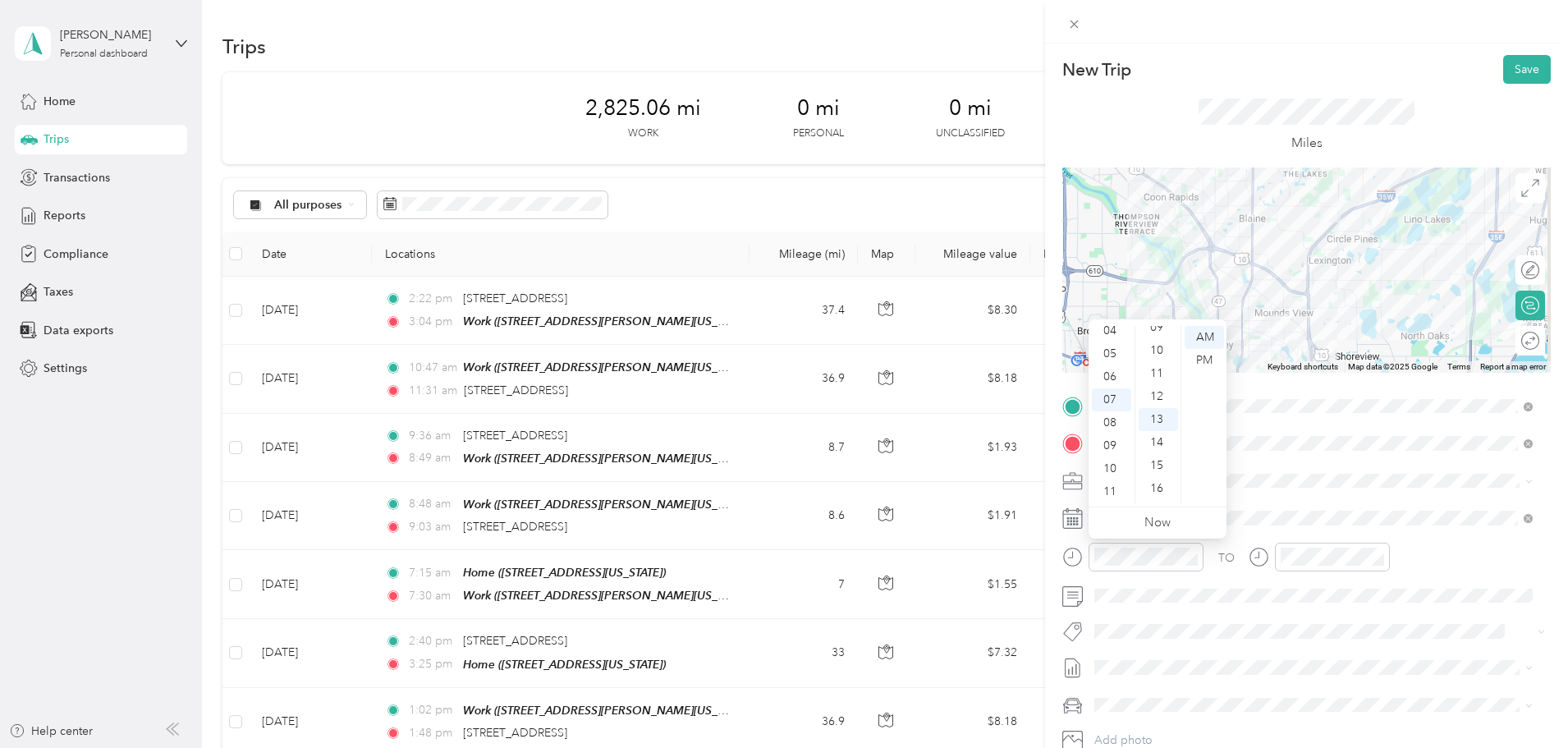
scroll to position [299, 0]
click at [1203, 366] on div "PM" at bounding box center [1204, 360] width 39 height 23
click at [1201, 325] on div "12 01 02 03 04 05 06 07 08 09 10 11 00 01 02 03 04 05 06 07 08 09 10 11 12 13 1…" at bounding box center [1157, 414] width 138 height 184
click at [1204, 341] on div "AM" at bounding box center [1204, 337] width 39 height 23
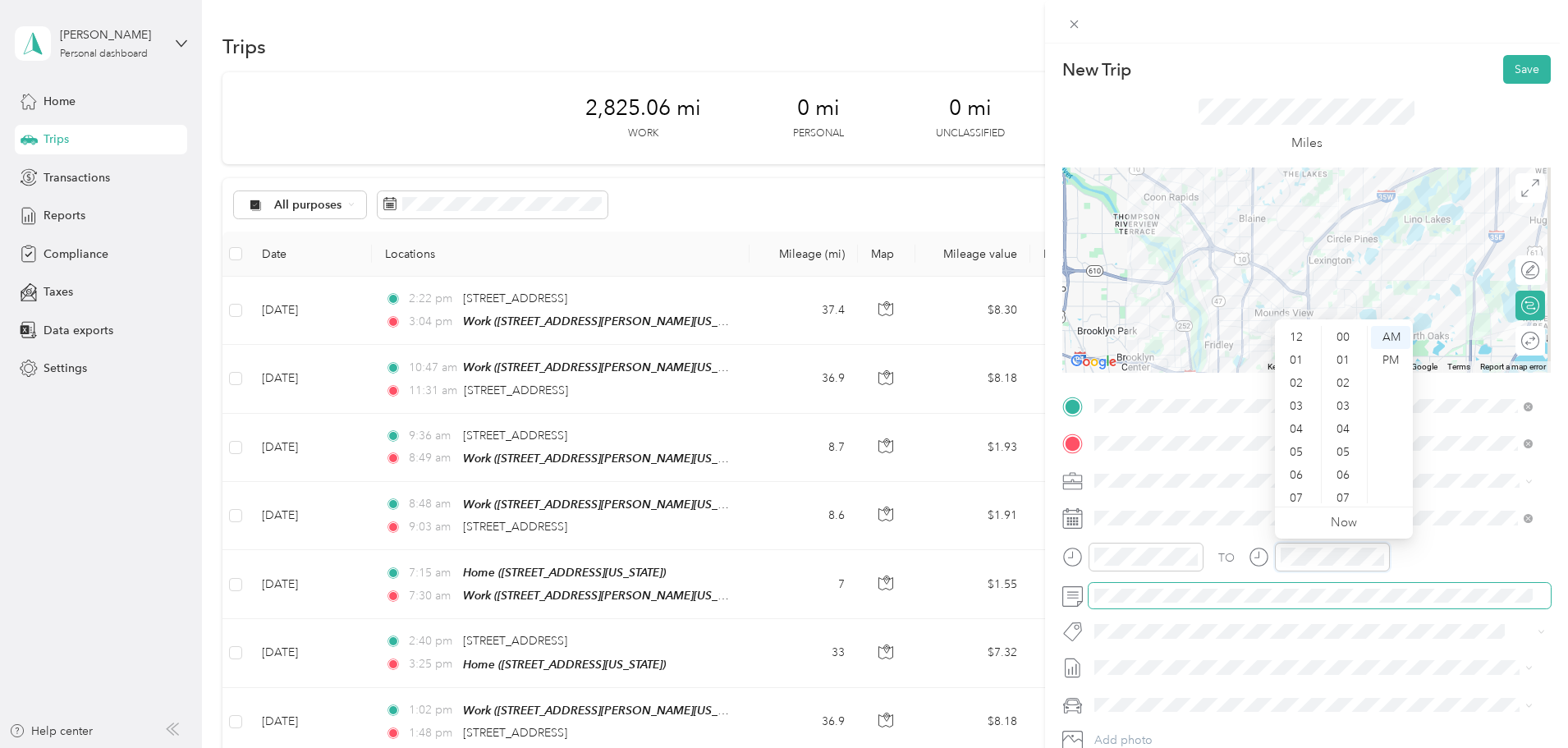
scroll to position [98, 0]
click at [1292, 399] on div "07" at bounding box center [1297, 400] width 39 height 23
click at [1351, 452] on div "25" at bounding box center [1344, 448] width 39 height 23
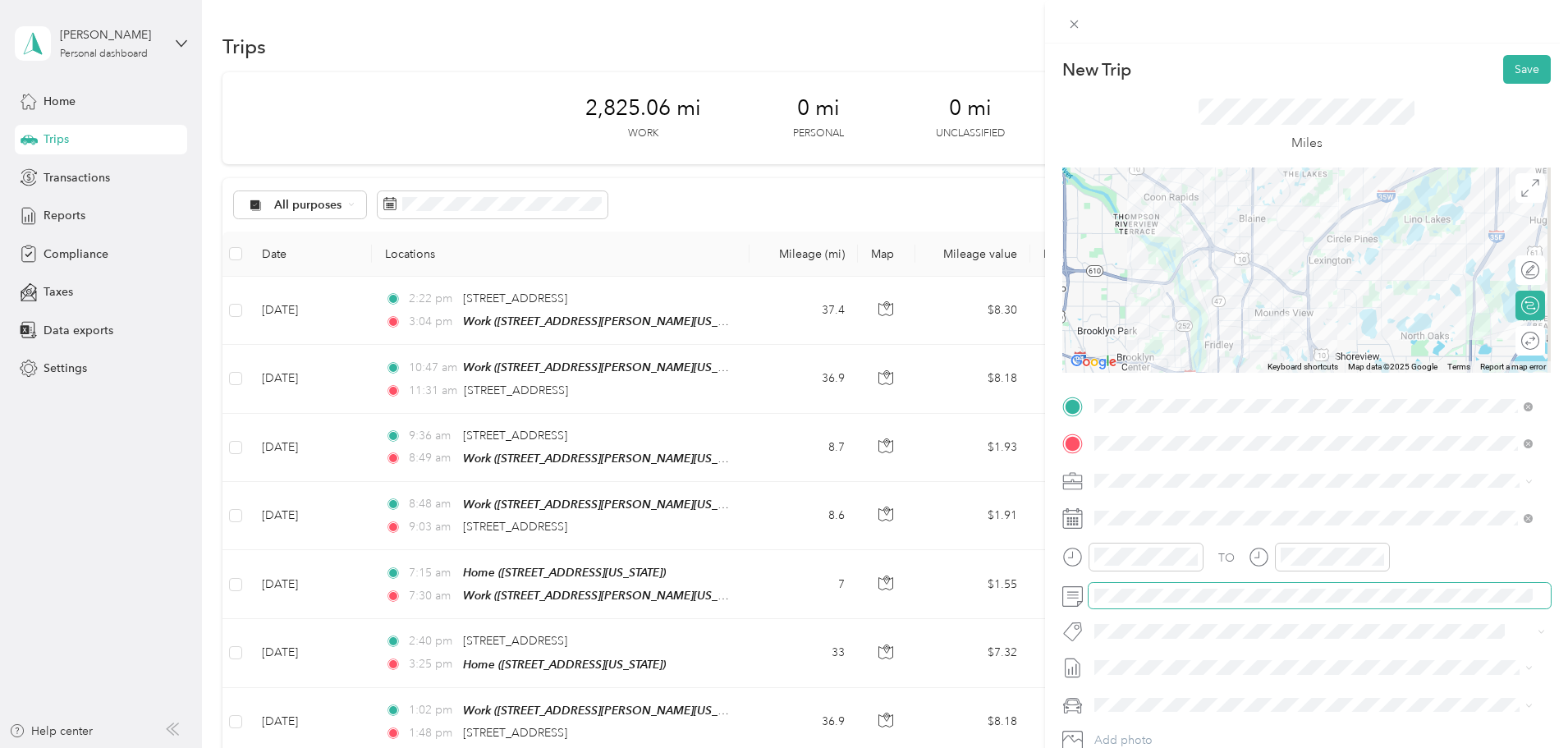
click at [1135, 602] on span at bounding box center [1320, 596] width 462 height 27
click at [1515, 77] on button "Save" at bounding box center [1528, 69] width 48 height 28
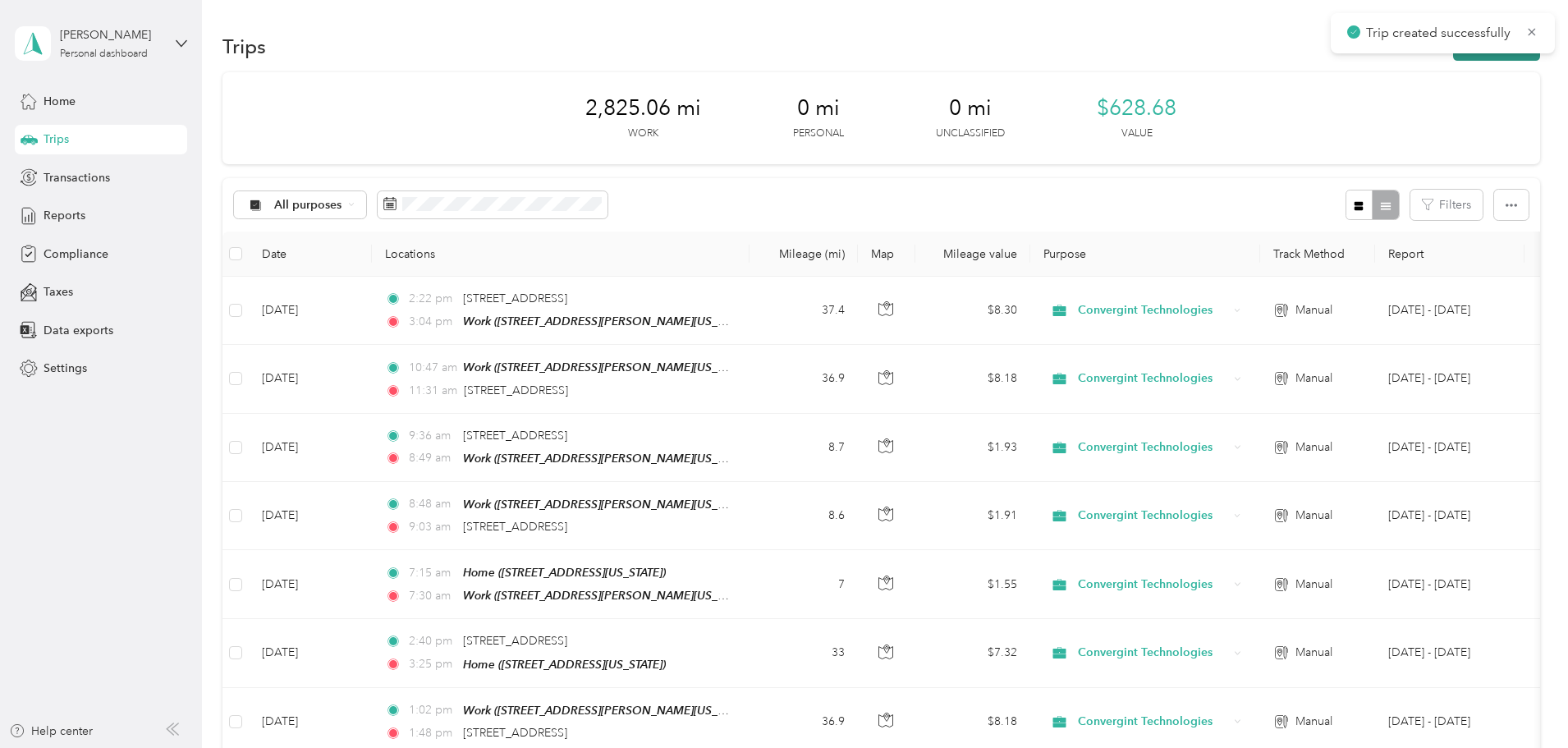
click at [1453, 59] on button "New trip" at bounding box center [1496, 46] width 87 height 28
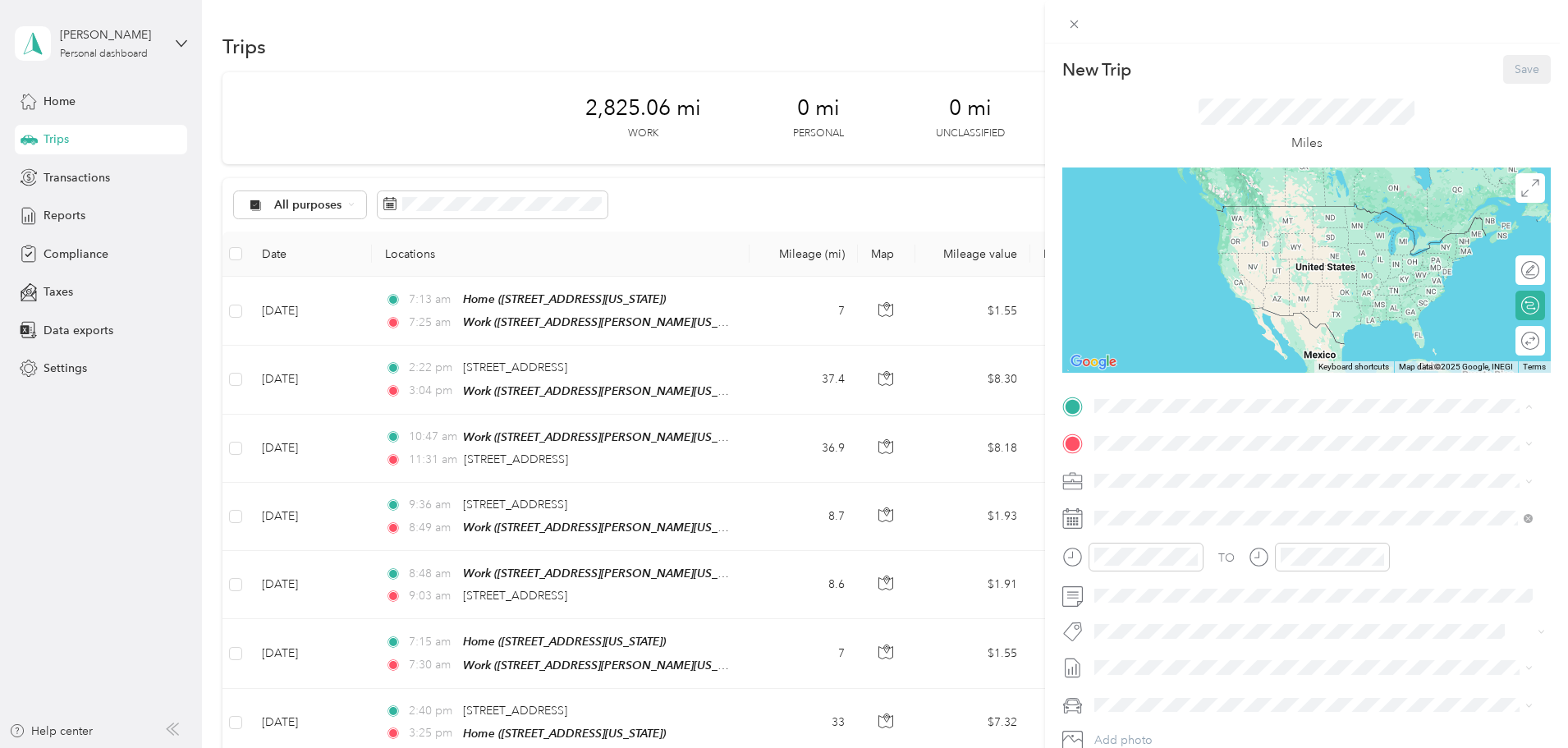
click at [1184, 548] on span "[STREET_ADDRESS][PERSON_NAME][US_STATE]" at bounding box center [1253, 541] width 255 height 14
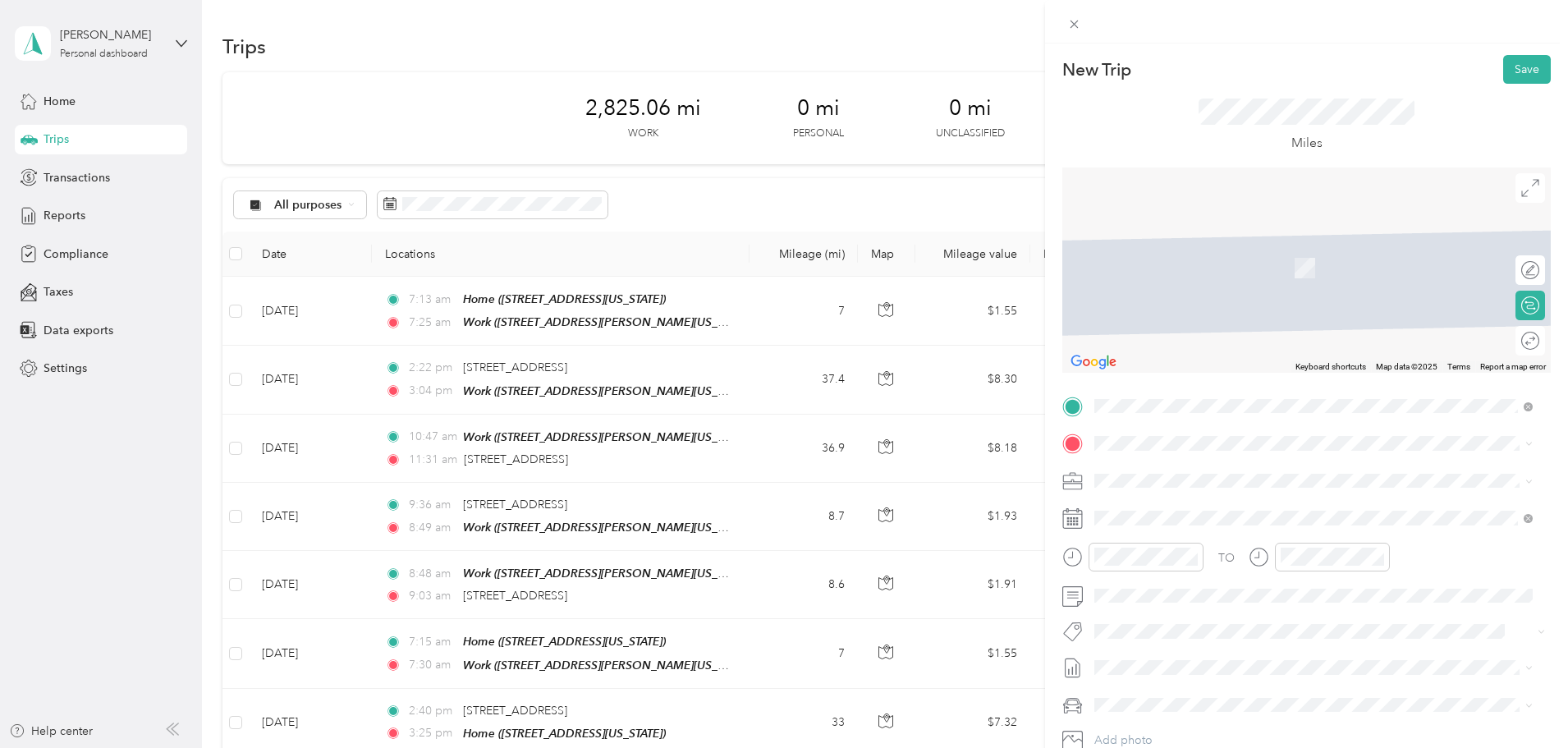
click at [1180, 504] on span "[STREET_ADDRESS][US_STATE]" at bounding box center [1208, 500] width 164 height 15
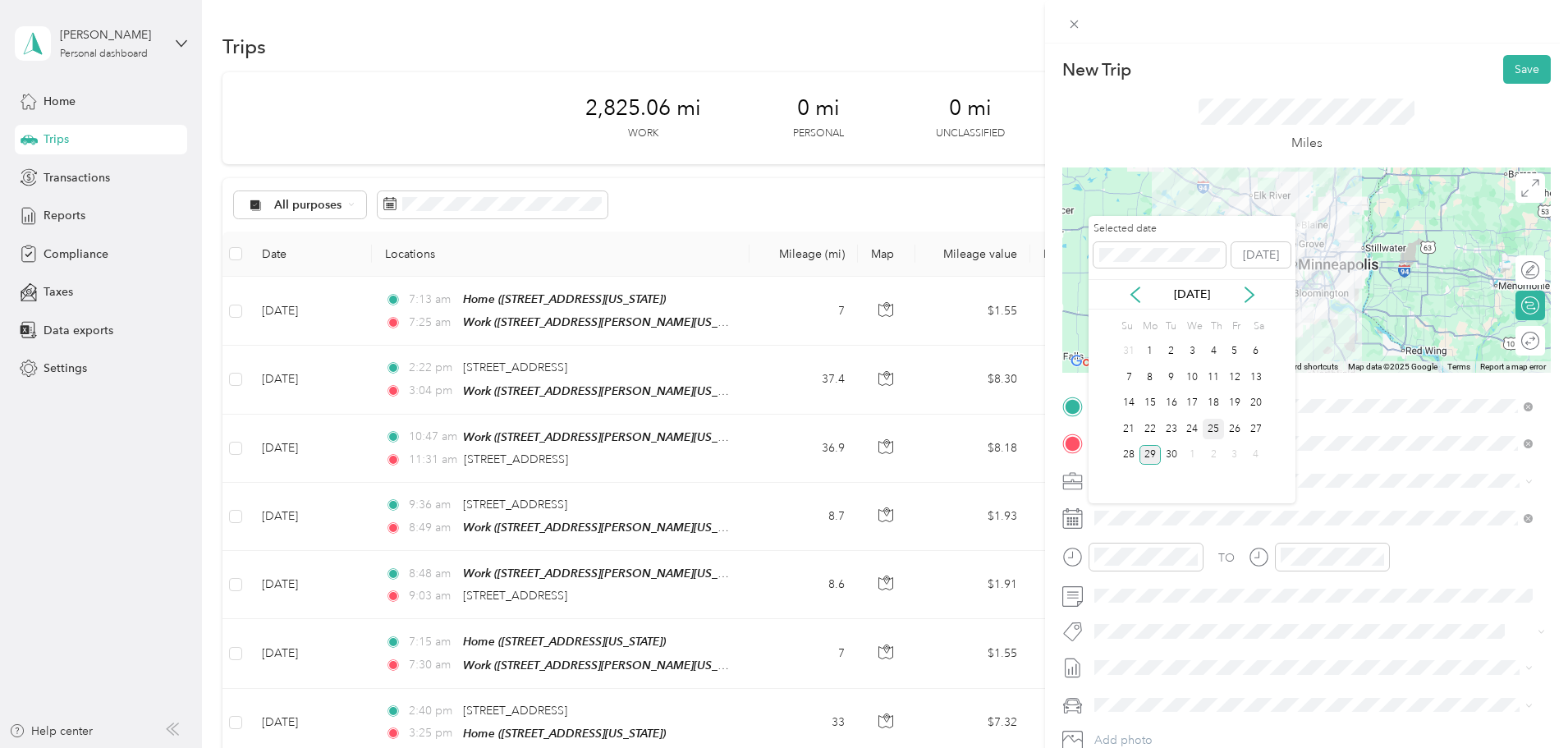
click at [1215, 433] on div "25" at bounding box center [1213, 429] width 21 height 20
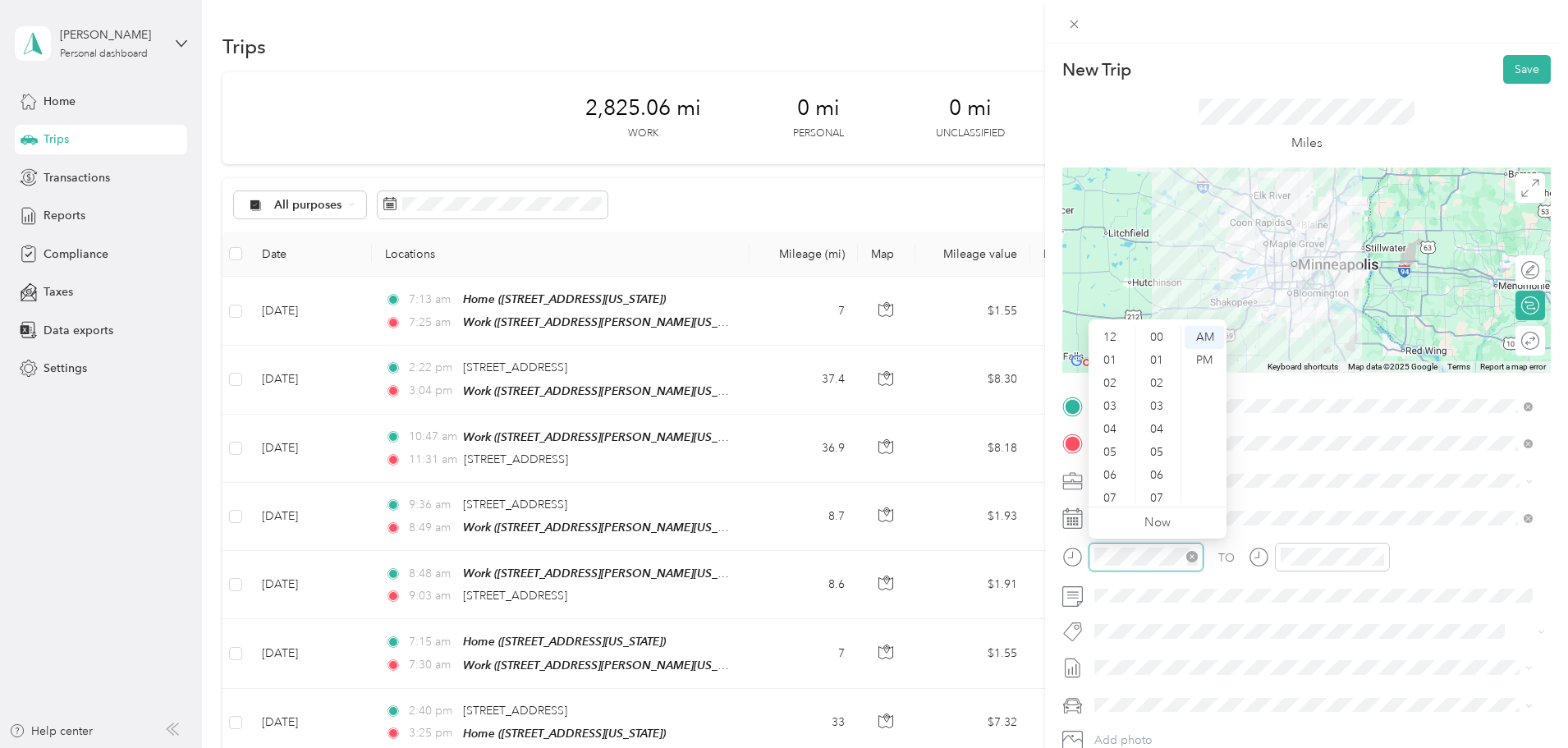
scroll to position [98, 0]
click at [1122, 445] on div "09" at bounding box center [1111, 446] width 39 height 23
click at [1117, 429] on div "08" at bounding box center [1111, 423] width 39 height 23
click at [1152, 435] on div "57" at bounding box center [1158, 446] width 39 height 23
click at [1153, 424] on div "56" at bounding box center [1158, 423] width 39 height 23
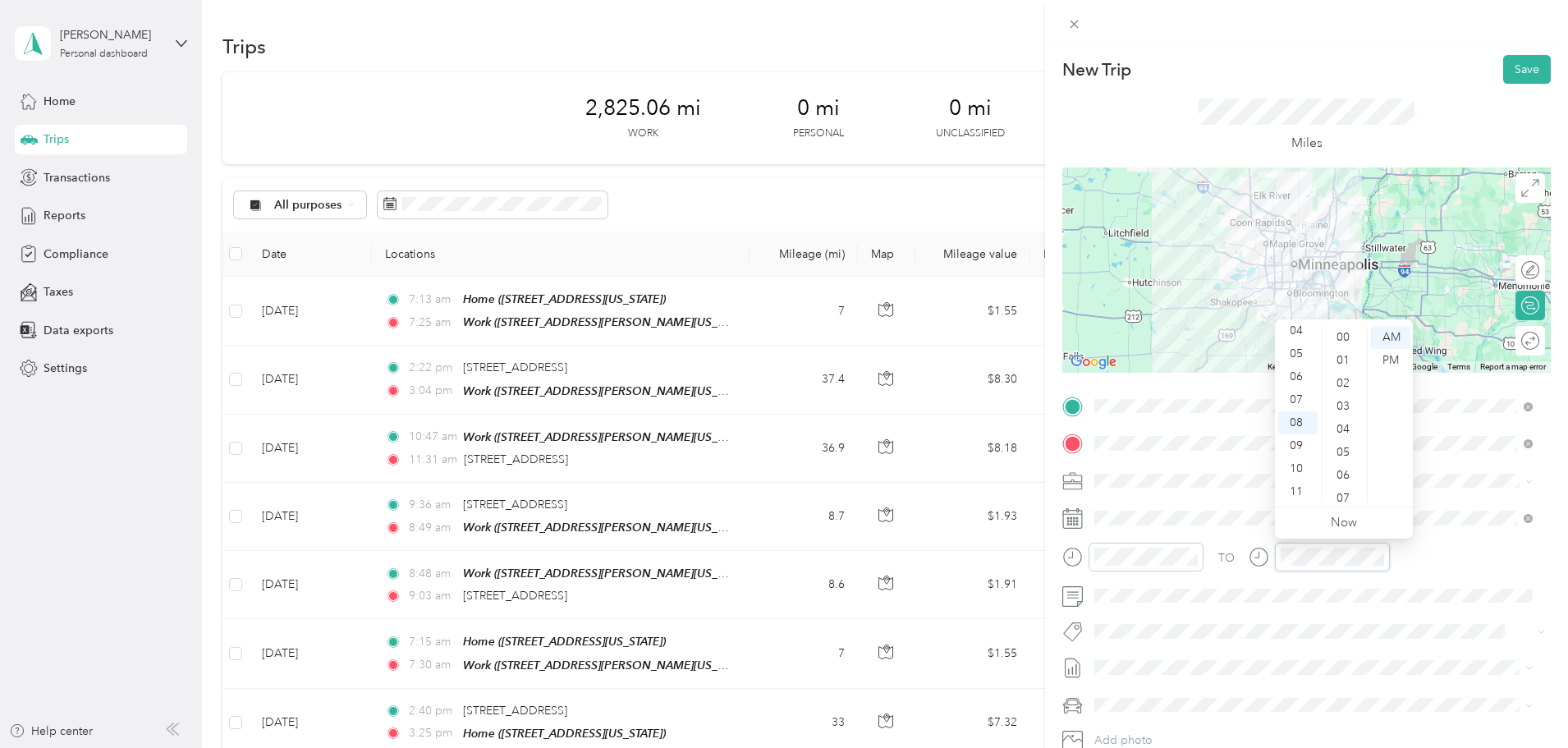
scroll to position [1202, 0]
click at [1285, 444] on div "09" at bounding box center [1297, 446] width 39 height 23
click at [1342, 472] on div "58" at bounding box center [1344, 468] width 39 height 23
click at [1348, 439] on div "39" at bounding box center [1344, 442] width 39 height 23
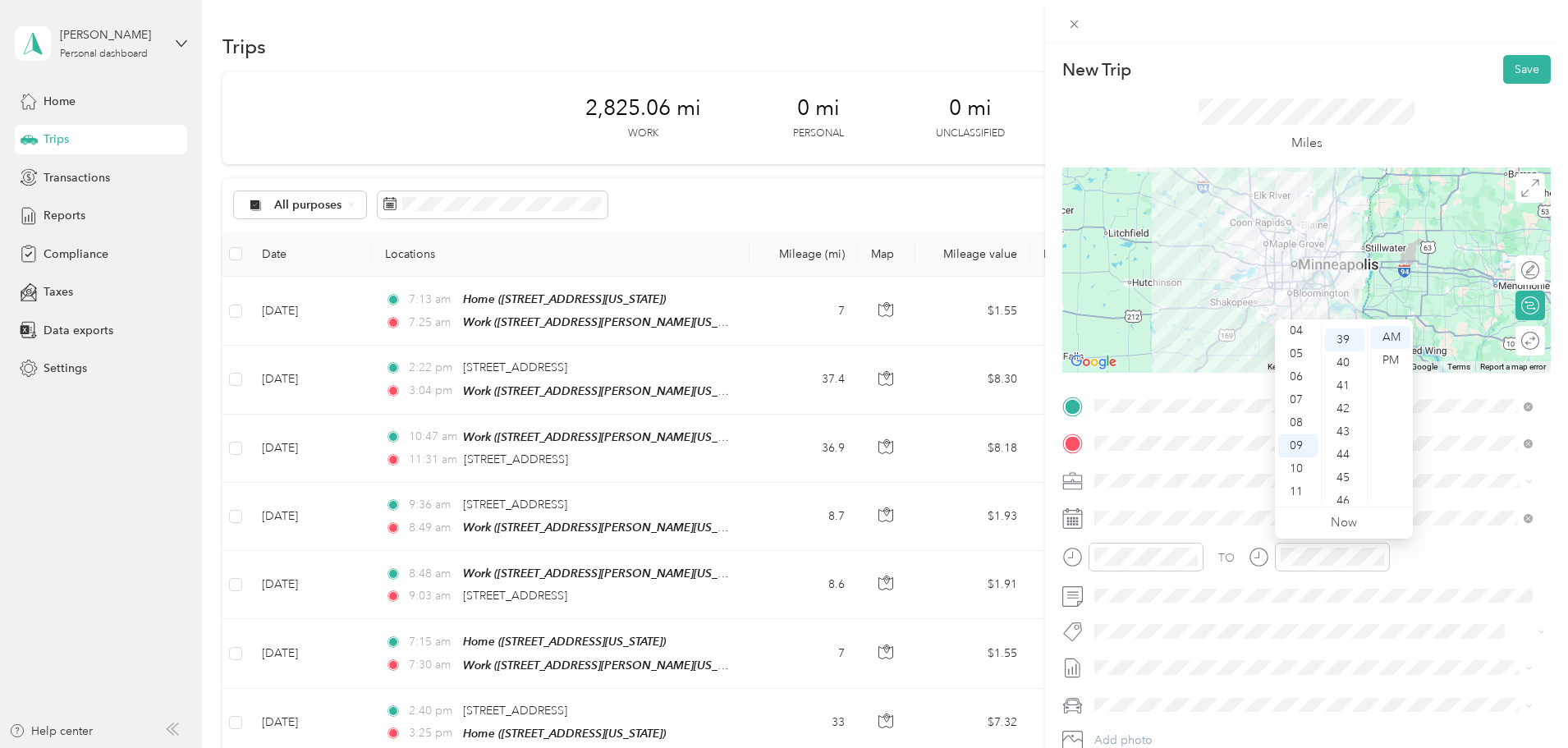
scroll to position [896, 0]
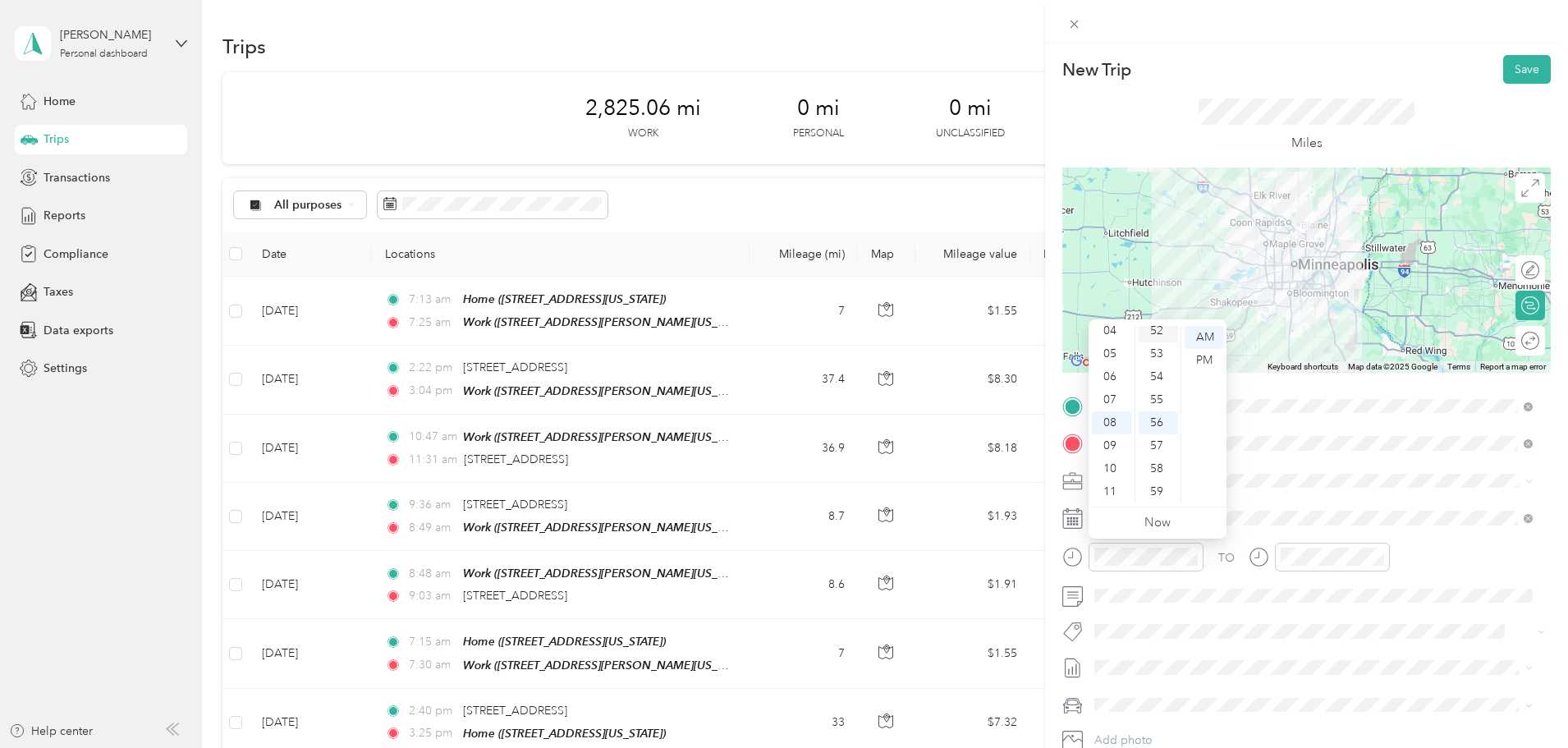
click at [1161, 336] on div "52" at bounding box center [1158, 330] width 39 height 23
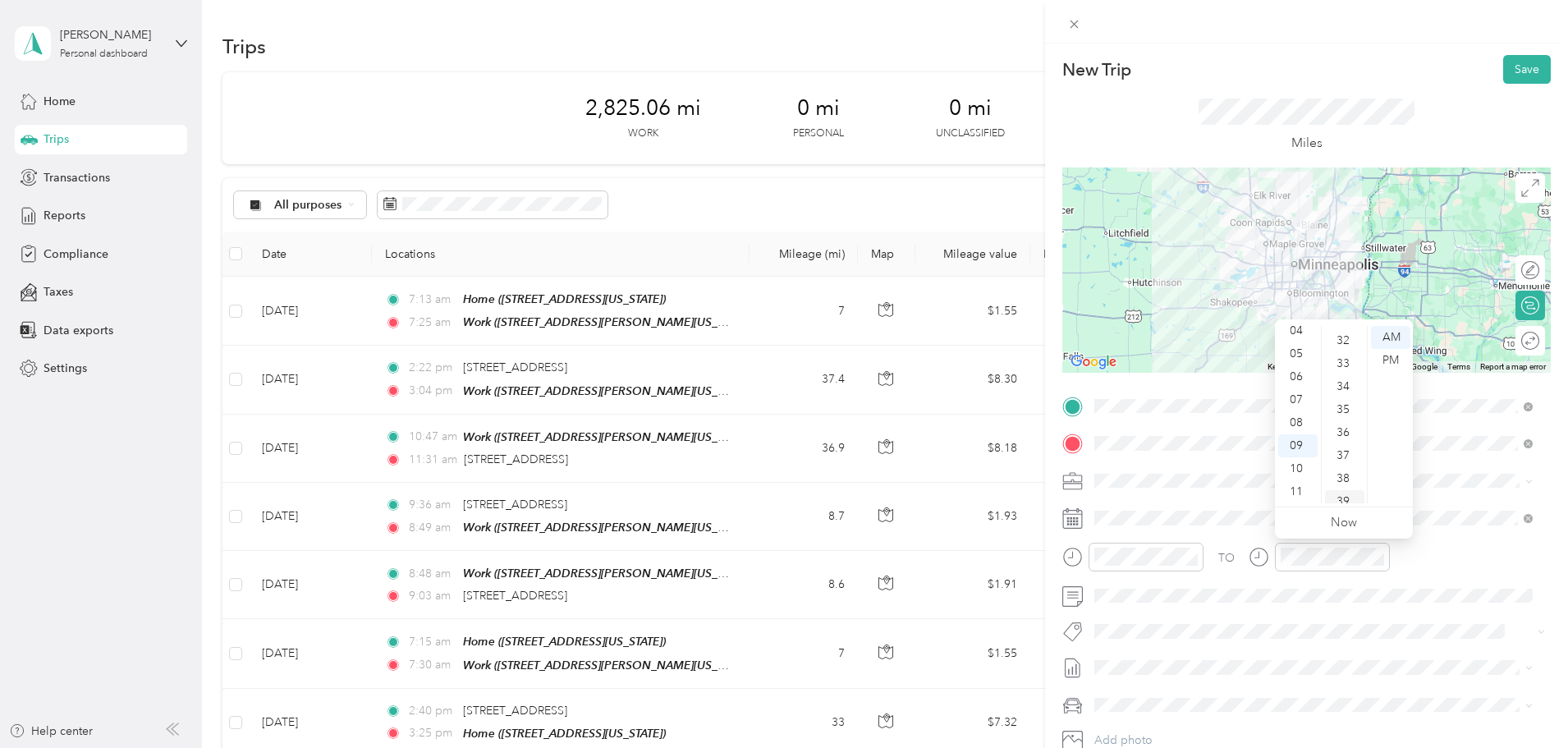
drag, startPoint x: 1340, startPoint y: 405, endPoint x: 1348, endPoint y: 420, distance: 17.0
click at [1341, 405] on div "35" at bounding box center [1344, 409] width 39 height 23
click at [1342, 347] on div "32" at bounding box center [1344, 350] width 39 height 23
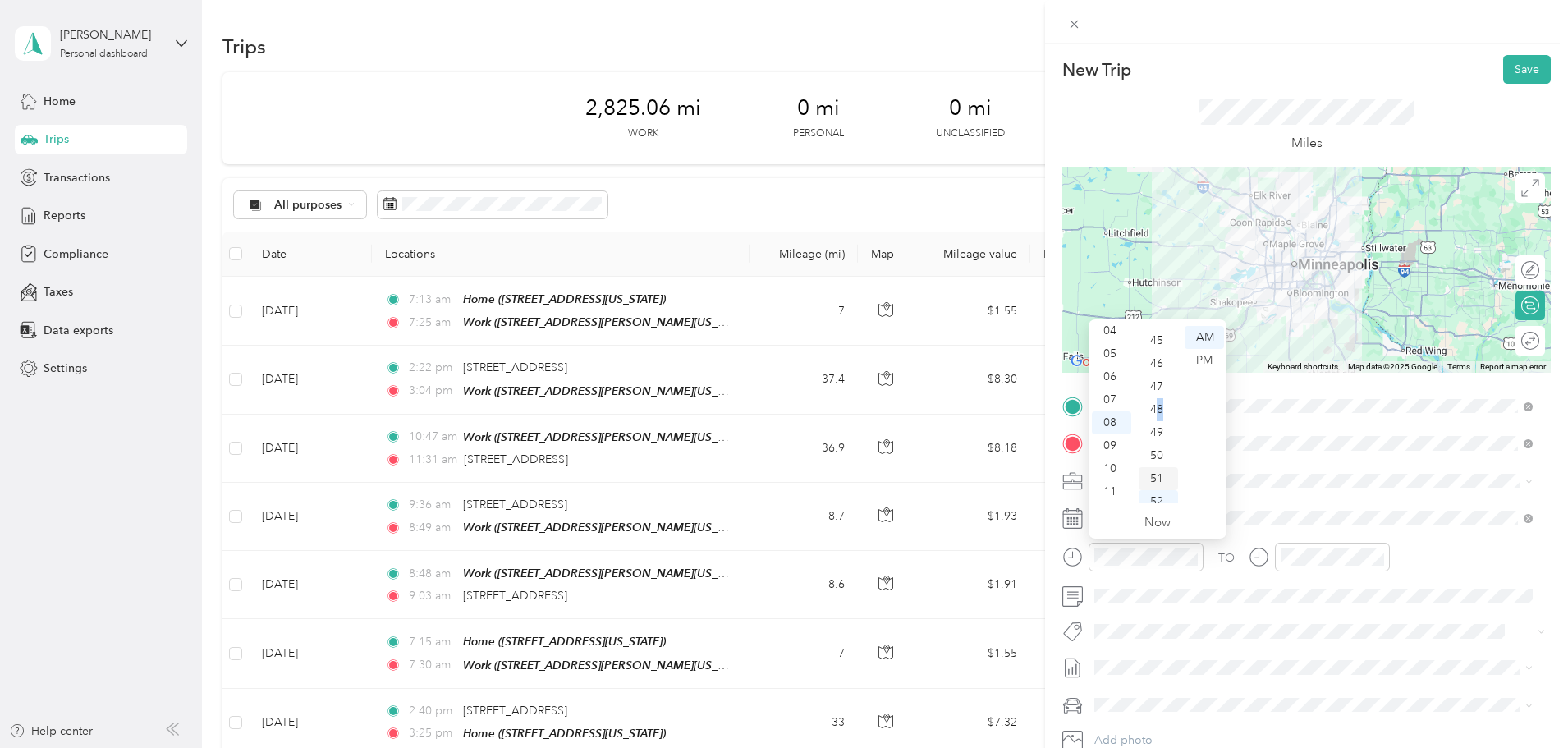
click at [1161, 410] on div "48" at bounding box center [1158, 409] width 39 height 23
click at [1128, 583] on span at bounding box center [1320, 596] width 462 height 27
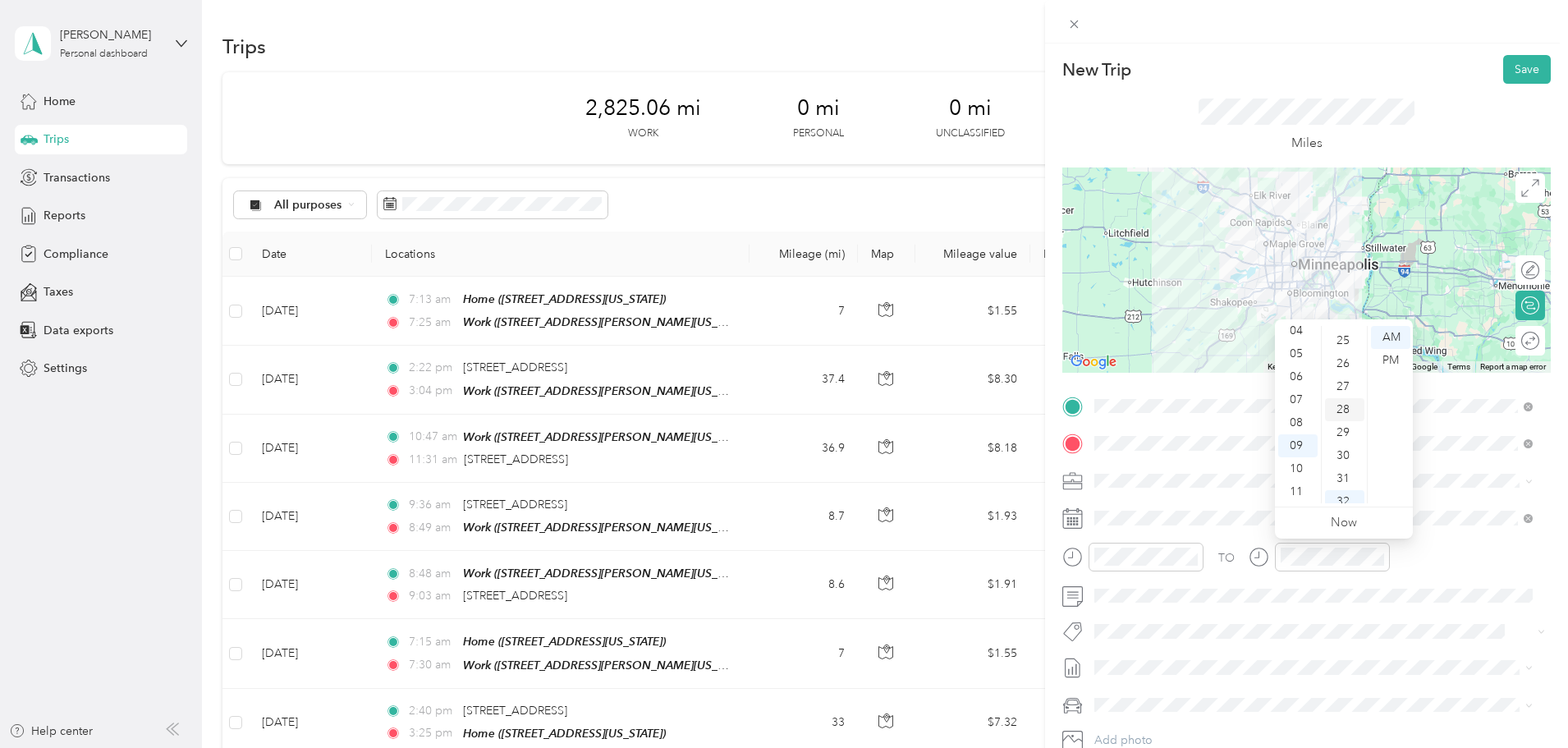
click at [1346, 415] on div "28" at bounding box center [1344, 409] width 39 height 23
click at [1504, 71] on button "Save" at bounding box center [1528, 69] width 48 height 28
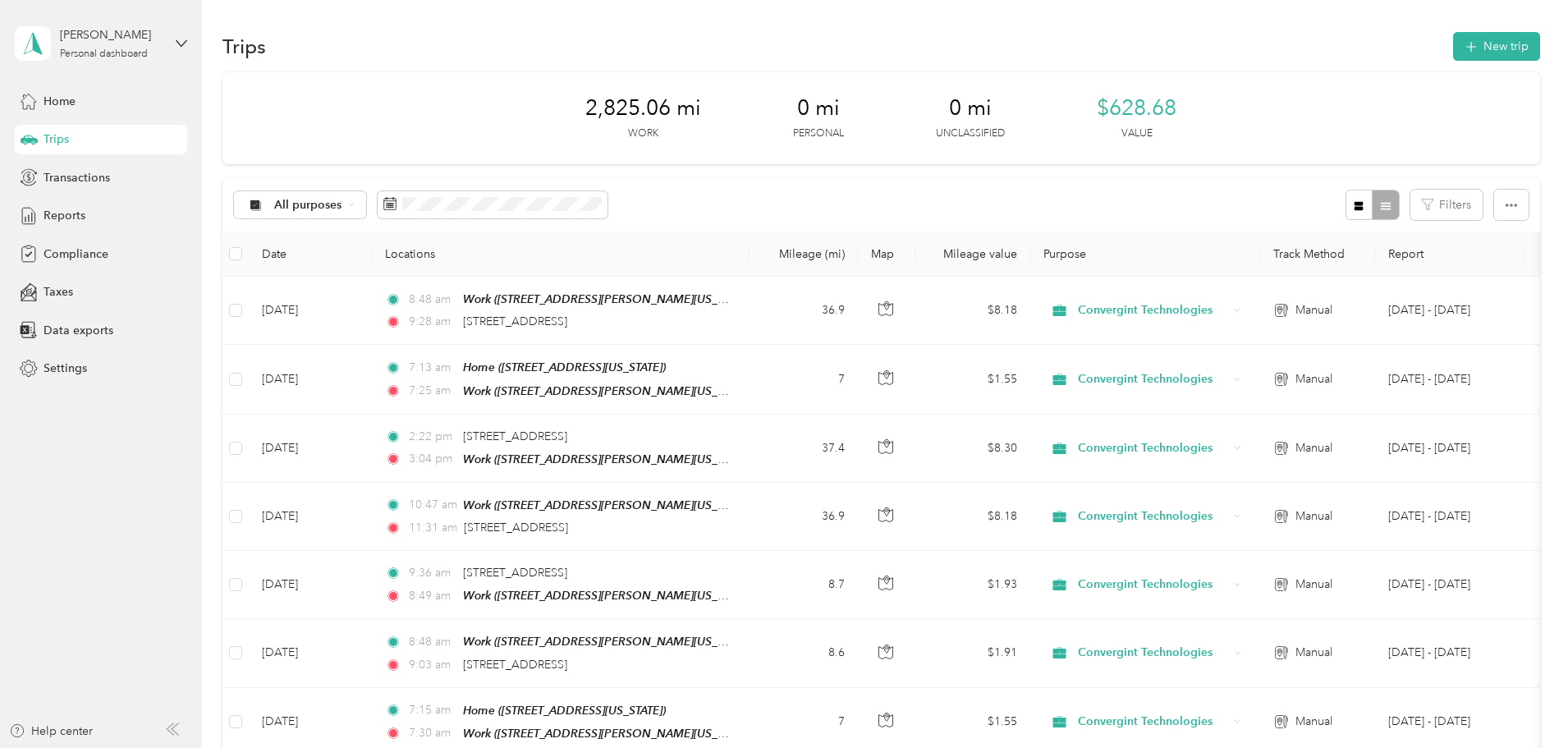
click at [1345, 77] on div "2,825.06 mi Work 0 mi Personal 0 mi Unclassified $628.68 Value" at bounding box center [881, 118] width 1318 height 92
click at [1453, 50] on button "New trip" at bounding box center [1496, 46] width 87 height 28
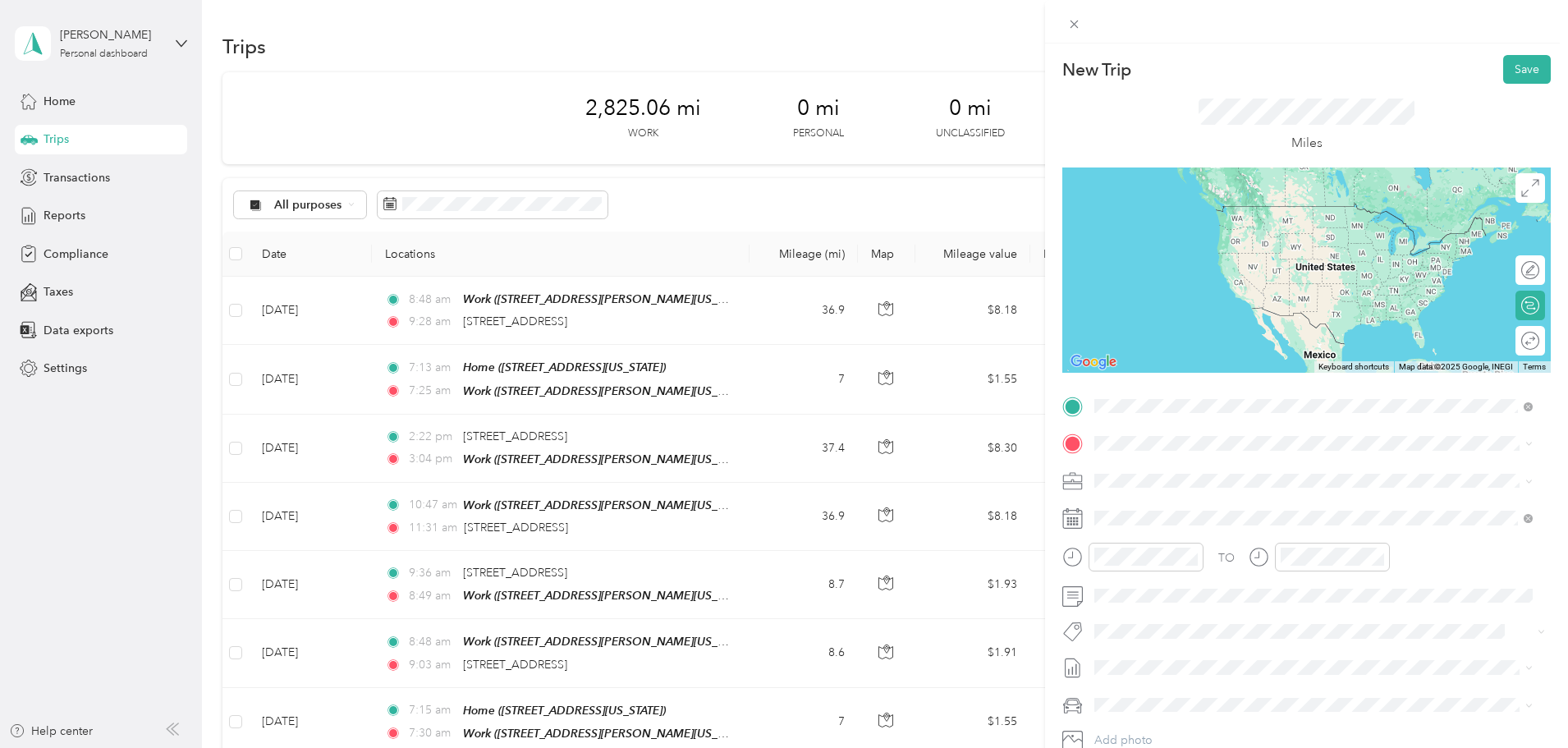
click at [1245, 473] on span "[STREET_ADDRESS][US_STATE]" at bounding box center [1208, 466] width 164 height 15
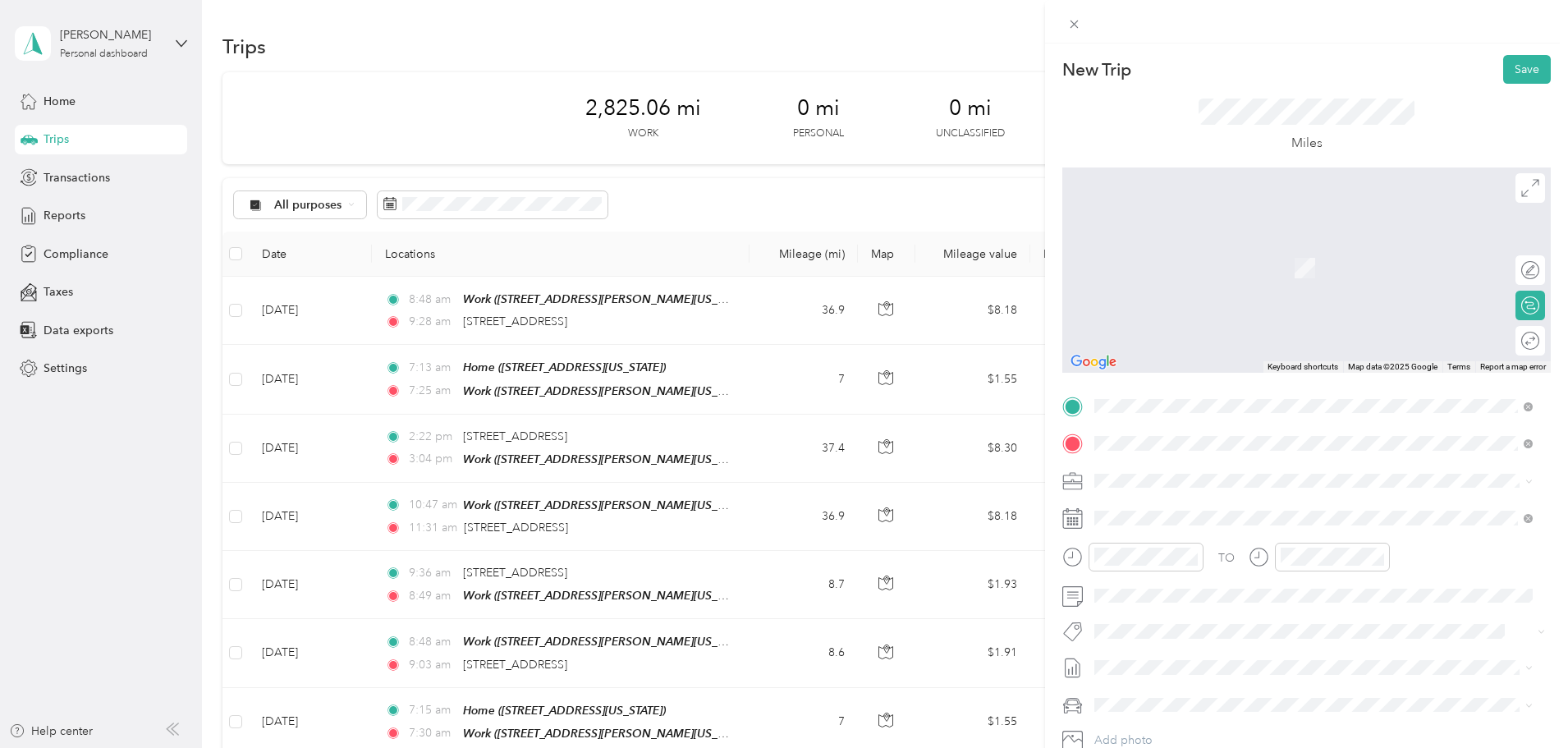
click at [1323, 492] on div "[STREET_ADDRESS][PERSON_NAME][US_STATE]" at bounding box center [1314, 503] width 427 height 22
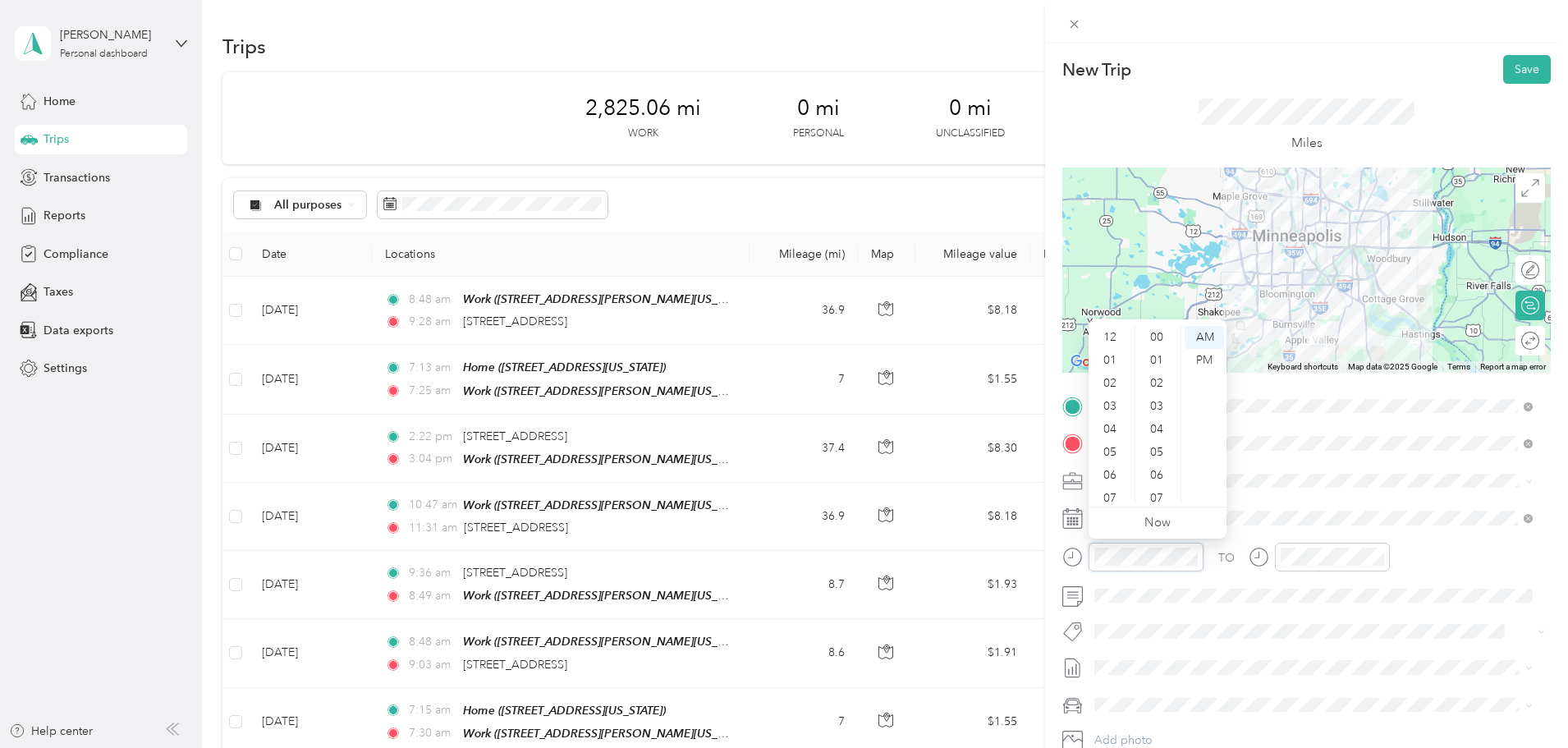
scroll to position [1202, 0]
click at [1110, 449] on div "09" at bounding box center [1111, 446] width 39 height 23
click at [1115, 468] on div "10" at bounding box center [1111, 468] width 39 height 23
click at [1154, 461] on div "58" at bounding box center [1158, 468] width 39 height 23
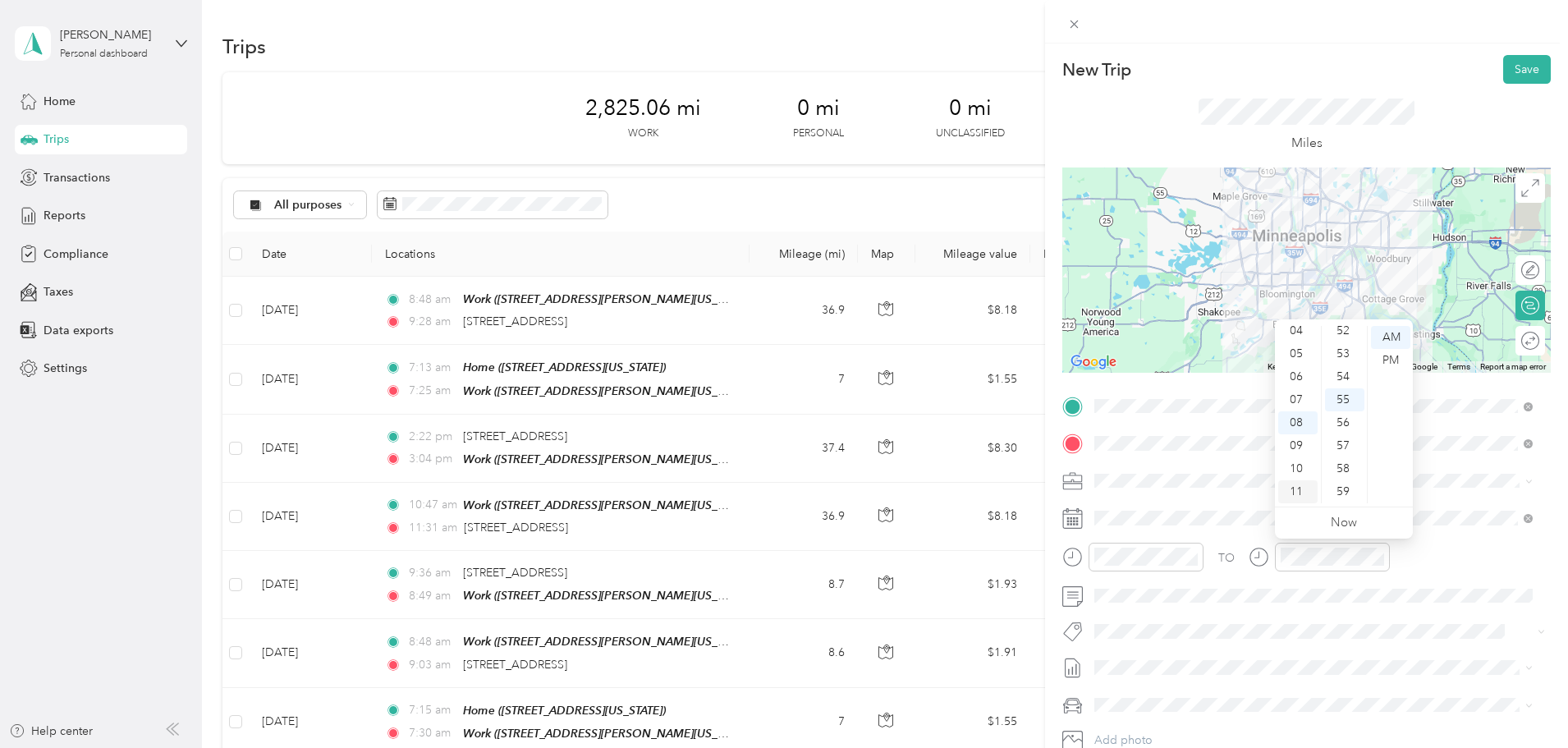
click at [1299, 492] on div "11" at bounding box center [1297, 491] width 39 height 23
click at [1346, 438] on div "46" at bounding box center [1344, 439] width 39 height 23
click at [1127, 607] on span at bounding box center [1320, 596] width 462 height 27
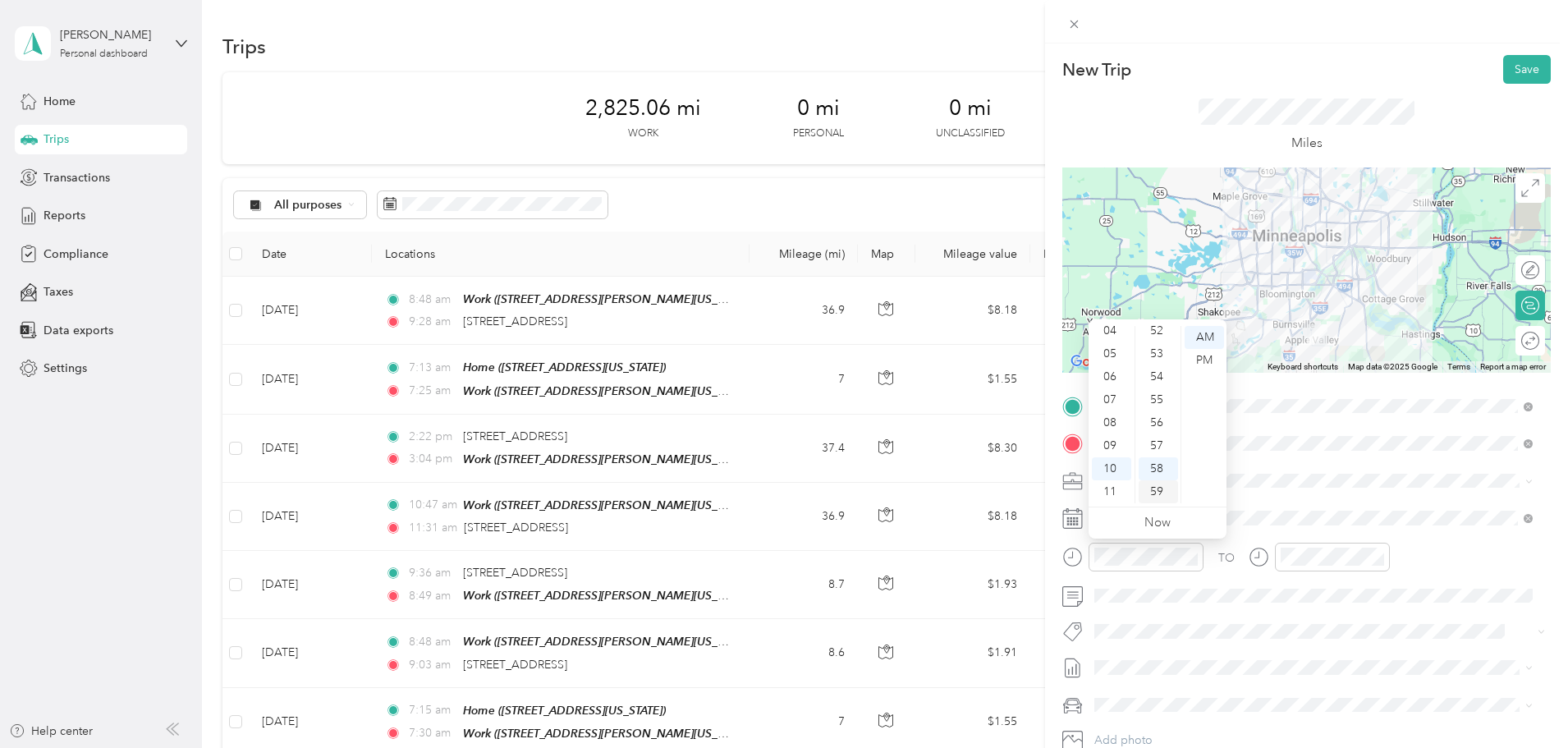
click at [1162, 490] on div "59" at bounding box center [1158, 491] width 39 height 23
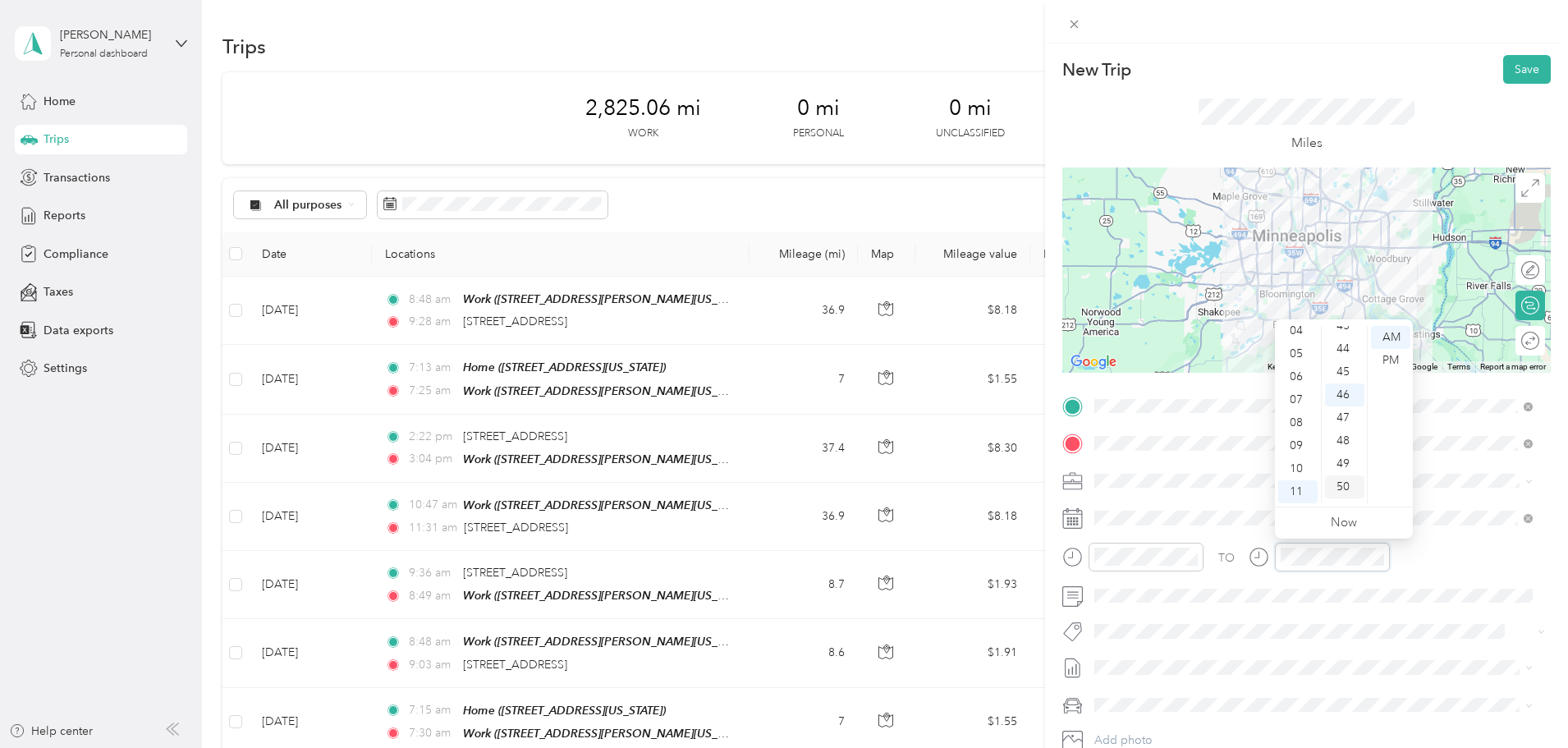
scroll to position [975, 0]
click at [1345, 371] on div "44" at bounding box center [1344, 373] width 39 height 23
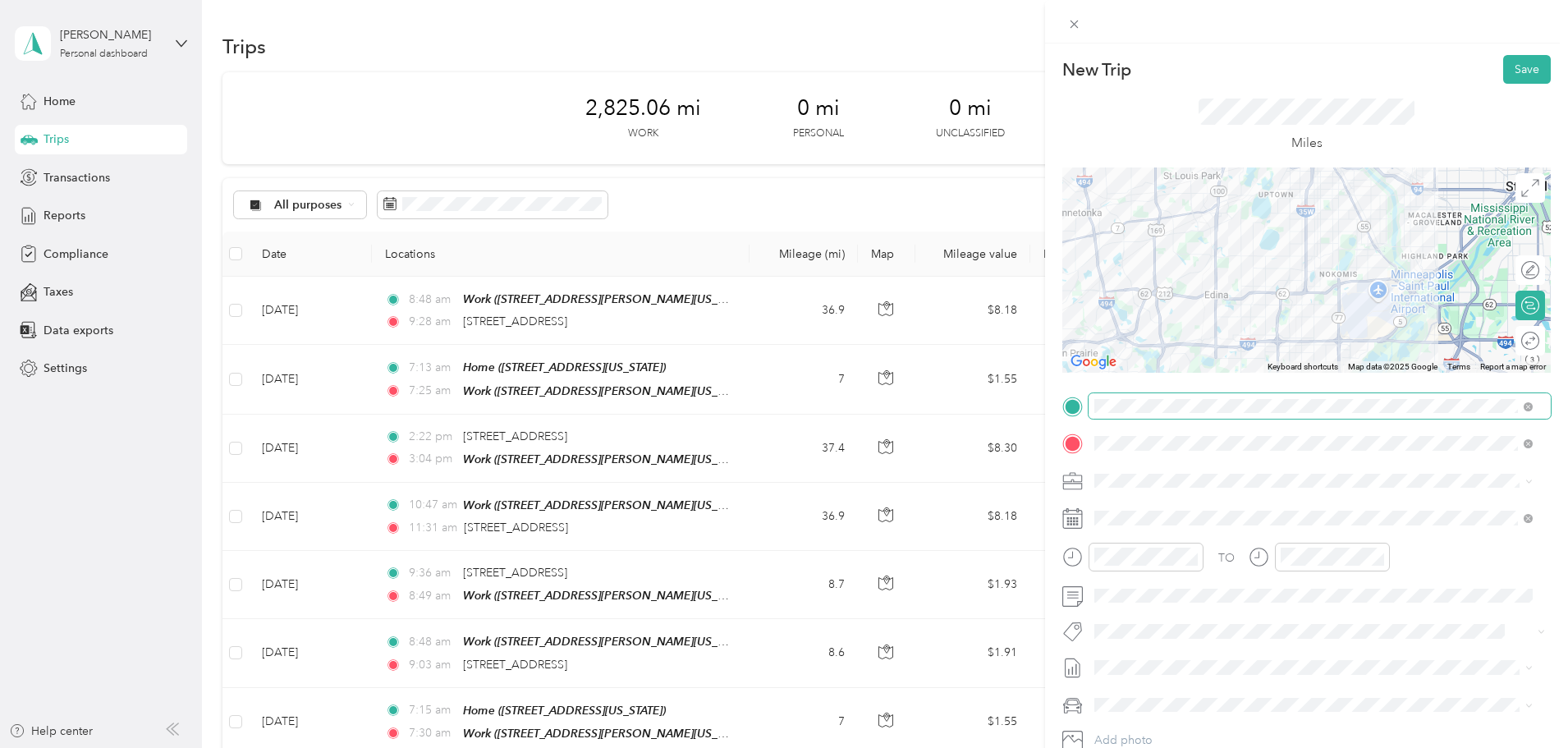
drag, startPoint x: 1344, startPoint y: 269, endPoint x: 1312, endPoint y: 395, distance: 130.0
click at [1312, 395] on div "New Trip Save This trip cannot be edited because it is either under review, app…" at bounding box center [1307, 422] width 489 height 734
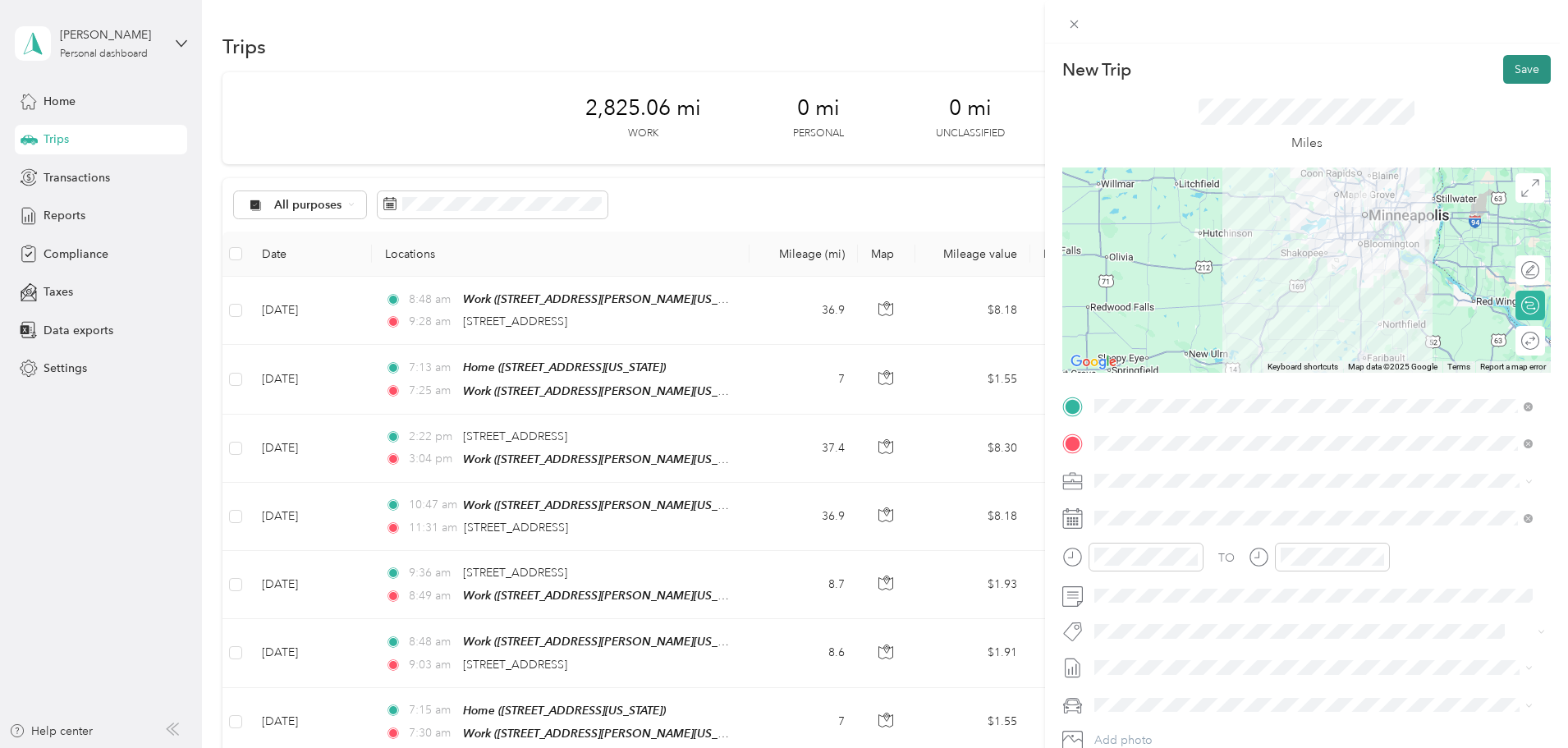
click at [1519, 70] on button "Save" at bounding box center [1528, 69] width 48 height 28
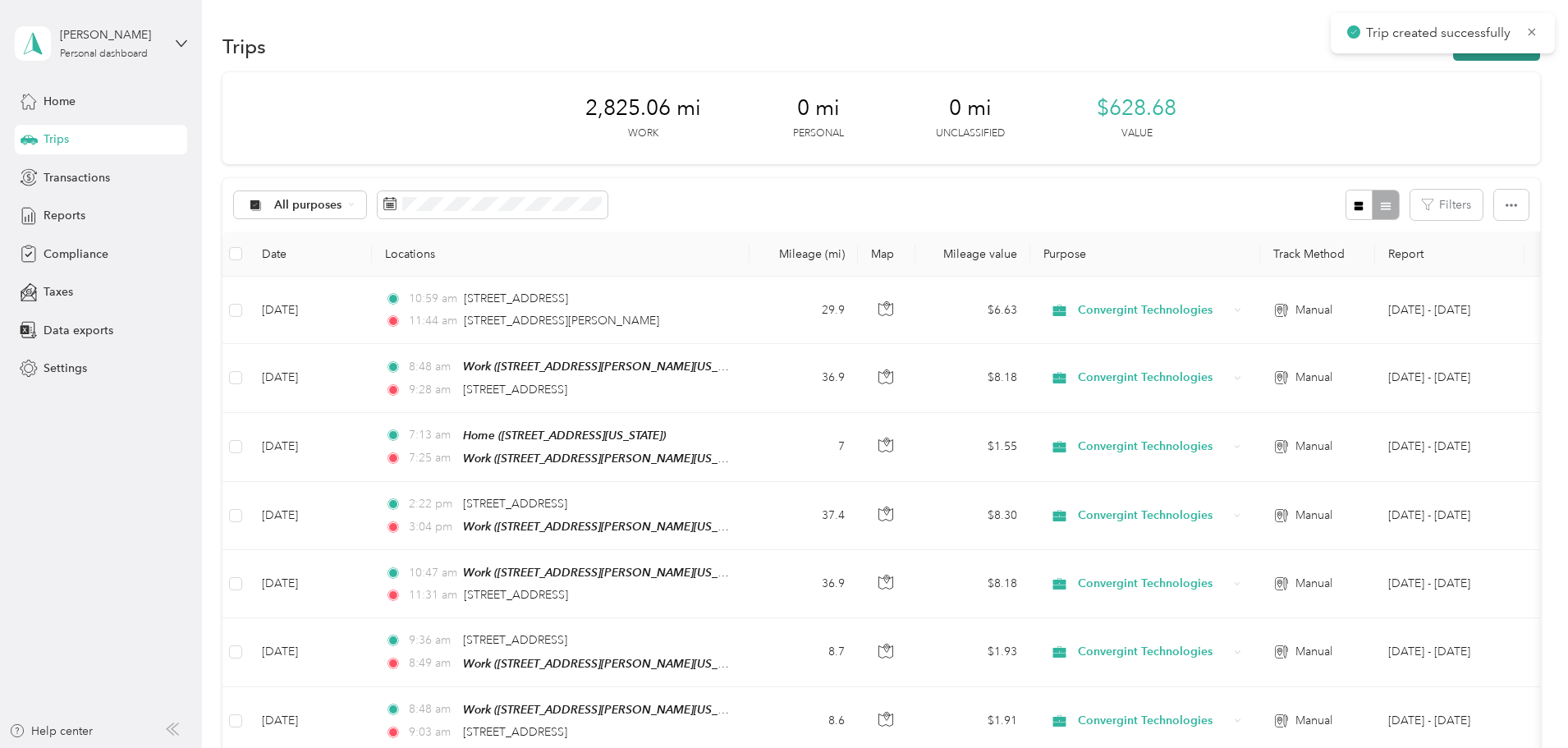
click at [1453, 60] on button "New trip" at bounding box center [1496, 46] width 87 height 28
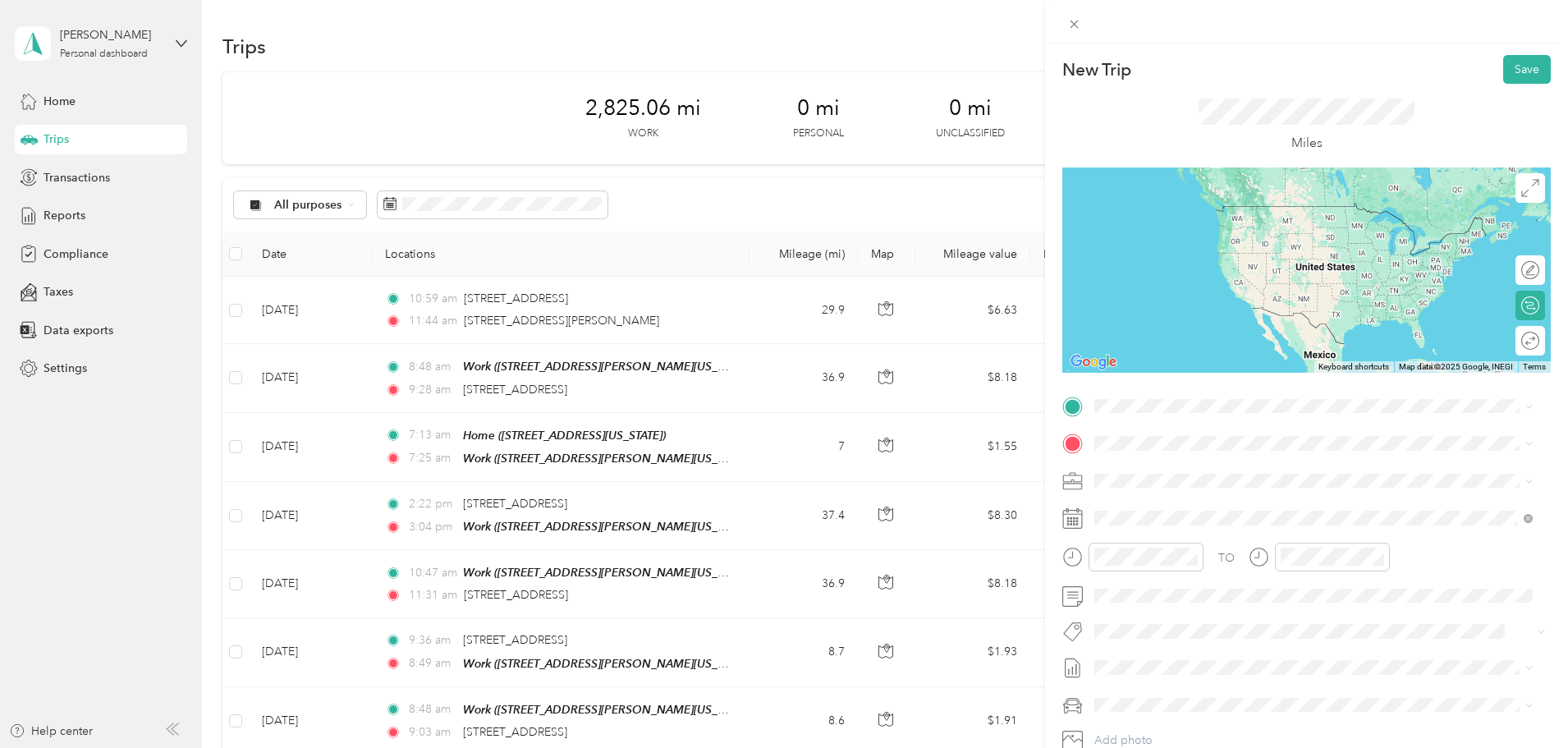
click at [1231, 468] on span "[STREET_ADDRESS][PERSON_NAME][US_STATE]" at bounding box center [1253, 460] width 255 height 15
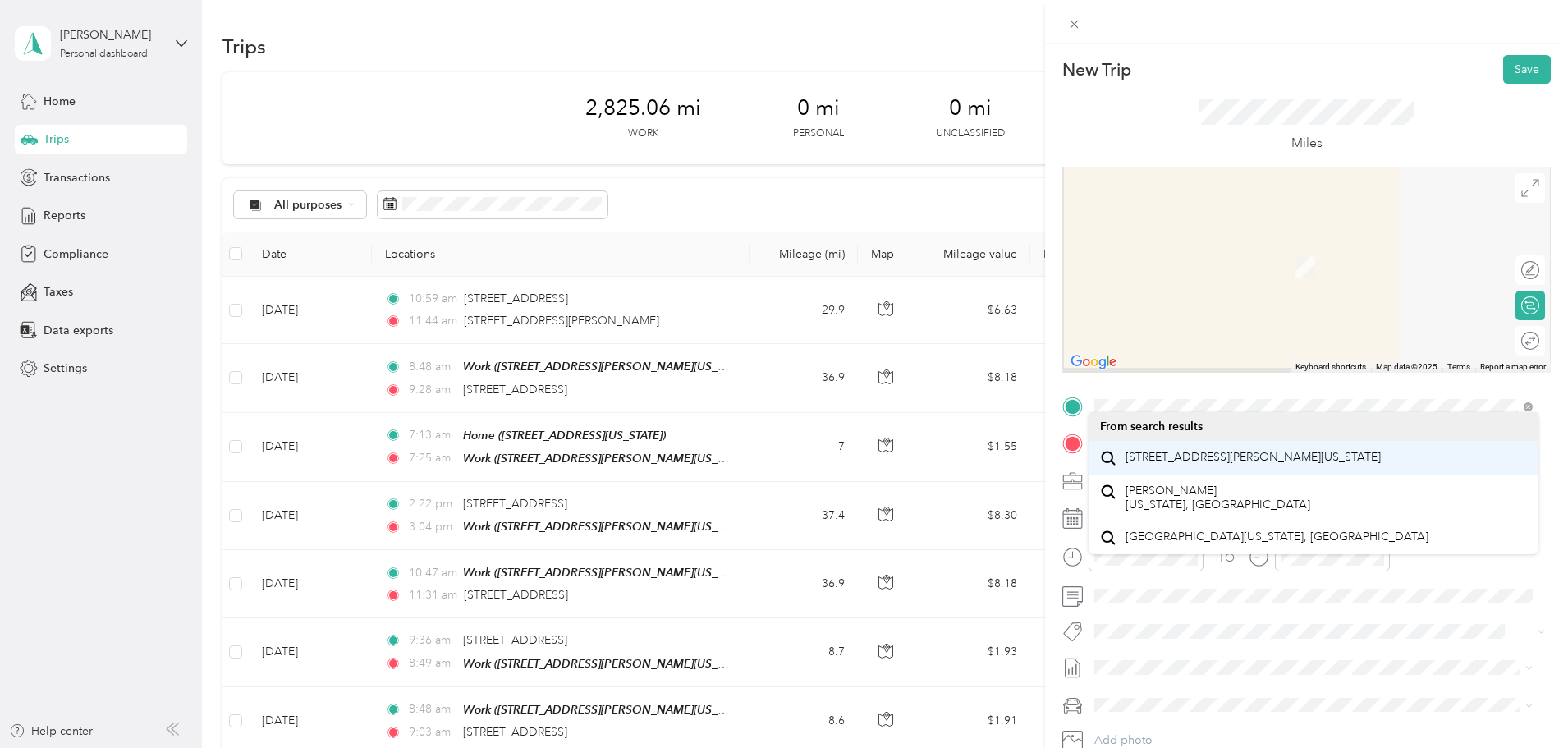
click at [1190, 463] on div "TO Add photo" at bounding box center [1307, 591] width 489 height 397
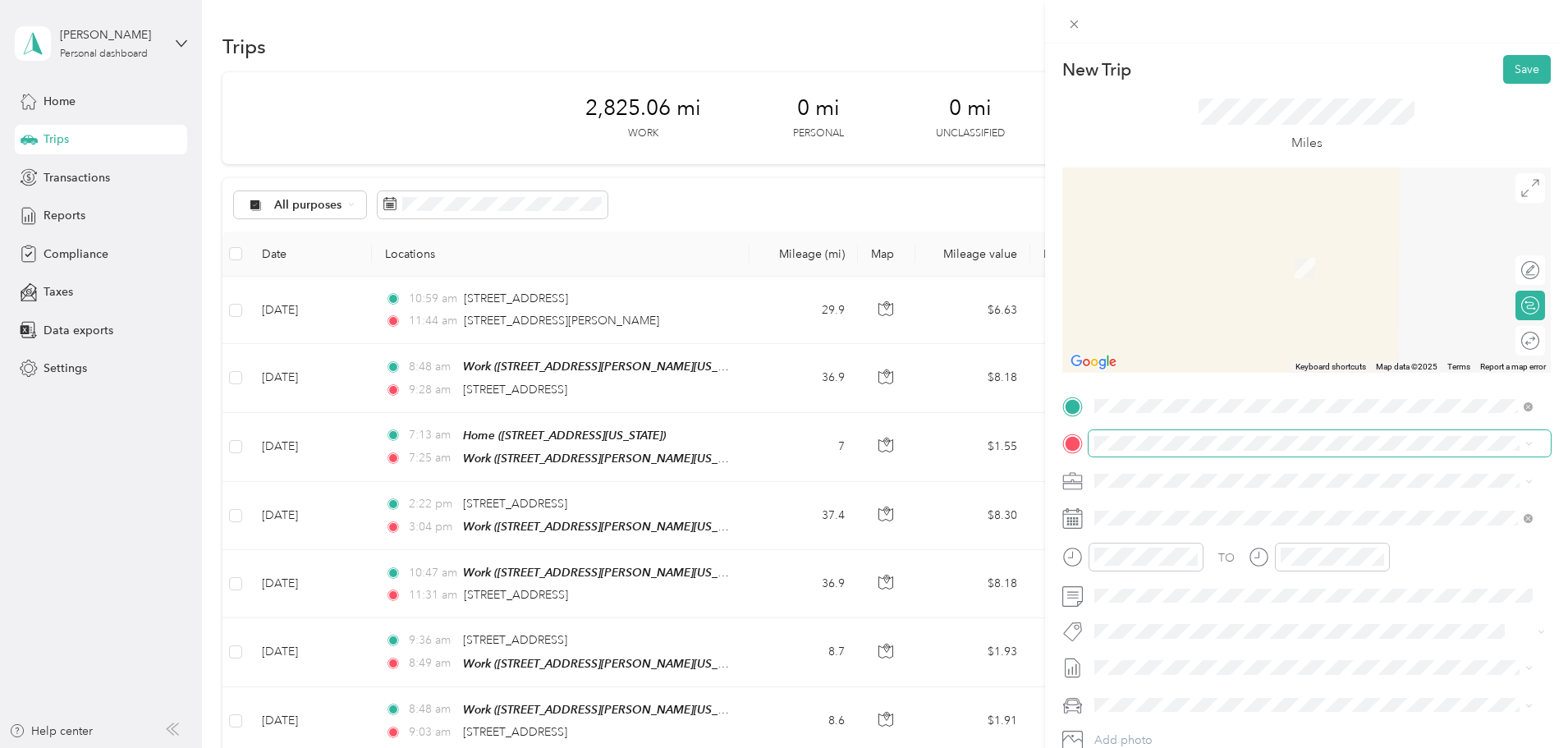
click at [1191, 453] on span at bounding box center [1320, 443] width 462 height 27
click at [1185, 513] on div "Home [STREET_ADDRESS][US_STATE]" at bounding box center [1208, 518] width 164 height 35
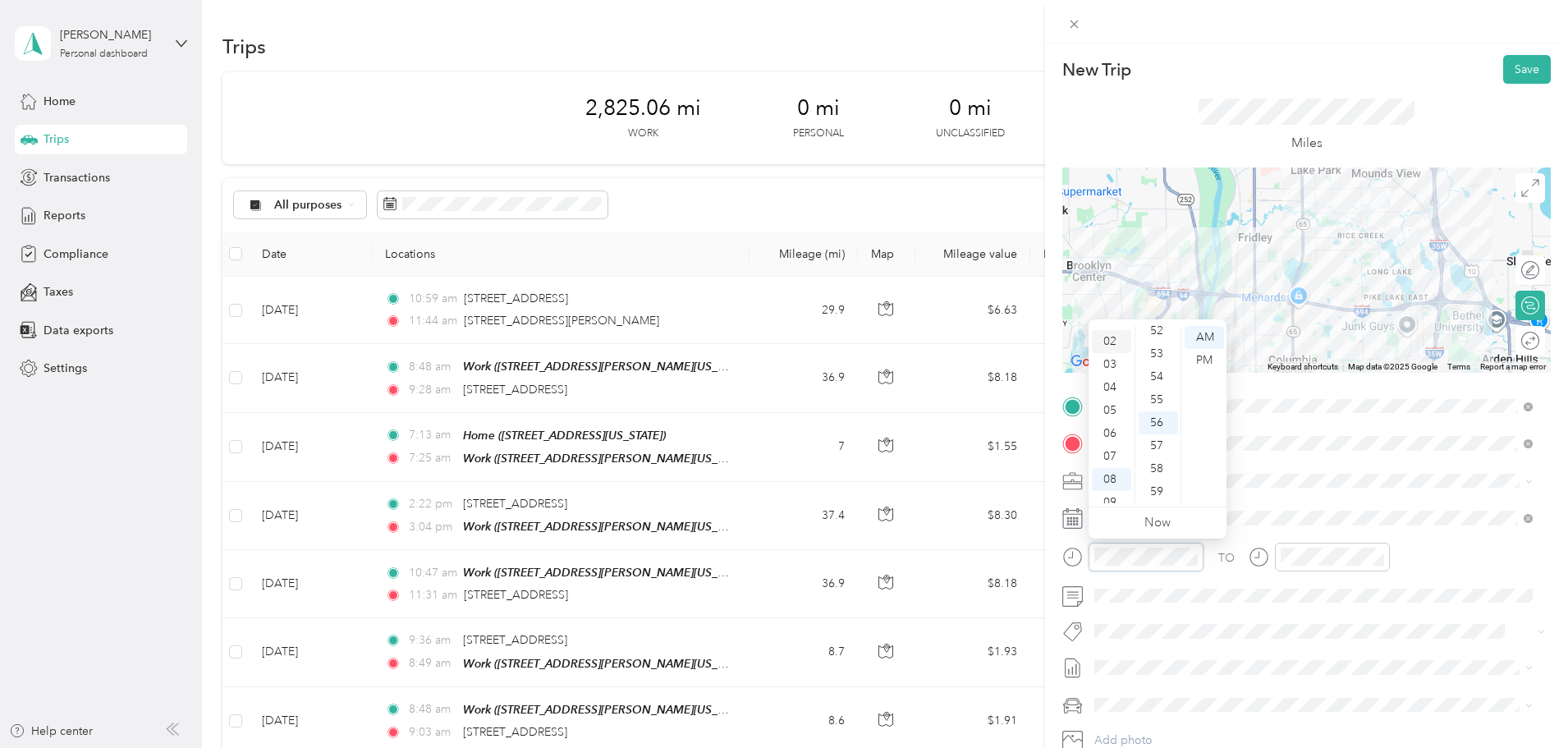
scroll to position [16, 0]
click at [1119, 397] on div "03" at bounding box center [1111, 390] width 39 height 23
click at [1144, 346] on div "49" at bounding box center [1158, 344] width 39 height 23
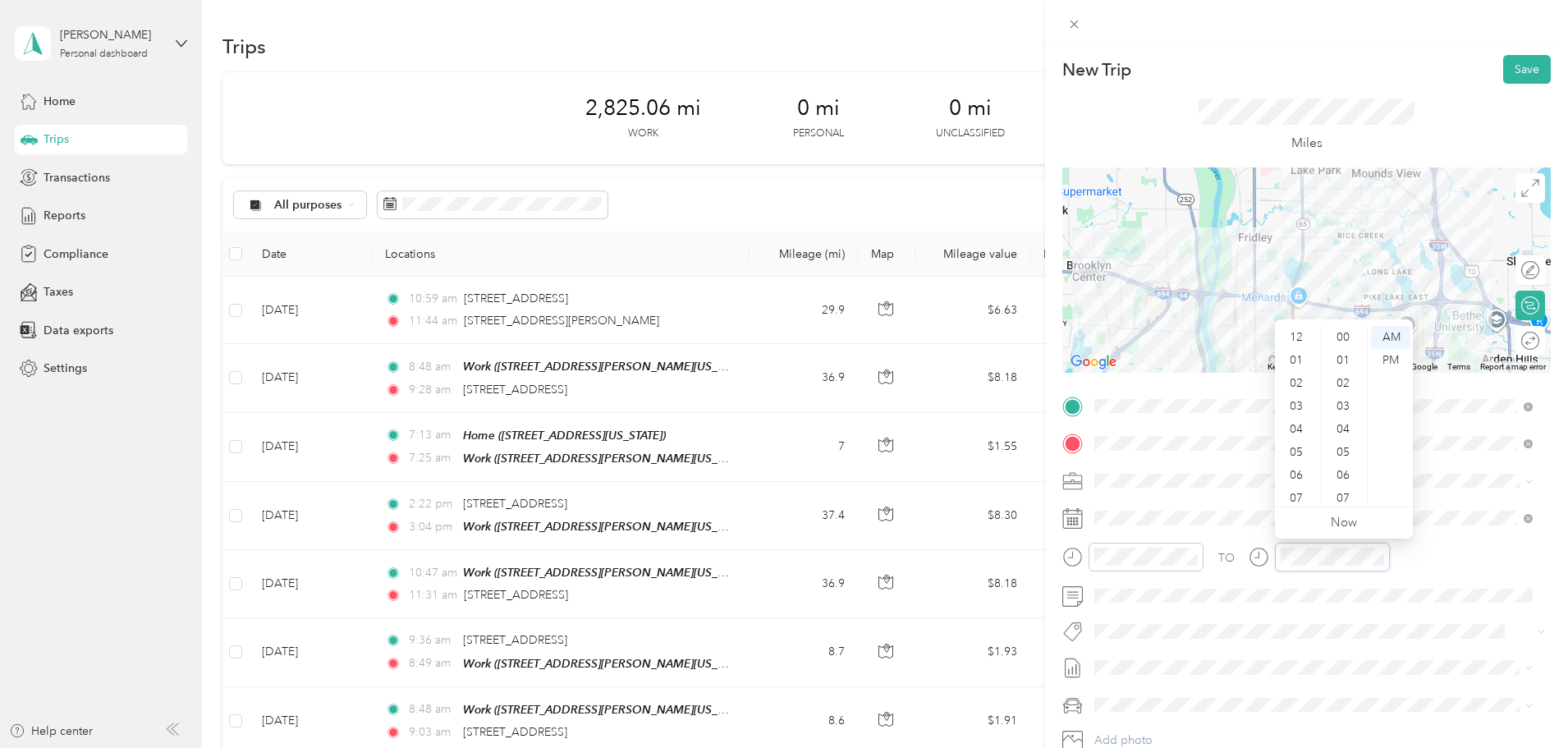
scroll to position [1202, 0]
click at [1296, 336] on div "04" at bounding box center [1297, 330] width 39 height 23
click at [1351, 475] on div "30" at bounding box center [1344, 481] width 39 height 23
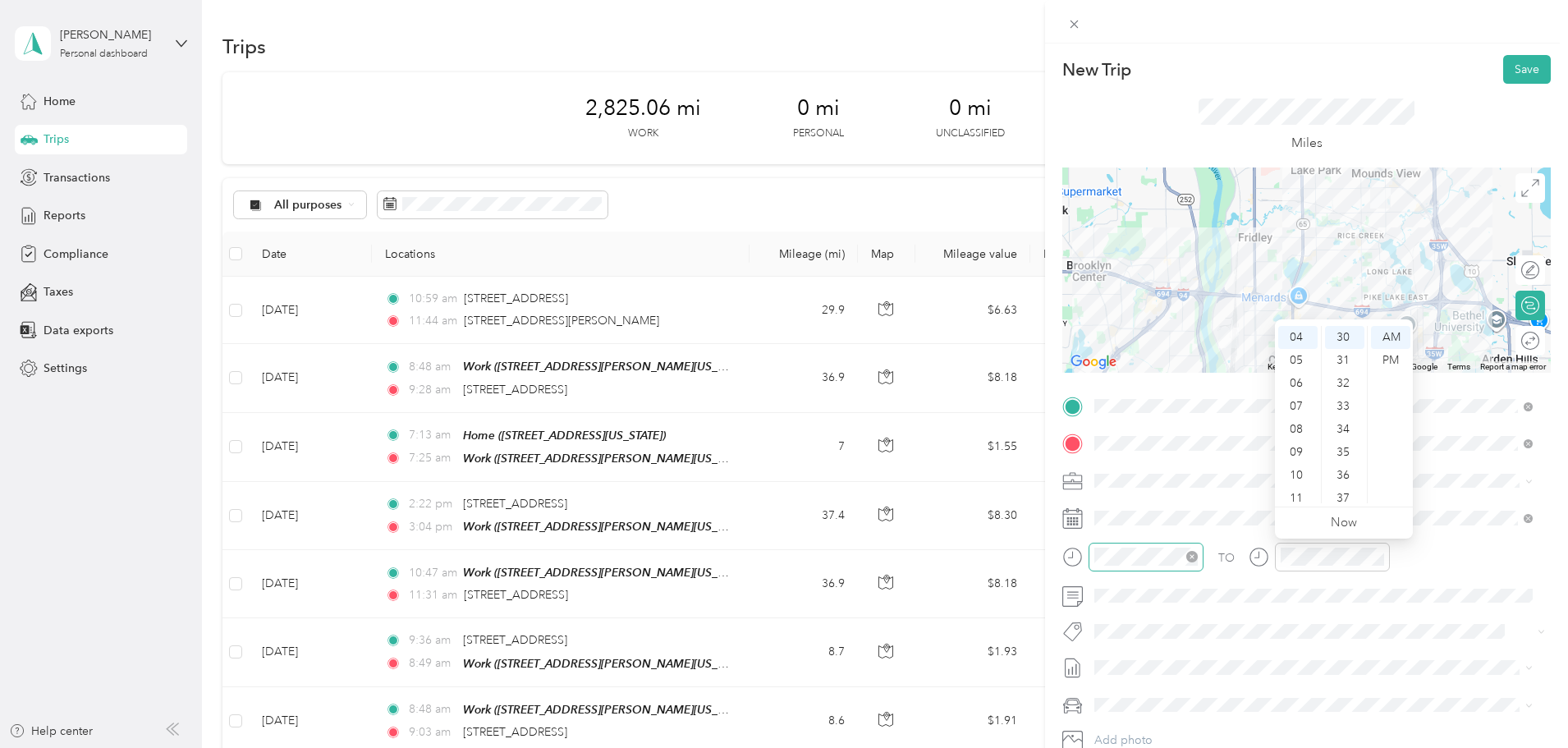
click at [1129, 568] on div at bounding box center [1145, 556] width 115 height 28
click at [1111, 430] on div "04" at bounding box center [1111, 429] width 39 height 23
click at [1156, 346] on div "10" at bounding box center [1158, 344] width 39 height 23
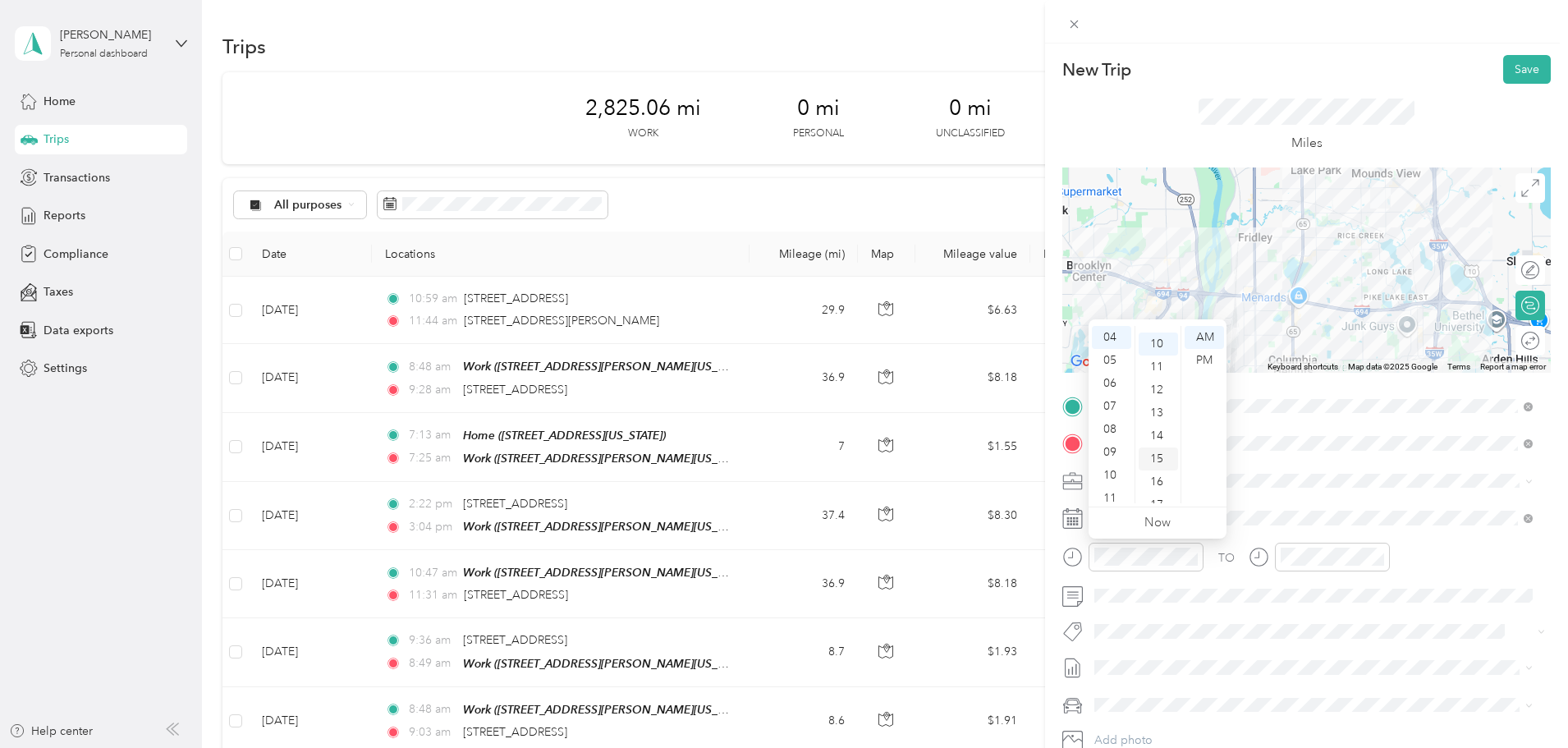
scroll to position [230, 0]
click at [1175, 502] on div "TO Add photo" at bounding box center [1307, 591] width 489 height 397
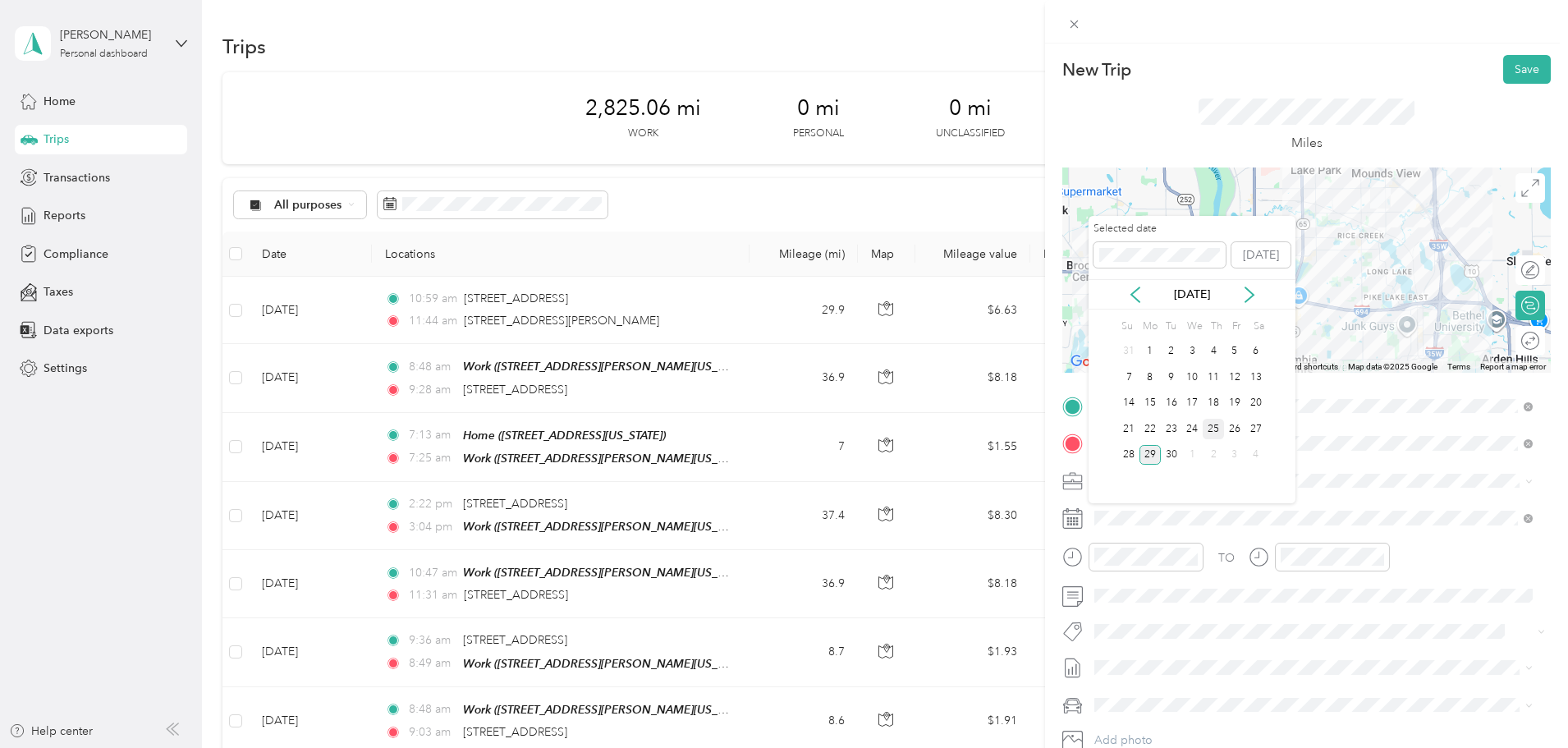
click at [1209, 428] on div "25" at bounding box center [1213, 429] width 21 height 20
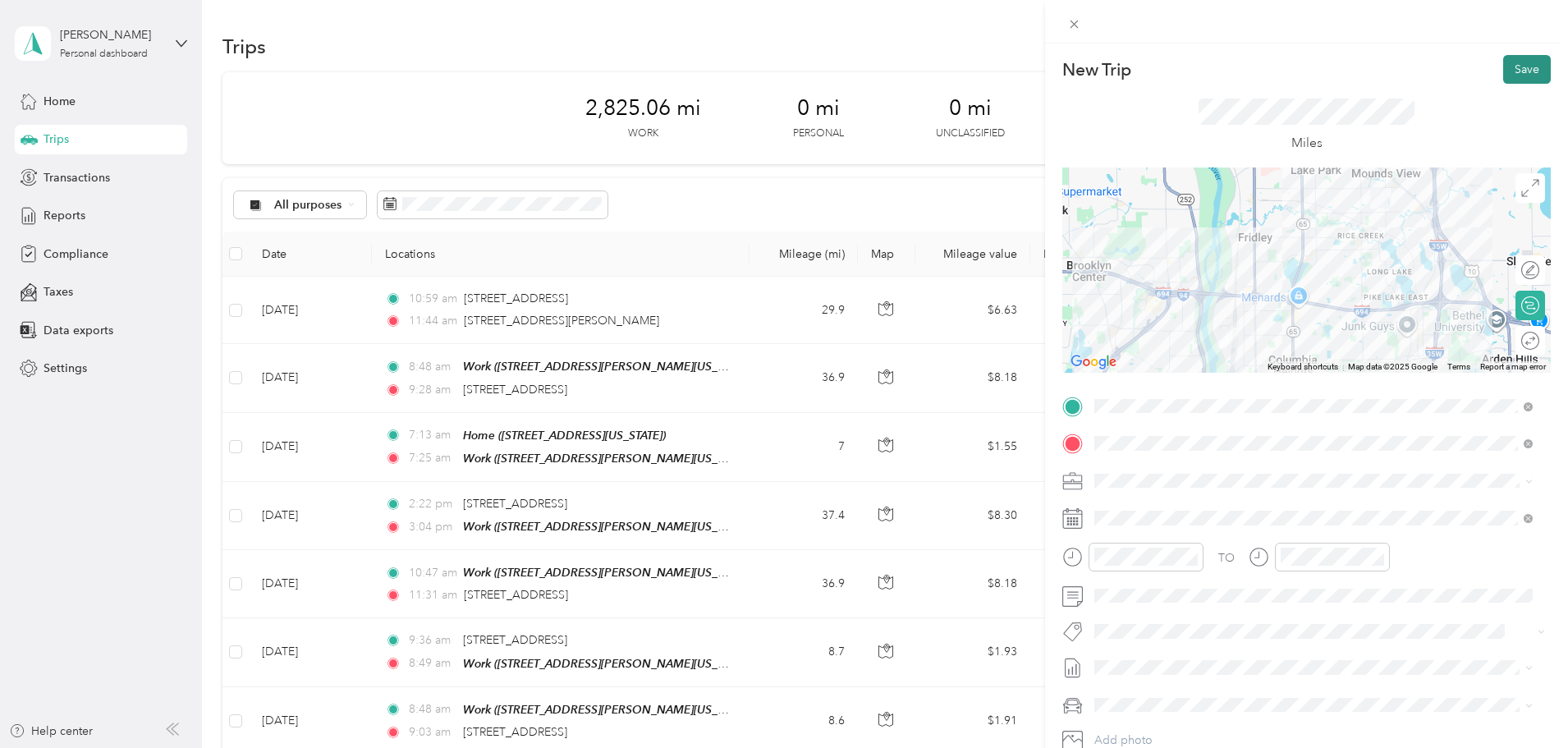
click at [1518, 59] on button "Save" at bounding box center [1528, 69] width 48 height 28
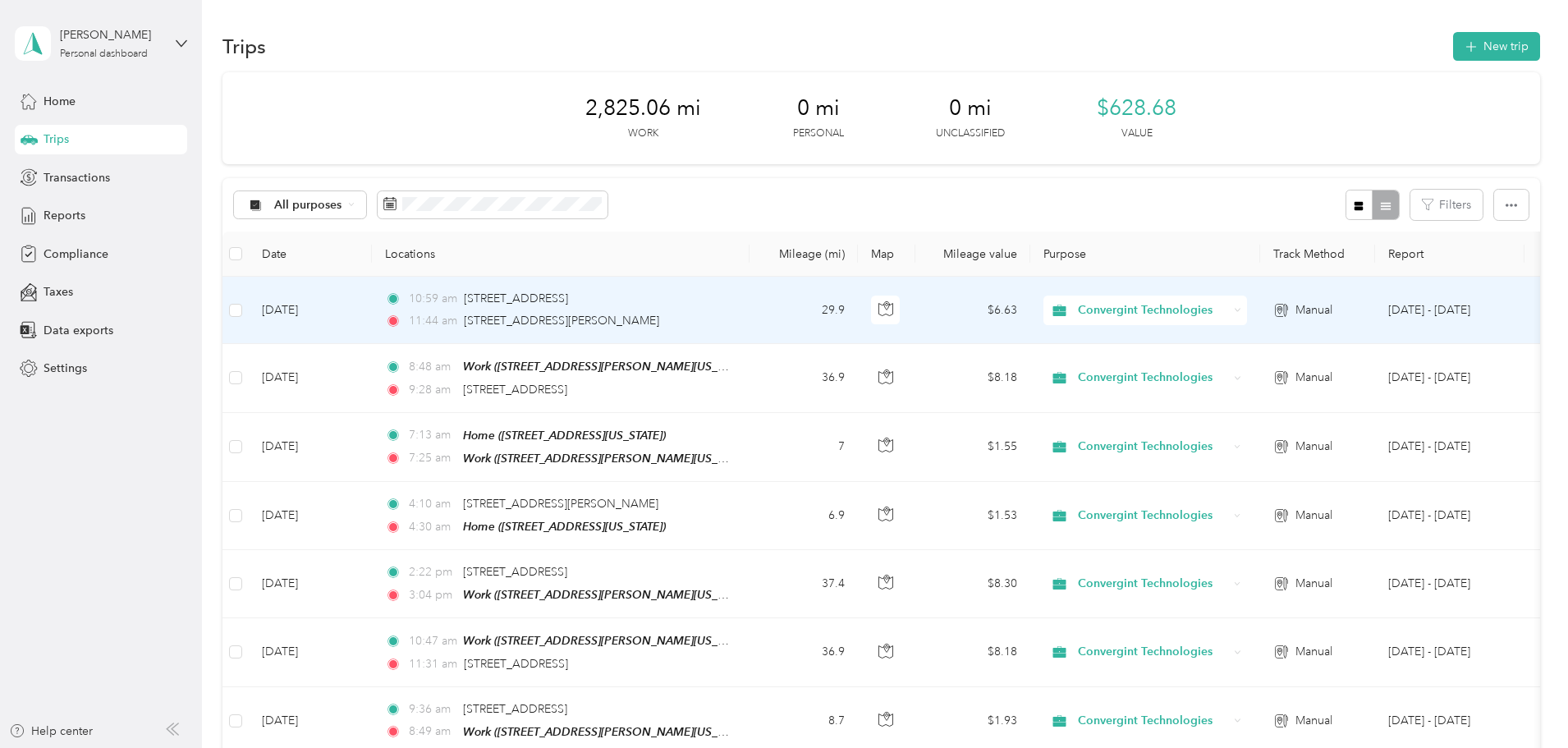
click at [372, 321] on td "[DATE]" at bounding box center [310, 310] width 123 height 67
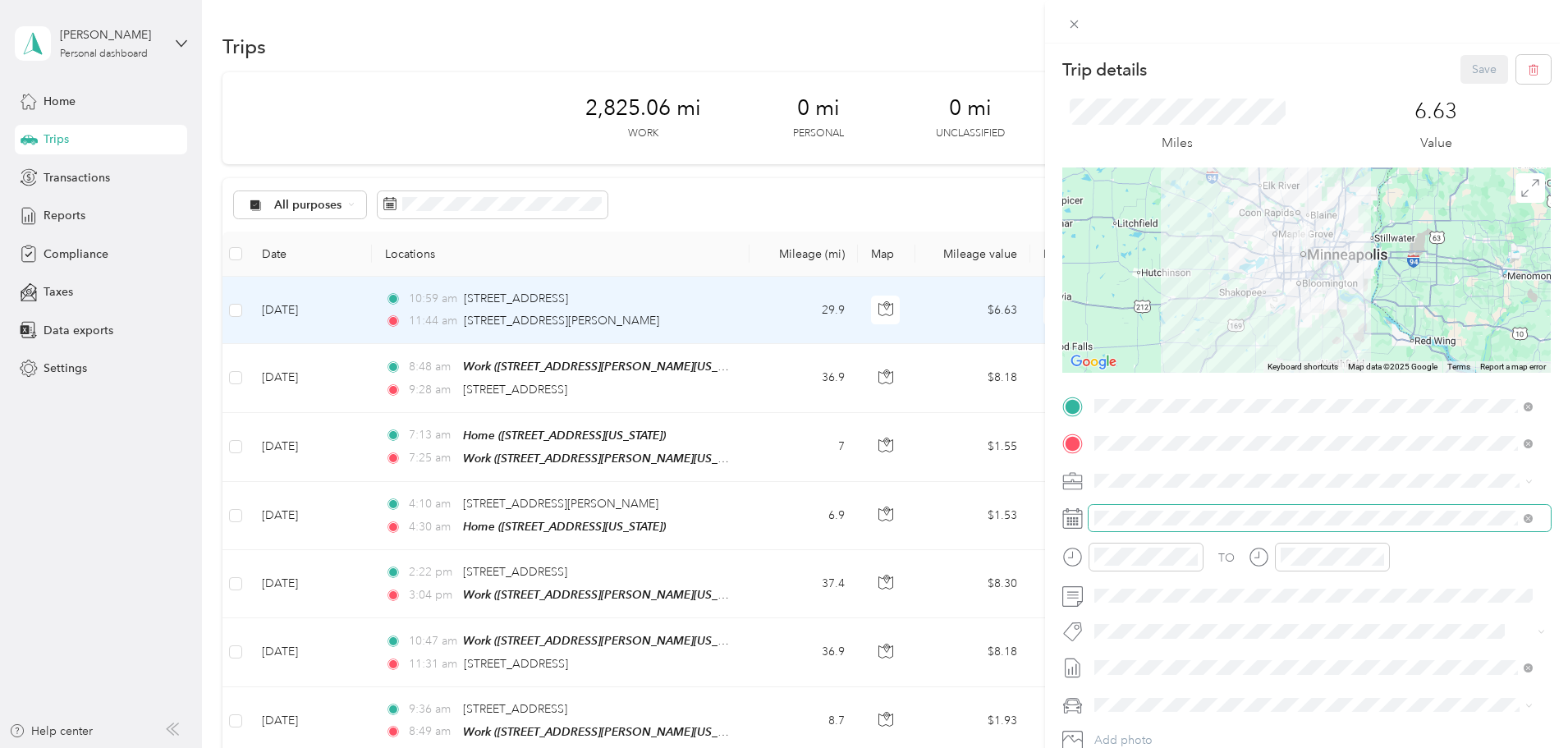
click at [1285, 526] on span at bounding box center [1320, 518] width 462 height 27
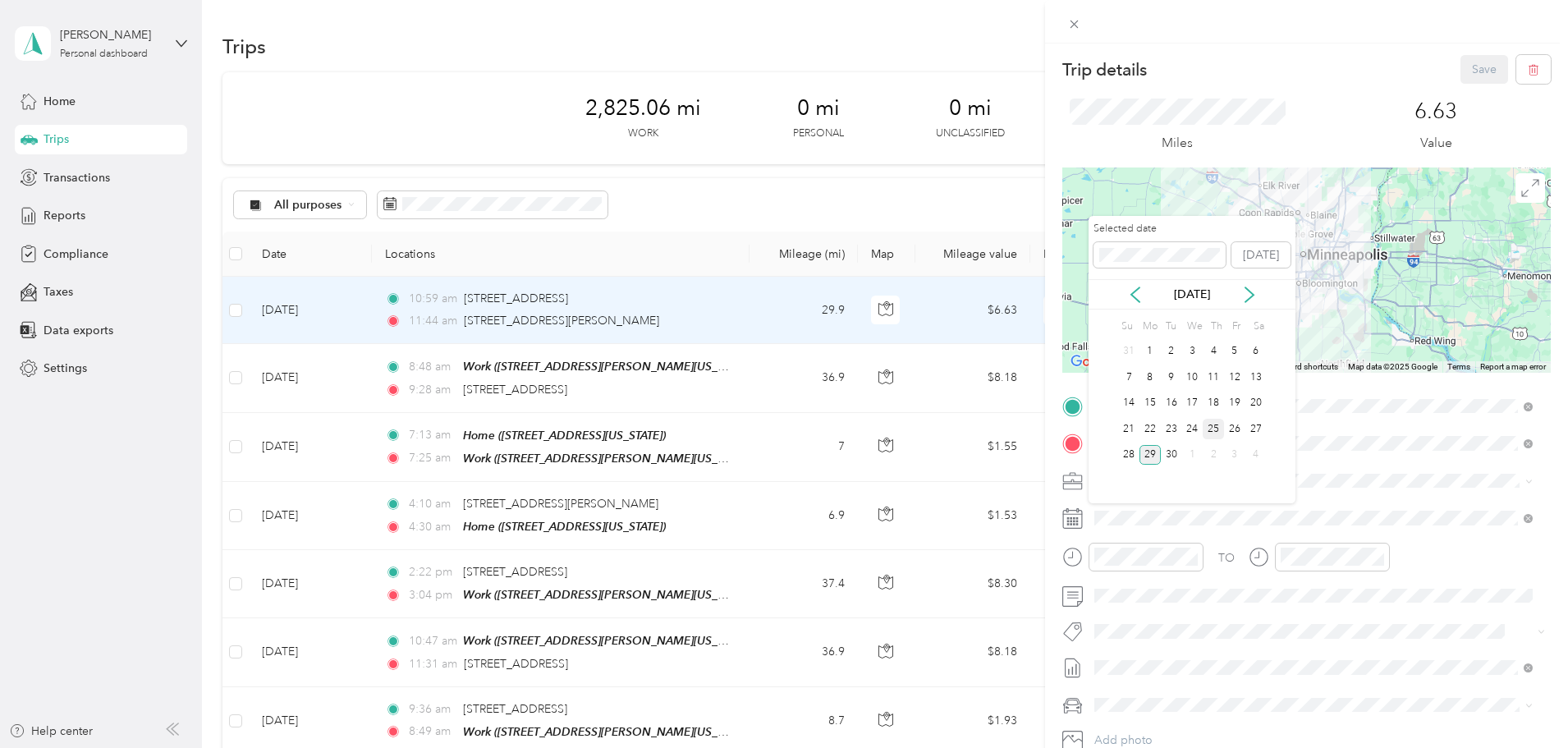
click at [1218, 424] on div "25" at bounding box center [1213, 429] width 21 height 20
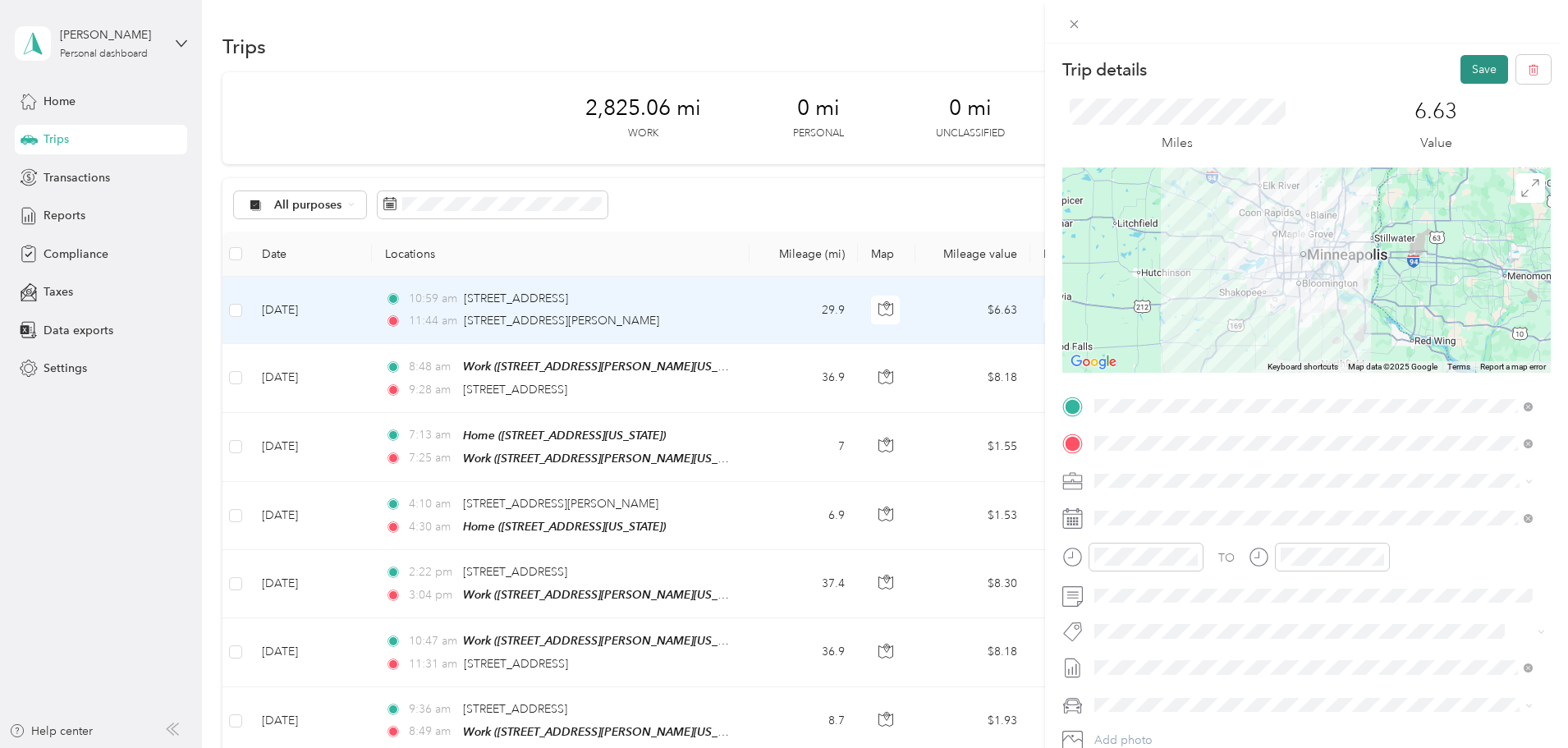
click at [1463, 67] on button "Save" at bounding box center [1485, 69] width 48 height 28
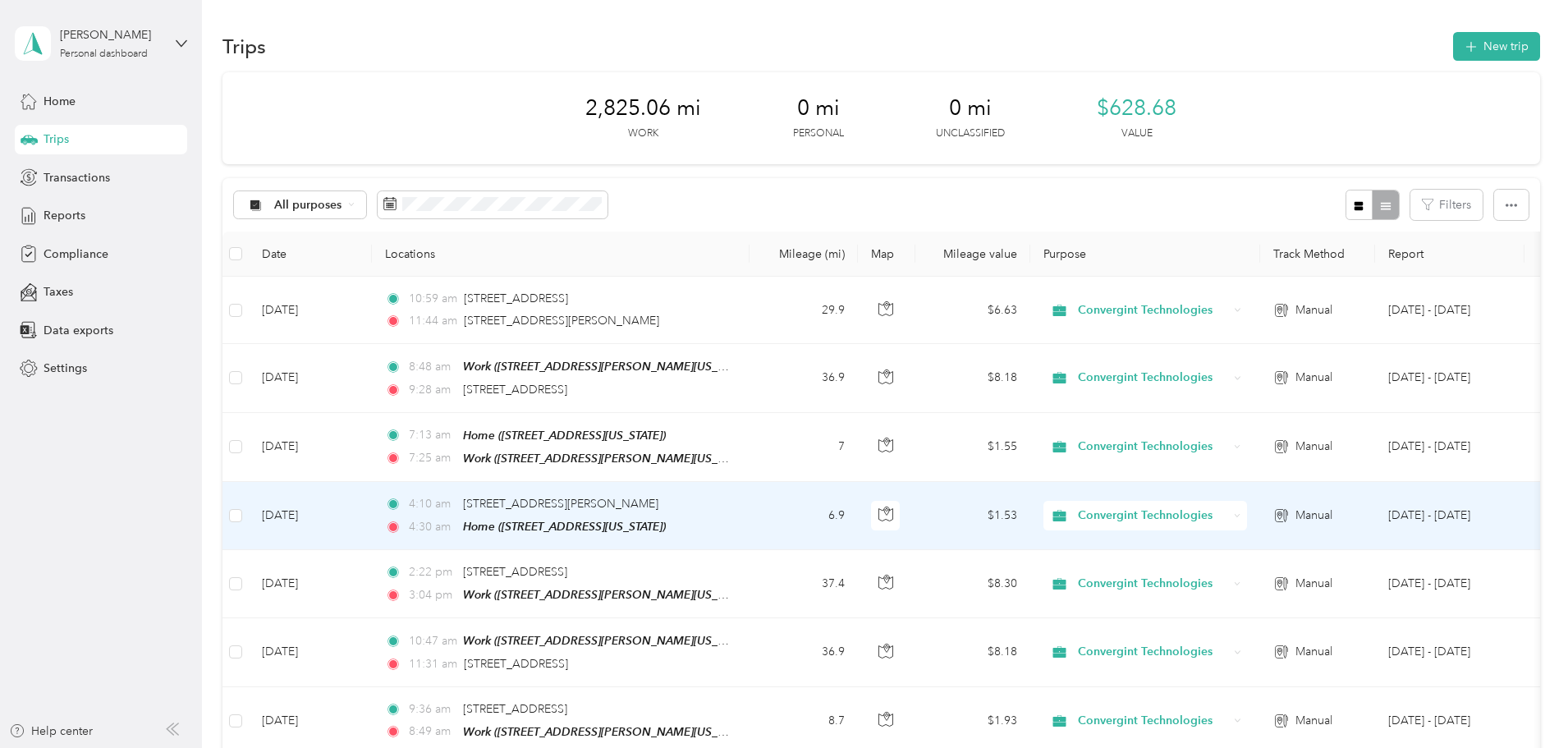
click at [456, 518] on span "4:30 am" at bounding box center [432, 527] width 47 height 18
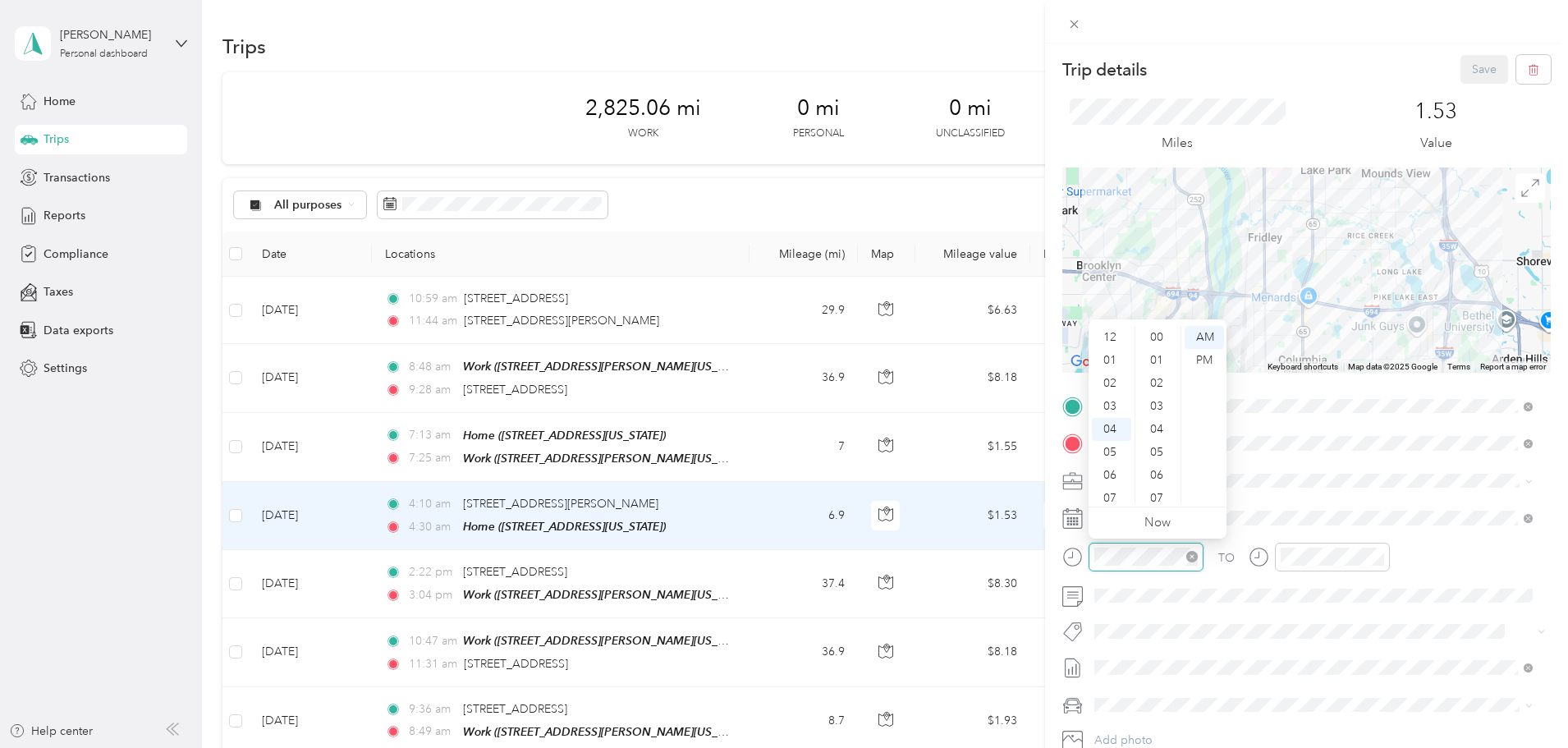
scroll to position [230, 0]
click at [1203, 362] on div "PM" at bounding box center [1204, 360] width 39 height 23
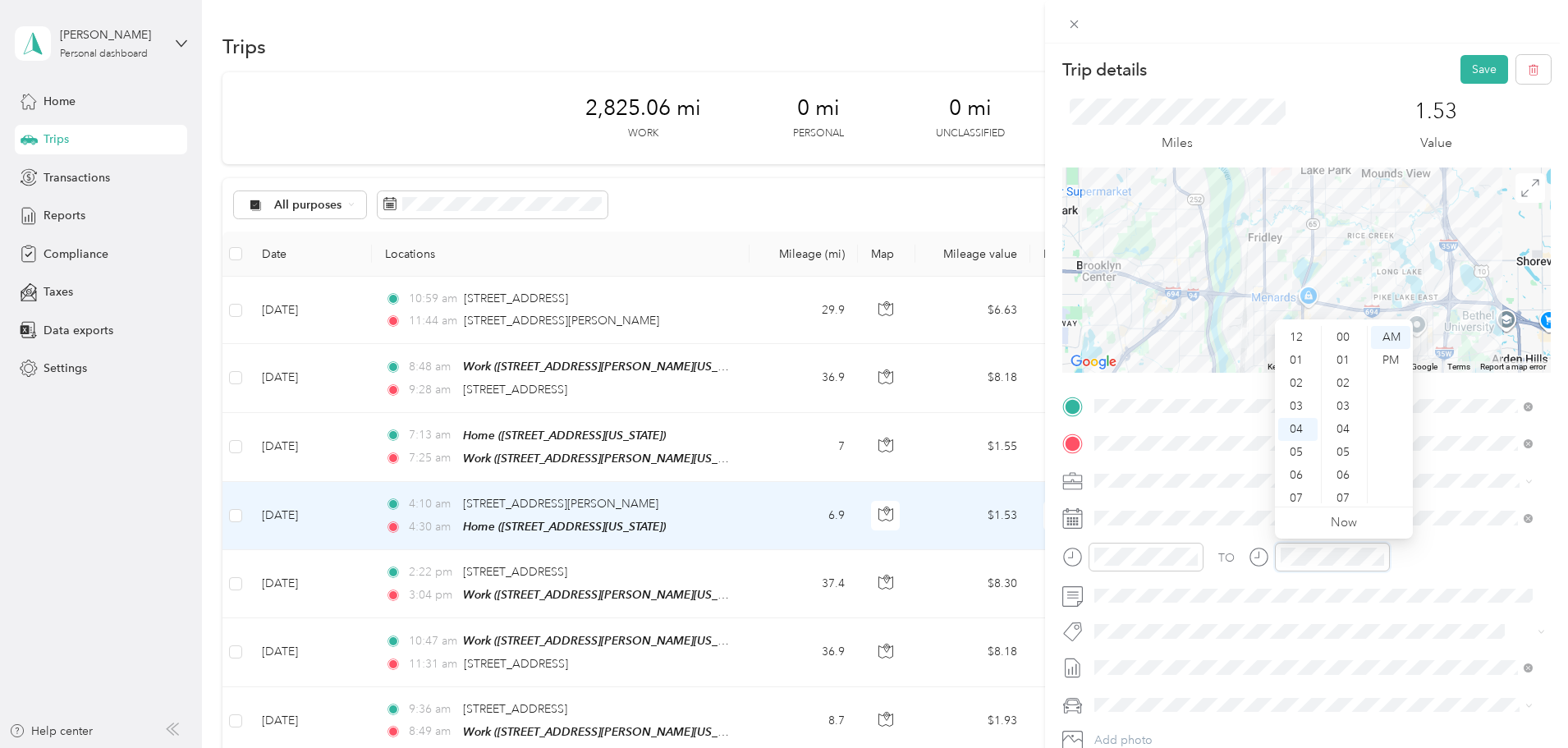
scroll to position [92, 0]
click at [1386, 355] on div "PM" at bounding box center [1390, 360] width 39 height 23
click at [1474, 74] on button "Save" at bounding box center [1485, 69] width 48 height 28
